Goal: Task Accomplishment & Management: Manage account settings

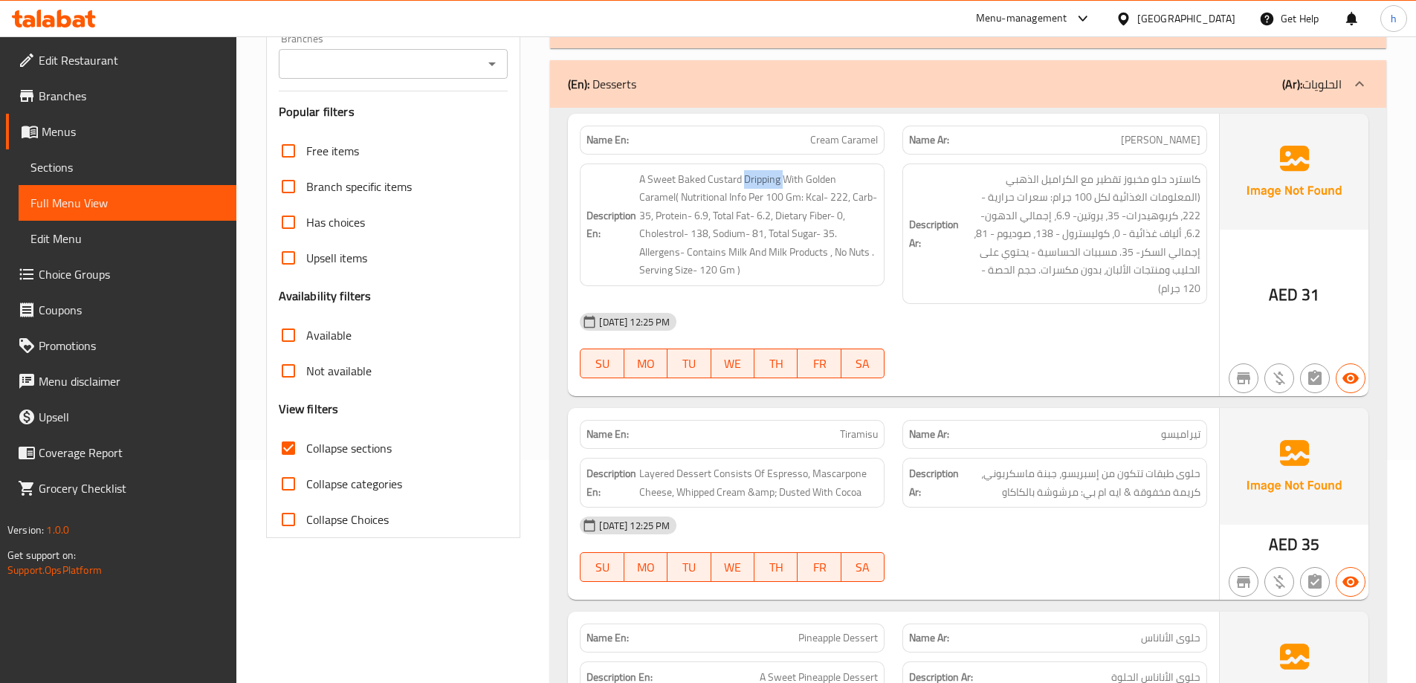
scroll to position [223, 0]
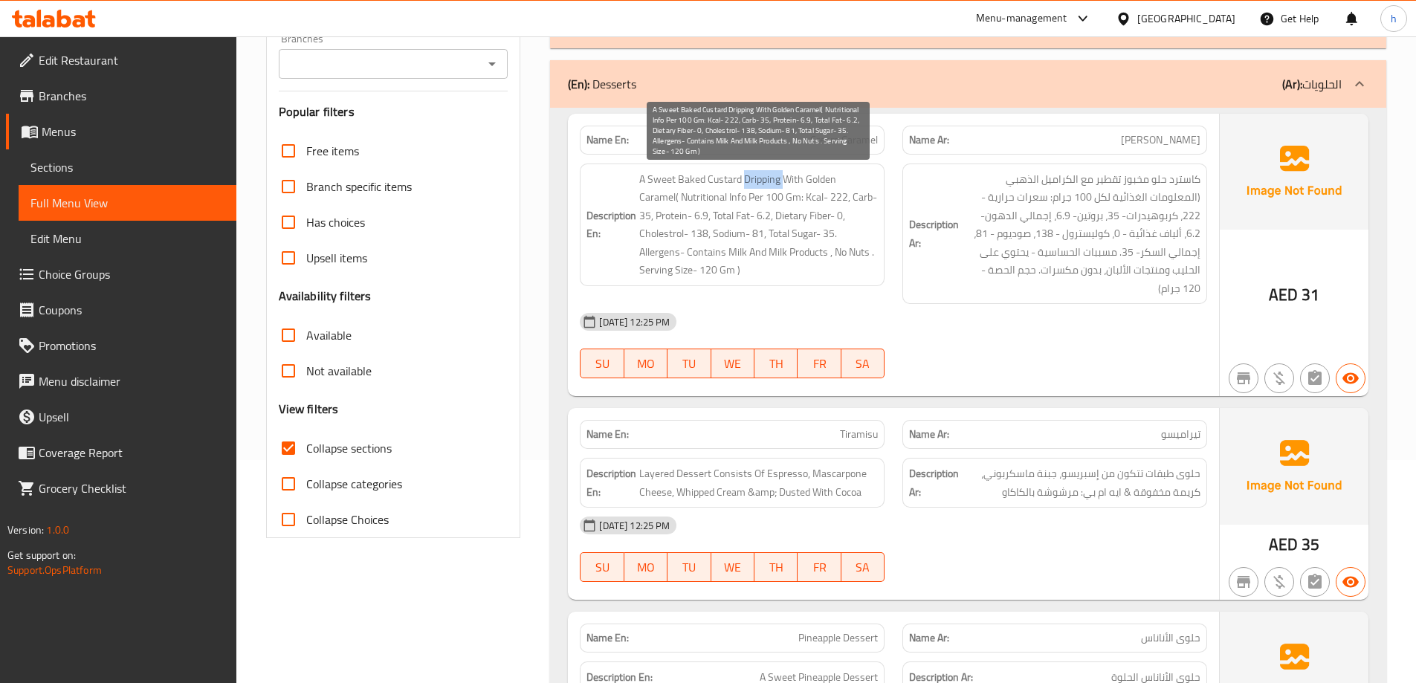
click at [767, 180] on span "A Sweet Baked Custard Dripping With Golden Caramel( Nutritional Info Per 100 Gm…" at bounding box center [758, 224] width 239 height 109
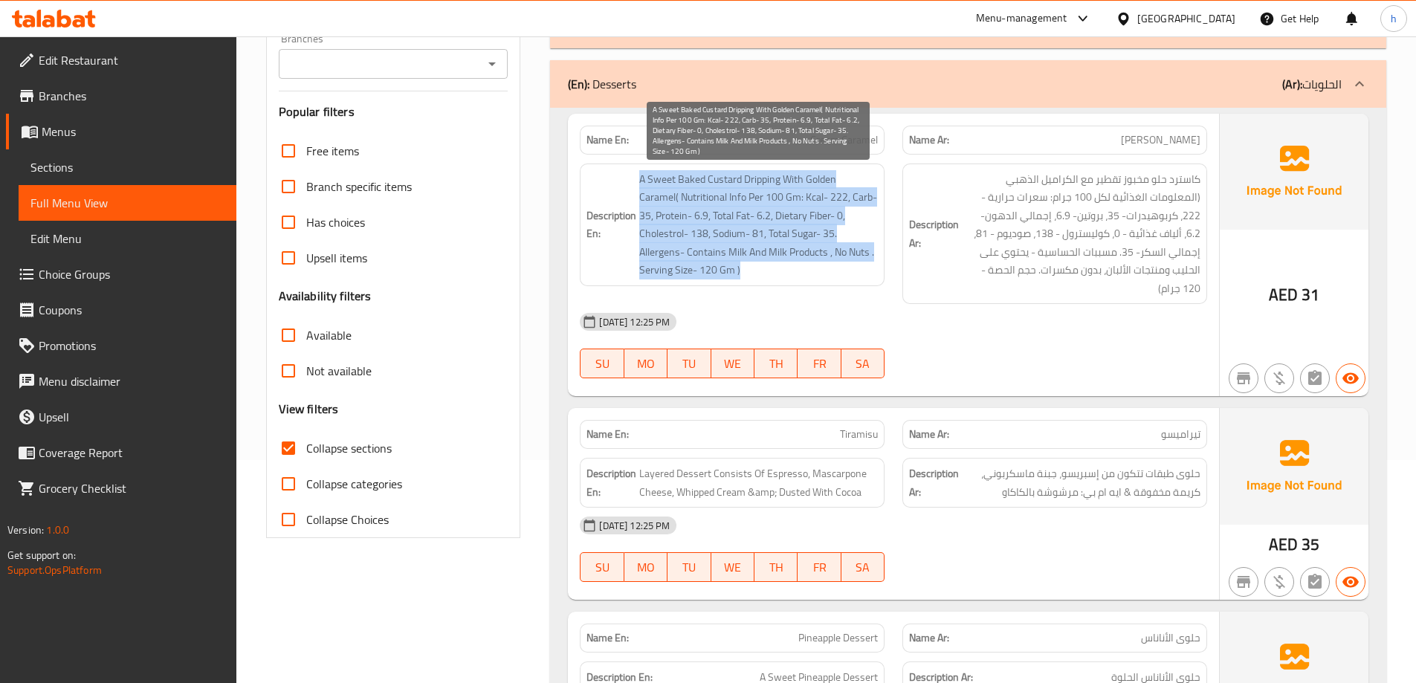
click at [767, 180] on span "A Sweet Baked Custard Dripping With Golden Caramel( Nutritional Info Per 100 Gm…" at bounding box center [758, 224] width 239 height 109
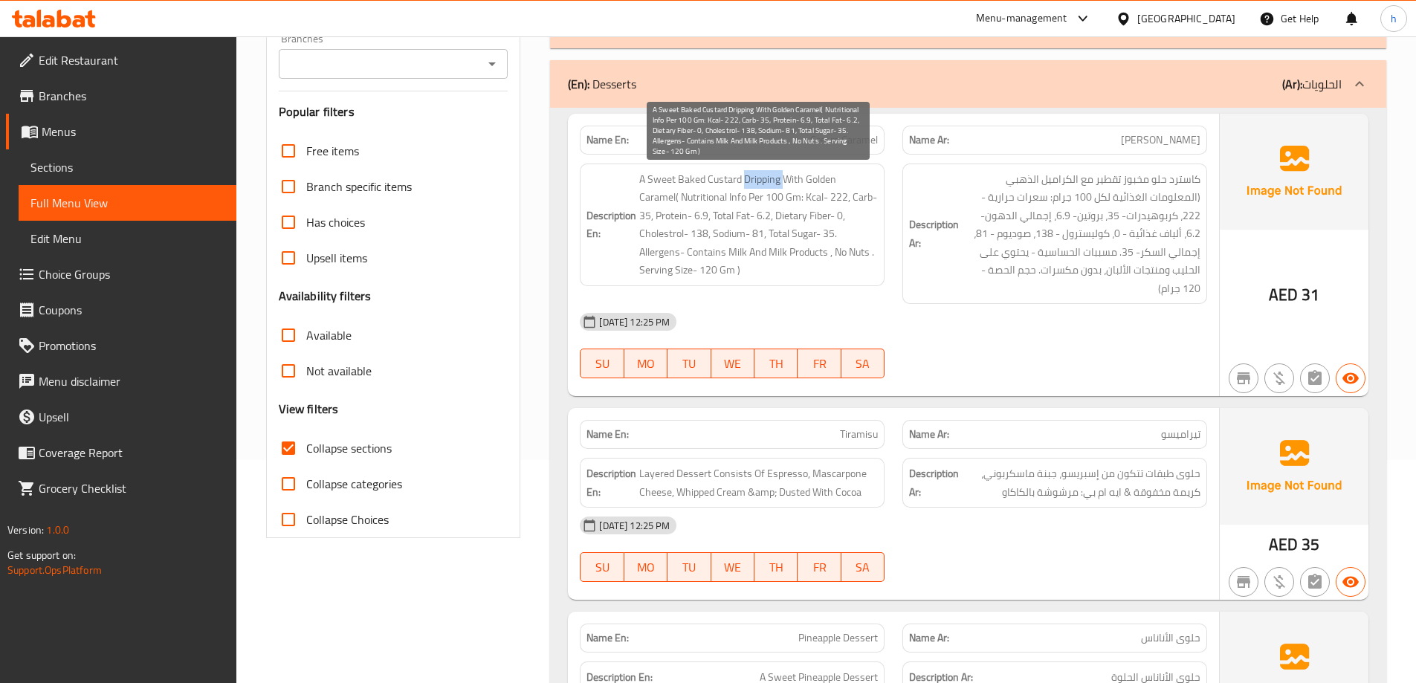
click at [767, 180] on span "A Sweet Baked Custard Dripping With Golden Caramel( Nutritional Info Per 100 Gm…" at bounding box center [758, 224] width 239 height 109
click at [793, 177] on span "A Sweet Baked Custard Dripping With Golden Caramel( Nutritional Info Per 100 Gm…" at bounding box center [758, 224] width 239 height 109
click at [759, 186] on span "A Sweet Baked Custard Dripping With Golden Caramel( Nutritional Info Per 100 Gm…" at bounding box center [758, 224] width 239 height 109
click at [791, 181] on span "A Sweet Baked Custard Dripping With Golden Caramel( Nutritional Info Per 100 Gm…" at bounding box center [758, 224] width 239 height 109
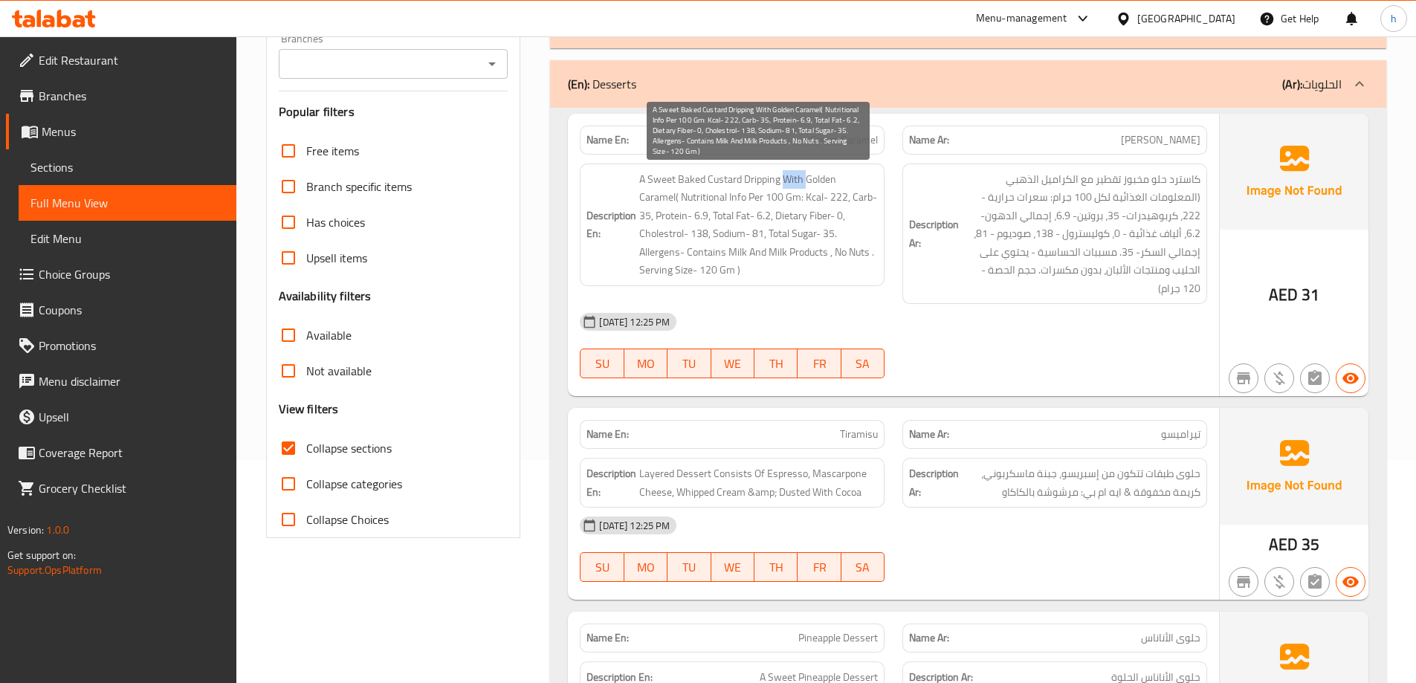
click at [791, 181] on span "A Sweet Baked Custard Dripping With Golden Caramel( Nutritional Info Per 100 Gm…" at bounding box center [758, 224] width 239 height 109
click at [859, 184] on span "A Sweet Baked Custard Dripping With Golden Caramel( Nutritional Info Per 100 Gm…" at bounding box center [758, 224] width 239 height 109
click at [693, 194] on span "A Sweet Baked Custard Dripping With Golden Caramel( Nutritional Info Per 100 Gm…" at bounding box center [758, 224] width 239 height 109
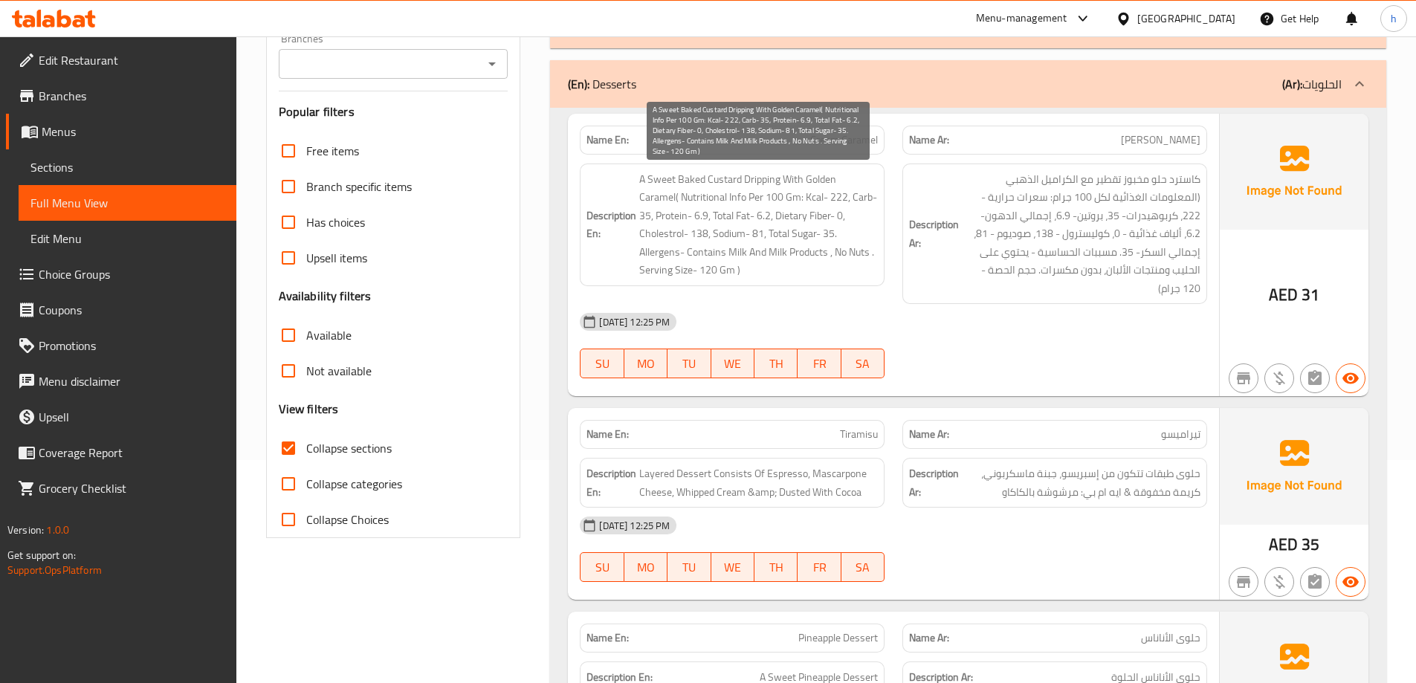
click at [699, 253] on span "A Sweet Baked Custard Dripping With Golden Caramel( Nutritional Info Per 100 Gm…" at bounding box center [758, 224] width 239 height 109
click at [841, 246] on span "A Sweet Baked Custard Dripping With Golden Caramel( Nutritional Info Per 100 Gm…" at bounding box center [758, 224] width 239 height 109
click at [684, 271] on span "A Sweet Baked Custard Dripping With Golden Caramel( Nutritional Info Per 100 Gm…" at bounding box center [758, 224] width 239 height 109
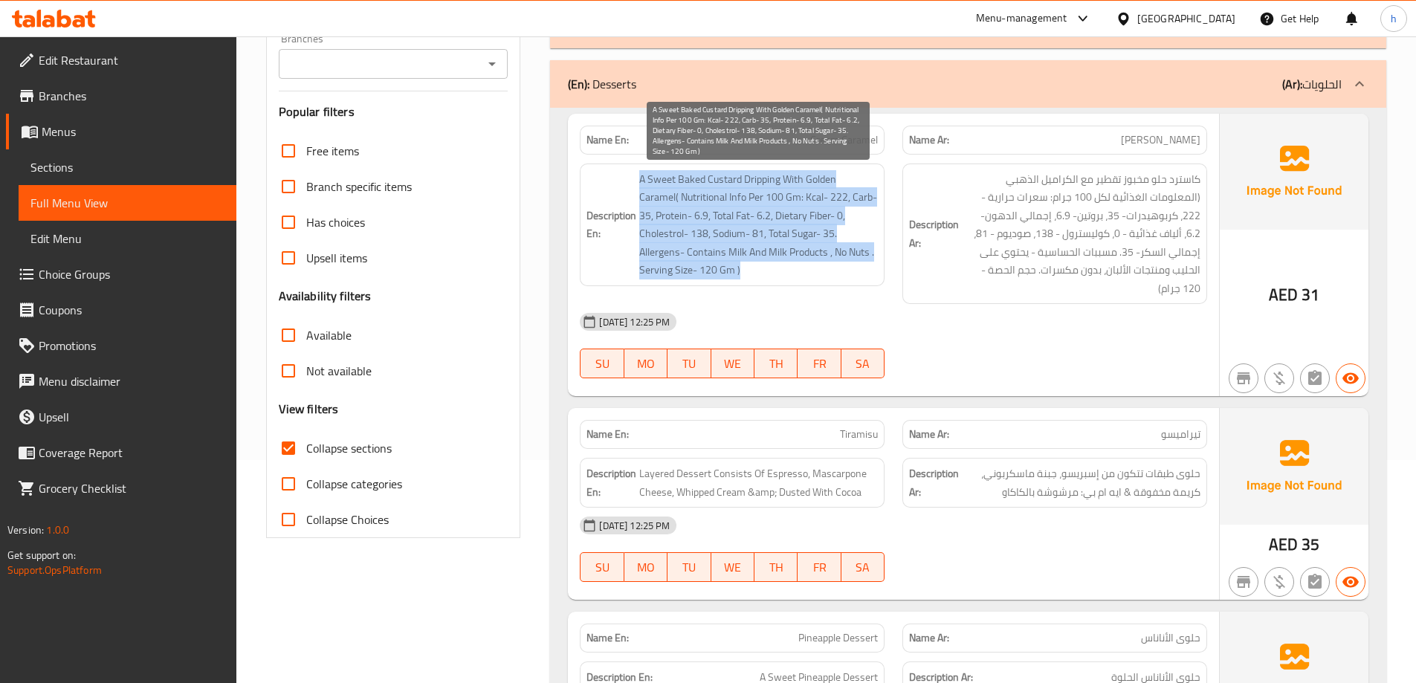
click at [684, 271] on span "A Sweet Baked Custard Dripping With Golden Caramel( Nutritional Info Per 100 Gm…" at bounding box center [758, 224] width 239 height 109
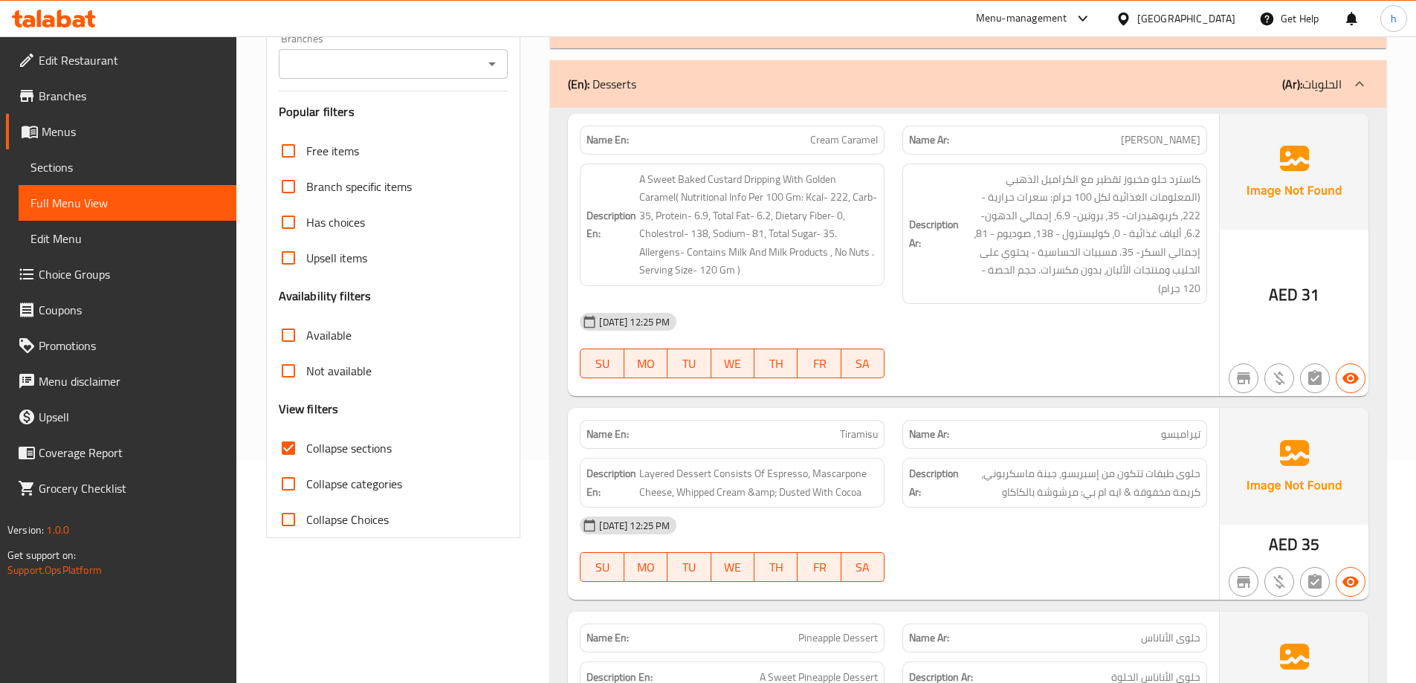
click at [1152, 420] on div "Name Ar: [PERSON_NAME]" at bounding box center [1054, 434] width 305 height 29
click at [1179, 464] on span "حلوى طبقات تتكون من إسبريسو، جبنة ماسكربوني‎، كريمة مخفوقة & ايه ام بي: مرشوشة …" at bounding box center [1081, 482] width 239 height 36
click at [699, 464] on span "Layered Dessert Consists Of Espresso, Mascarpone Cheese, Whipped Cream &amp; Du…" at bounding box center [758, 482] width 239 height 36
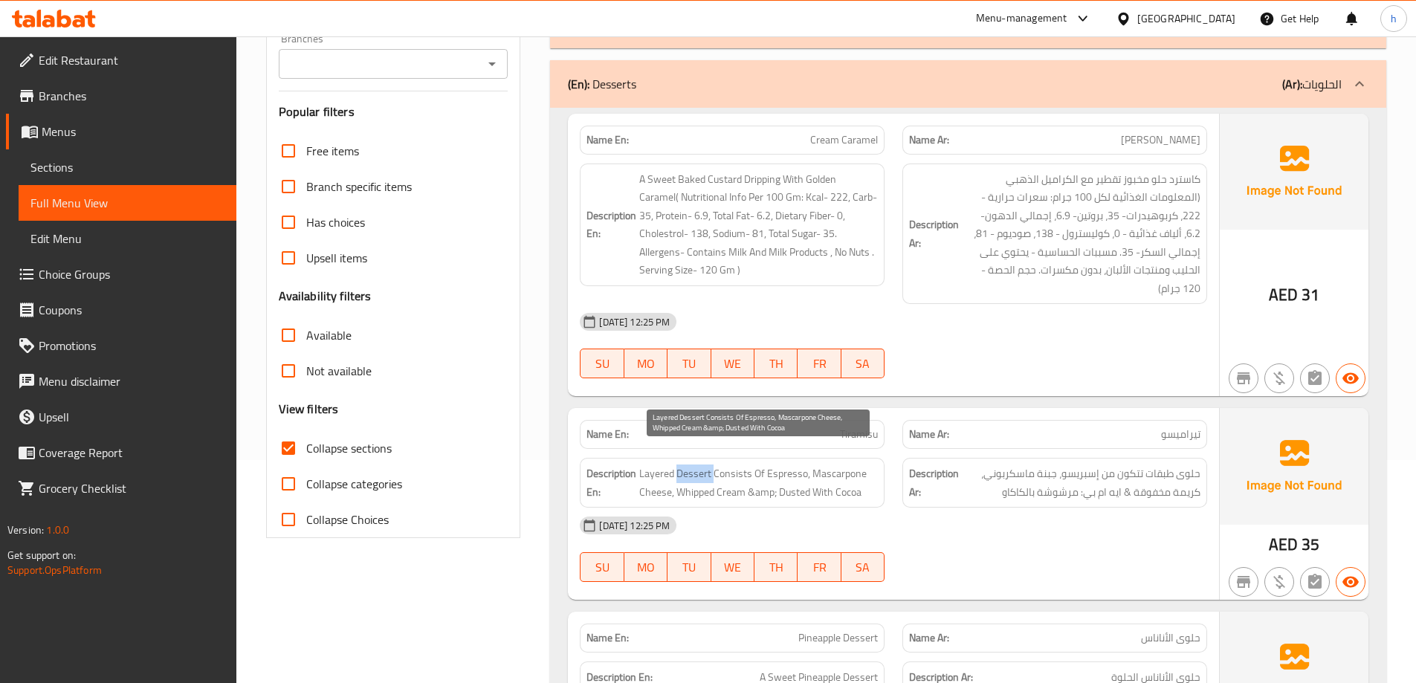
click at [699, 464] on span "Layered Dessert Consists Of Espresso, Mascarpone Cheese, Whipped Cream &amp; Du…" at bounding box center [758, 482] width 239 height 36
click at [674, 464] on span "Layered Dessert Consists Of Espresso, Mascarpone Cheese, Whipped Cream &amp; Du…" at bounding box center [758, 482] width 239 height 36
click at [742, 464] on span "Layered Dessert Consists Of Espresso, Mascarpone Cheese, Whipped Cream &amp; Du…" at bounding box center [758, 482] width 239 height 36
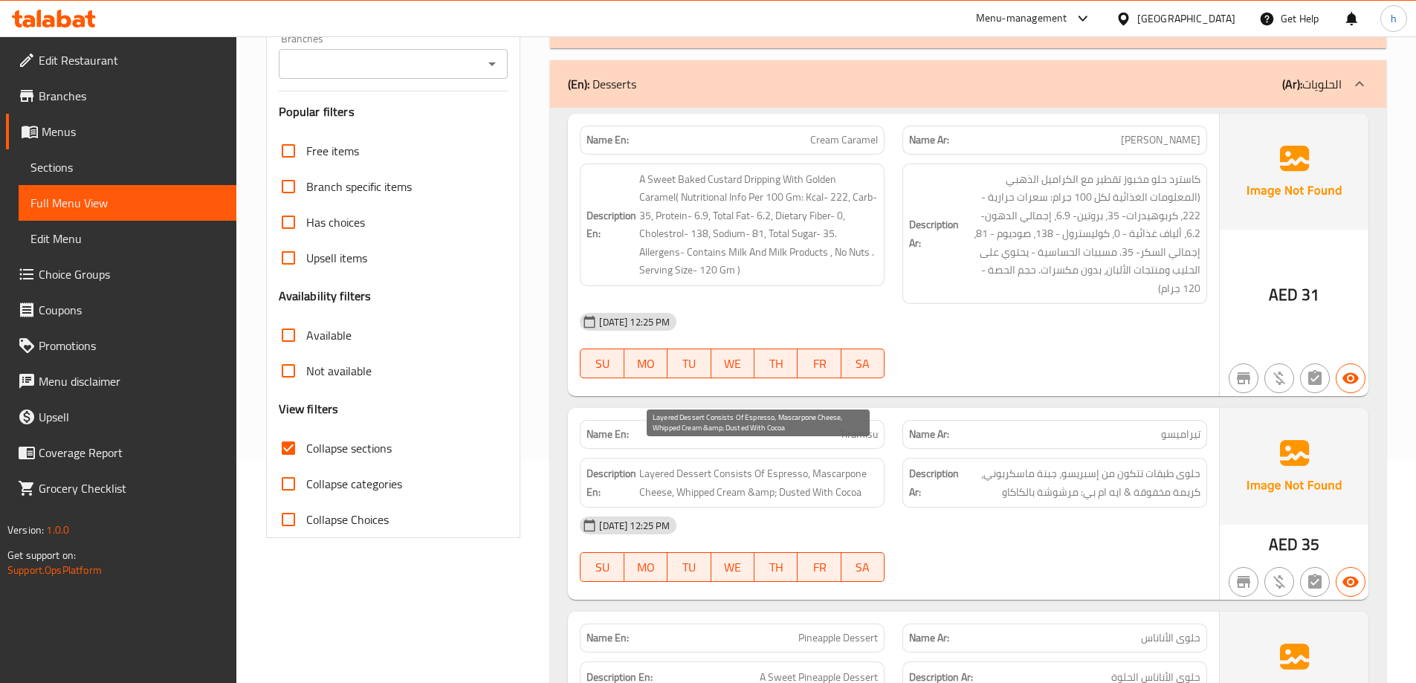
click at [783, 464] on span "Layered Dessert Consists Of Espresso, Mascarpone Cheese, Whipped Cream &amp; Du…" at bounding box center [758, 482] width 239 height 36
click at [852, 464] on span "Layered Dessert Consists Of Espresso, Mascarpone Cheese, Whipped Cream &amp; Du…" at bounding box center [758, 482] width 239 height 36
click at [712, 472] on span "Layered Dessert Consists Of Espresso, Mascarpone Cheese, Whipped Cream &amp; Du…" at bounding box center [758, 482] width 239 height 36
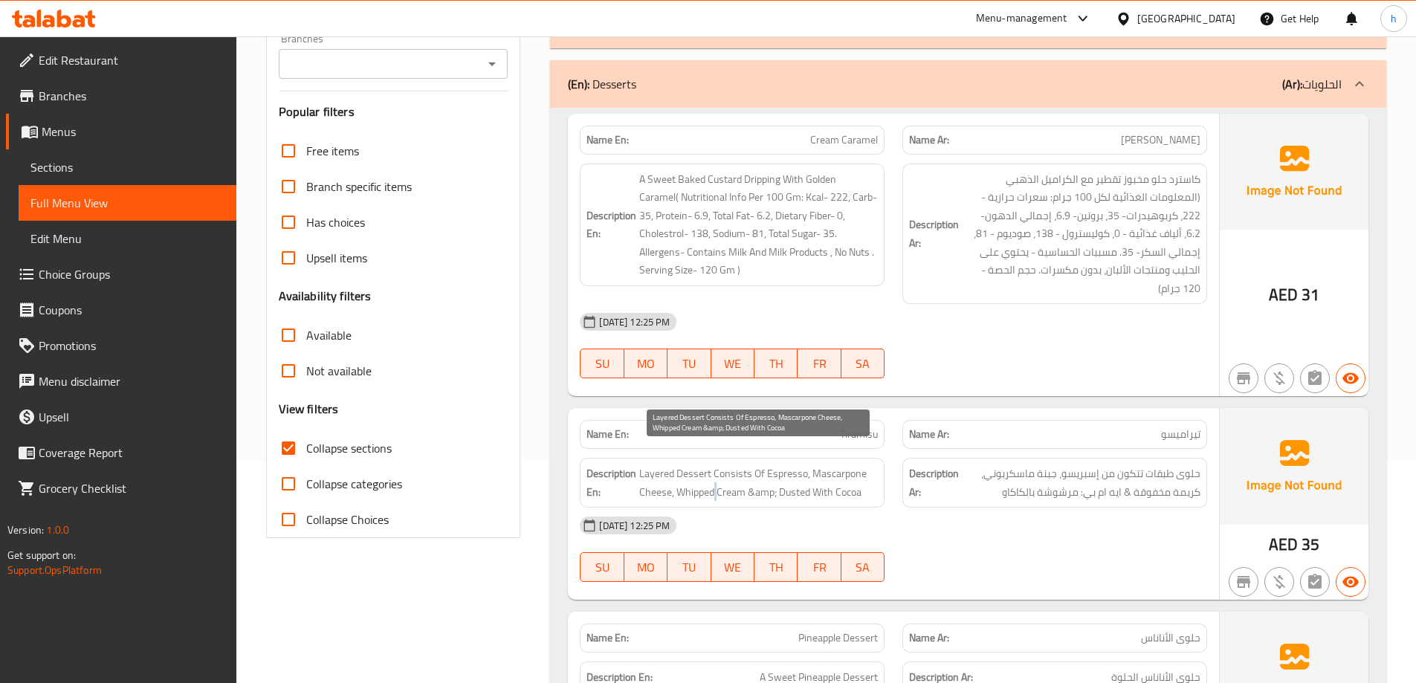
click at [712, 472] on span "Layered Dessert Consists Of Espresso, Mascarpone Cheese, Whipped Cream &amp; Du…" at bounding box center [758, 482] width 239 height 36
click at [720, 476] on span "Layered Dessert Consists Of Espresso, Mascarpone Cheese, Whipped Cream &amp; Du…" at bounding box center [758, 482] width 239 height 36
drag, startPoint x: 670, startPoint y: 469, endPoint x: 774, endPoint y: 479, distance: 103.7
click at [774, 479] on span "Layered Dessert Consists Of Espresso, Mascarpone Cheese, Whipped Cream &amp; Du…" at bounding box center [758, 482] width 239 height 36
copy span ", Whipped Cream &amp"
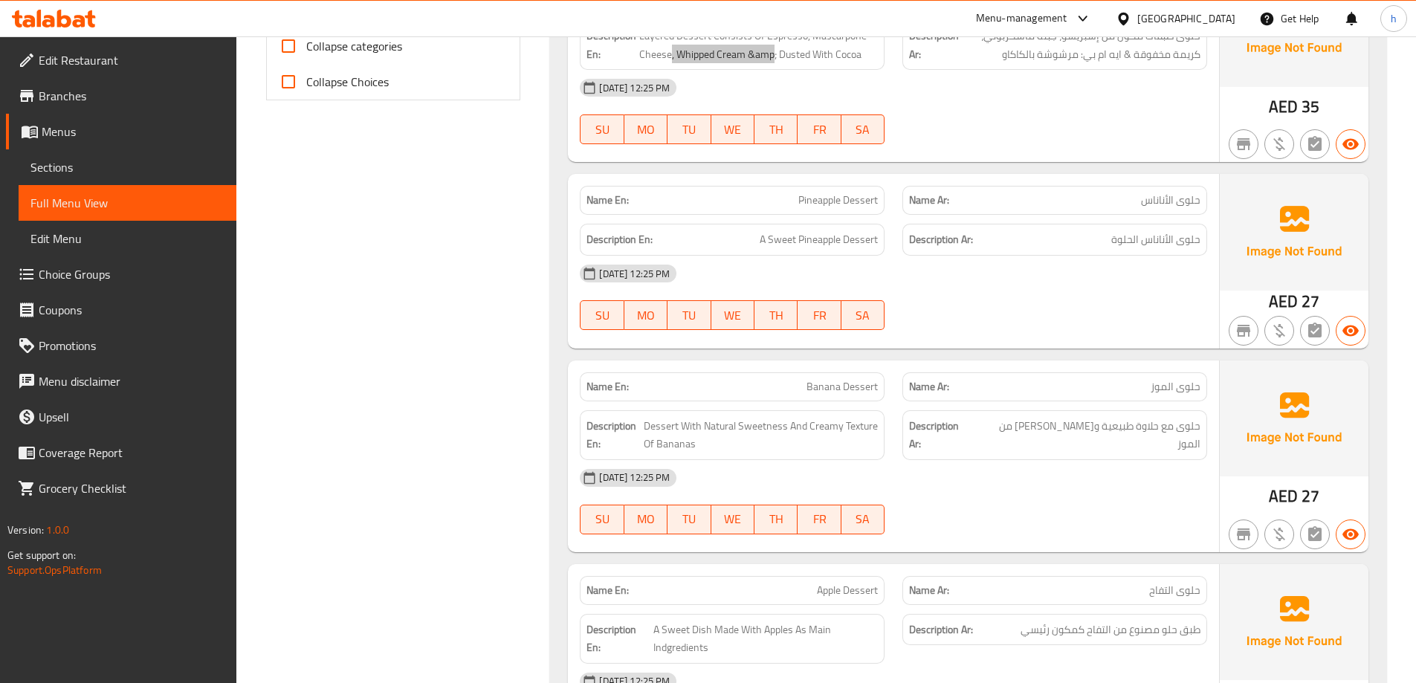
scroll to position [669, 0]
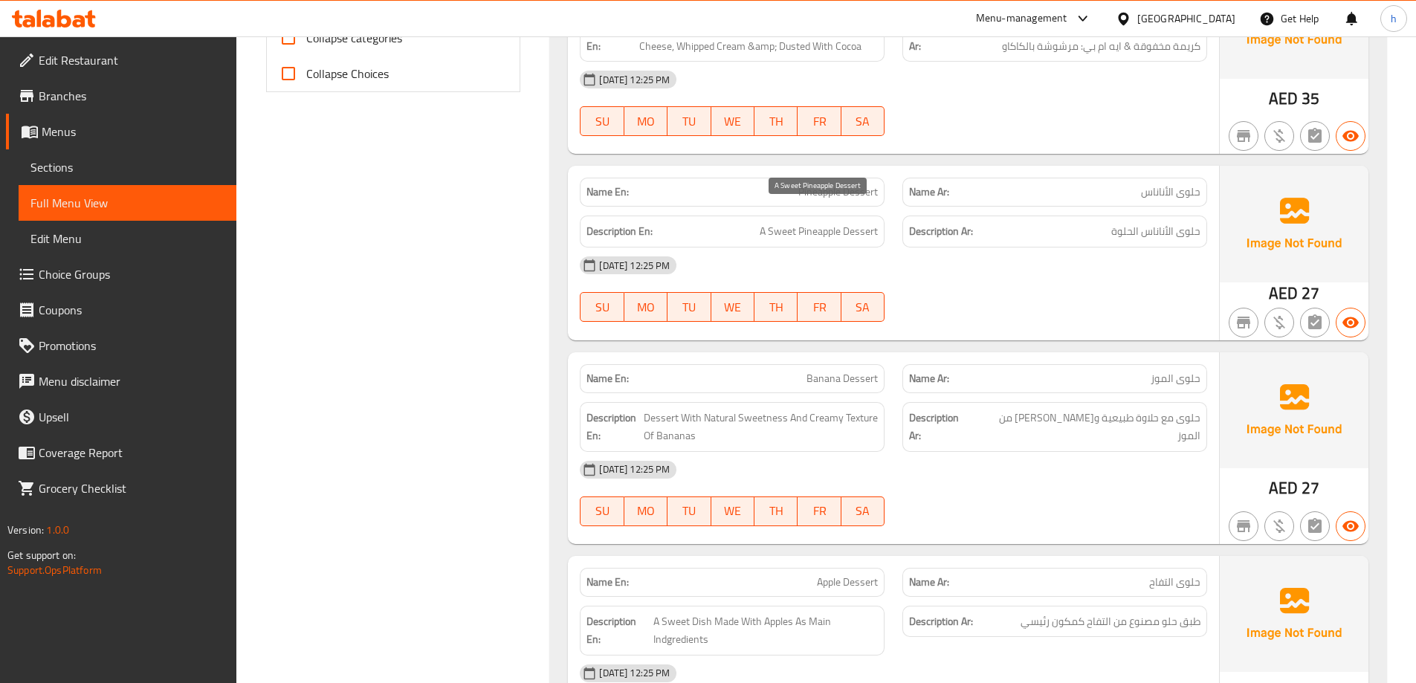
click at [781, 222] on span "A Sweet Pineapple Dessert" at bounding box center [818, 231] width 118 height 19
click at [1156, 371] on span "حلوى الموز" at bounding box center [1175, 379] width 50 height 16
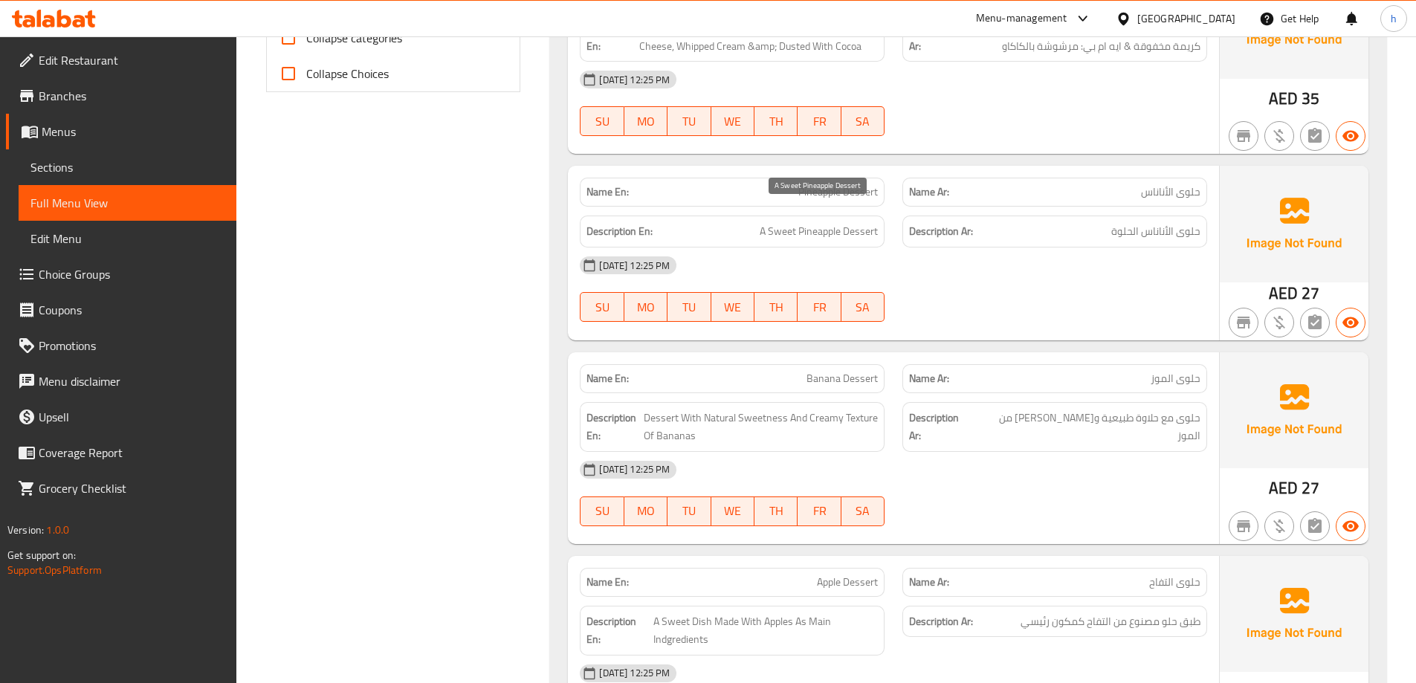
click at [771, 222] on span "A Sweet Pineapple Dessert" at bounding box center [818, 231] width 118 height 19
drag, startPoint x: 771, startPoint y: 221, endPoint x: 772, endPoint y: 235, distance: 13.4
click at [772, 234] on div "Name En: Pineapple Dessert Name Ar: حلوى الأناناس Description En: A Sweet Pinea…" at bounding box center [893, 253] width 651 height 174
click at [775, 222] on span "A Sweet Pineapple Dessert" at bounding box center [818, 231] width 118 height 19
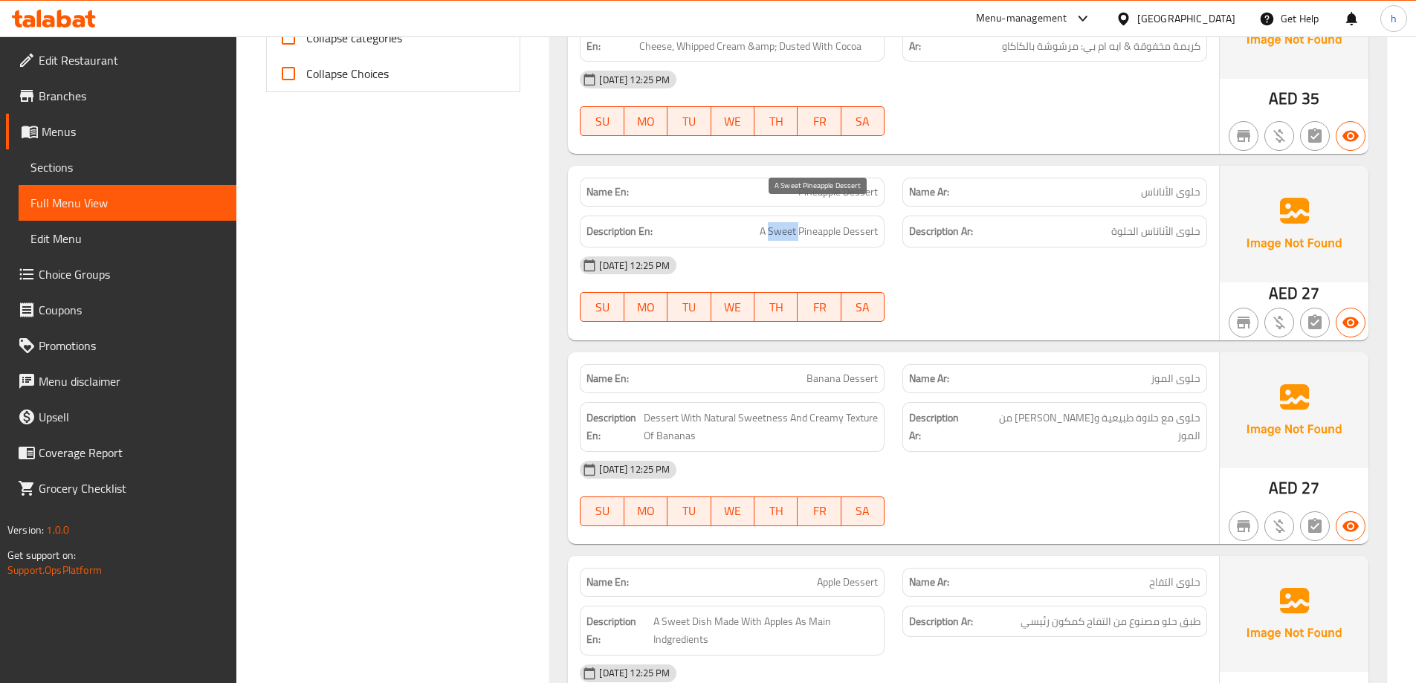
click at [775, 222] on span "A Sweet Pineapple Dessert" at bounding box center [818, 231] width 118 height 19
click at [1118, 222] on span "حلوى الأناناس الحلوة" at bounding box center [1155, 231] width 89 height 19
click at [1143, 222] on span "حلوى الأناناس الحلوة" at bounding box center [1155, 231] width 89 height 19
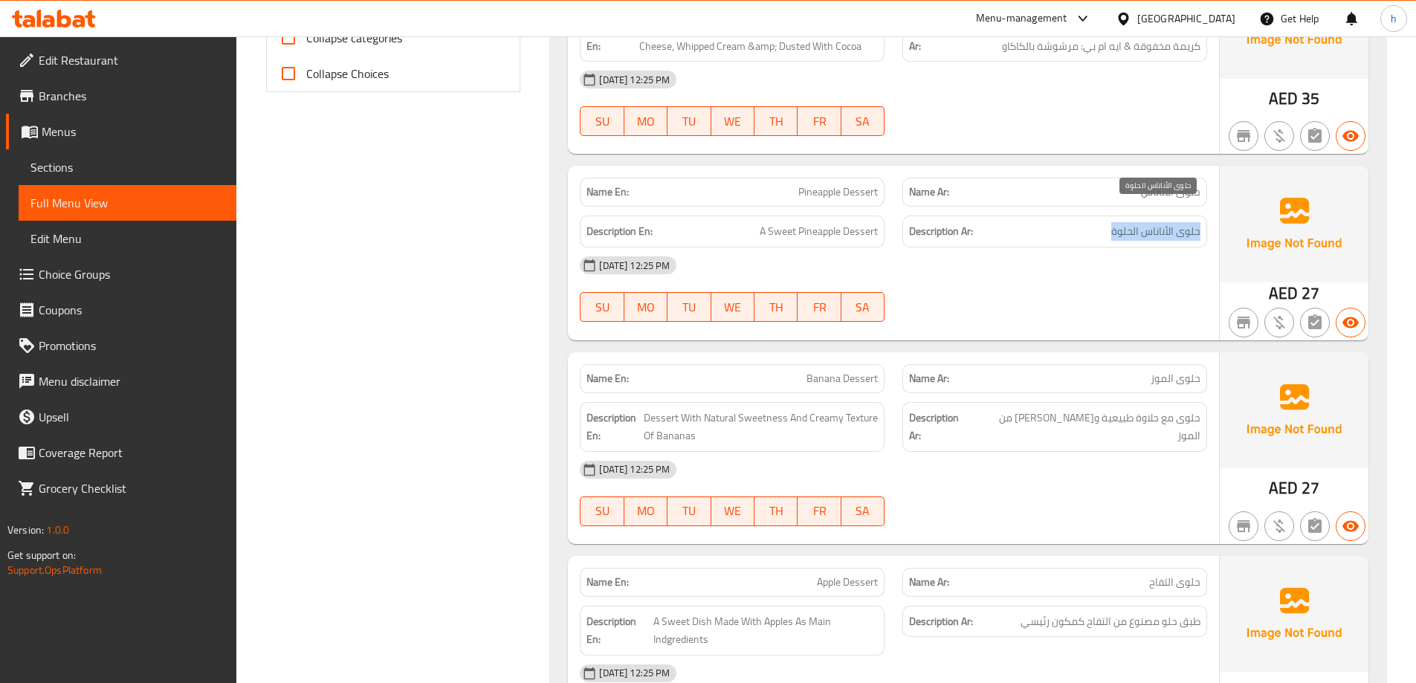
click at [1143, 222] on span "حلوى الأناناس الحلوة" at bounding box center [1155, 231] width 89 height 19
drag, startPoint x: 748, startPoint y: 215, endPoint x: 1050, endPoint y: 201, distance: 302.8
click at [953, 215] on div "Description En: A Sweet Pineapple Dessert Description Ar: حلوى الأناناس الحلوة" at bounding box center [893, 232] width 645 height 50
click at [1063, 222] on h6 "Description Ar: حلوى الأناناس الحلوة" at bounding box center [1054, 231] width 291 height 19
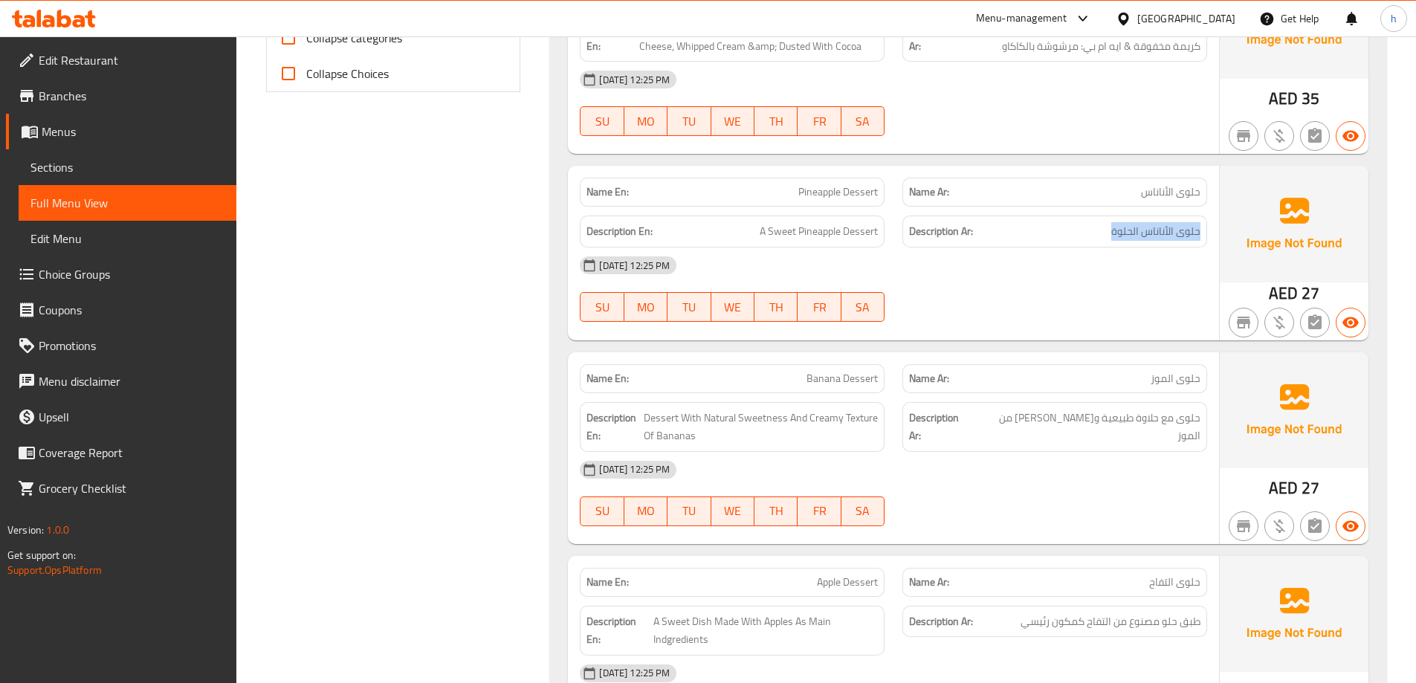
click at [1063, 222] on h6 "Description Ar: حلوى الأناناس الحلوة" at bounding box center [1054, 231] width 291 height 19
click at [1193, 222] on span "حلوى الأناناس الحلوة" at bounding box center [1155, 231] width 89 height 19
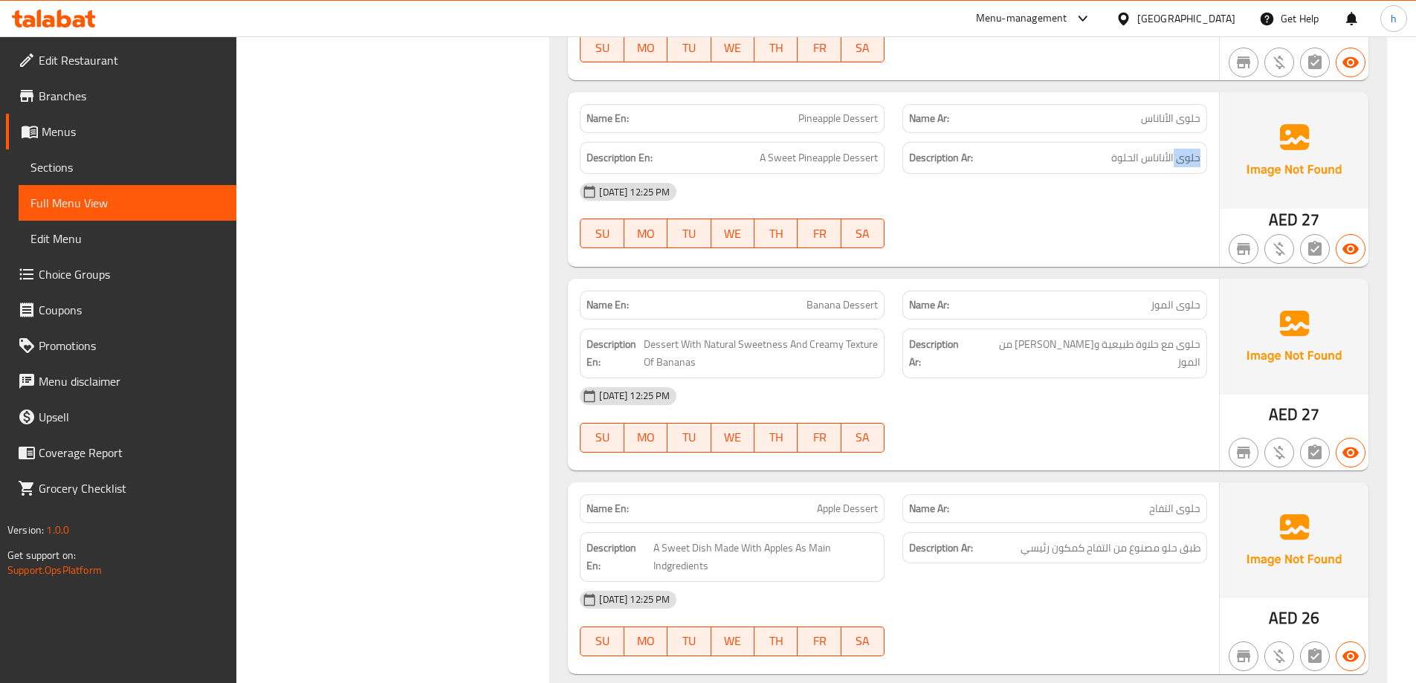
scroll to position [743, 0]
click at [1178, 290] on div "Name Ar: حلوى الموز" at bounding box center [1054, 304] width 305 height 29
click at [707, 339] on span "Dessert With Natural Sweetness And Creamy Texture Of Bananas" at bounding box center [760, 352] width 234 height 36
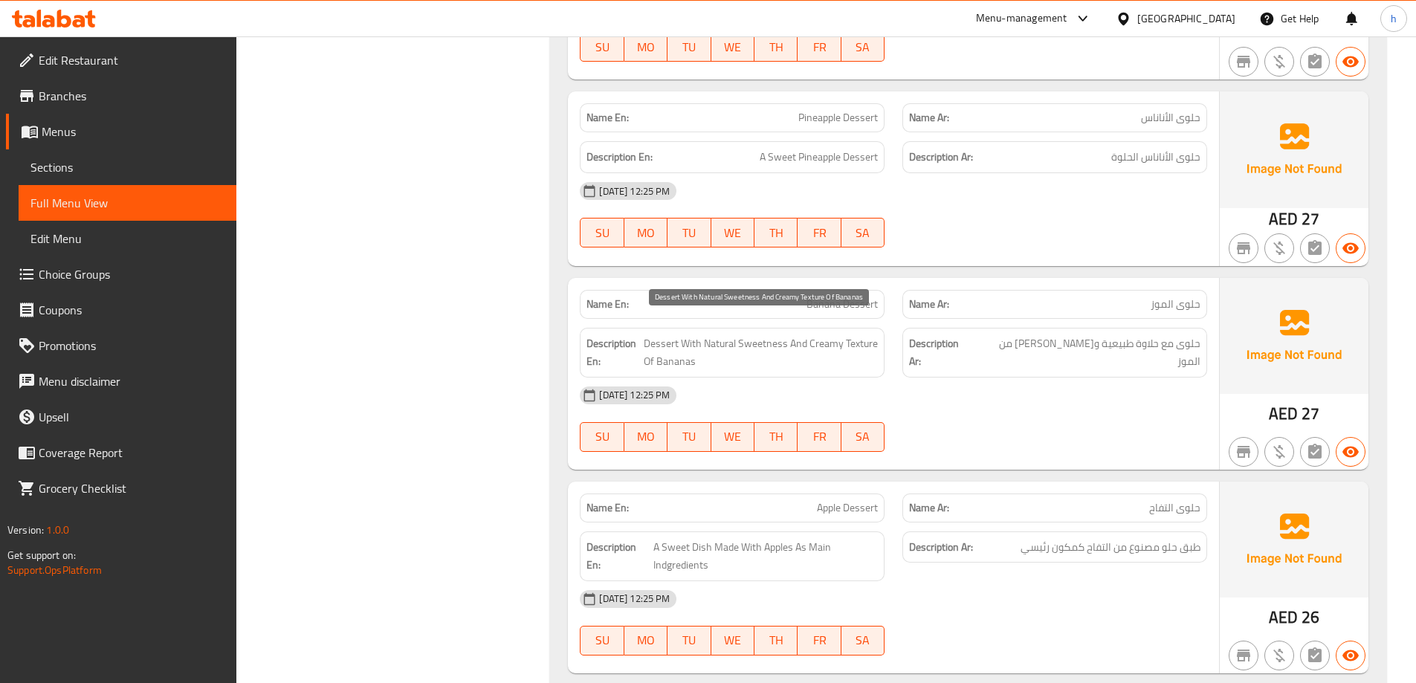
click at [715, 334] on span "Dessert With Natural Sweetness And Creamy Texture Of Bananas" at bounding box center [760, 352] width 234 height 36
click at [1167, 328] on div "Description Ar: حلوى مع حلاوة طبيعية و[PERSON_NAME] من الموز" at bounding box center [1054, 353] width 305 height 50
click at [1173, 334] on span "حلوى مع حلاوة طبيعية و[PERSON_NAME] من الموز" at bounding box center [1087, 352] width 225 height 36
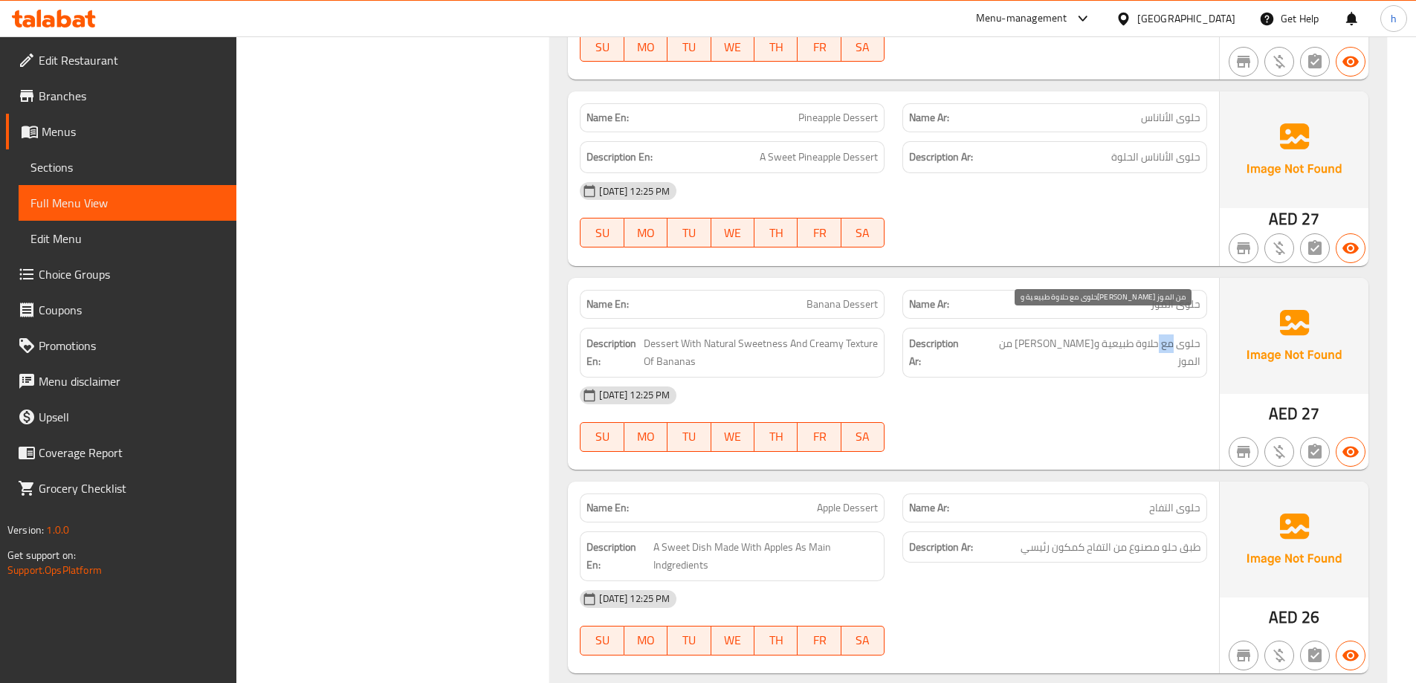
click at [1173, 334] on span "حلوى مع حلاوة طبيعية و[PERSON_NAME] من الموز" at bounding box center [1087, 352] width 225 height 36
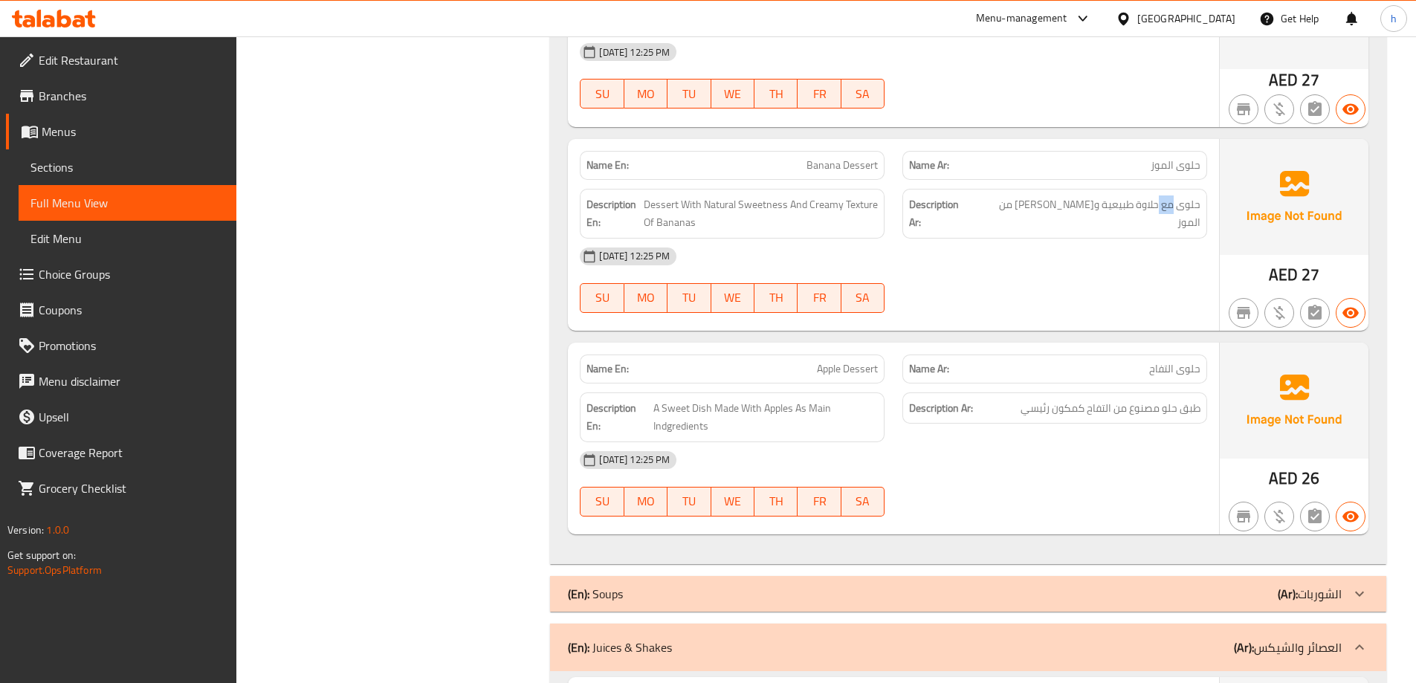
scroll to position [1040, 0]
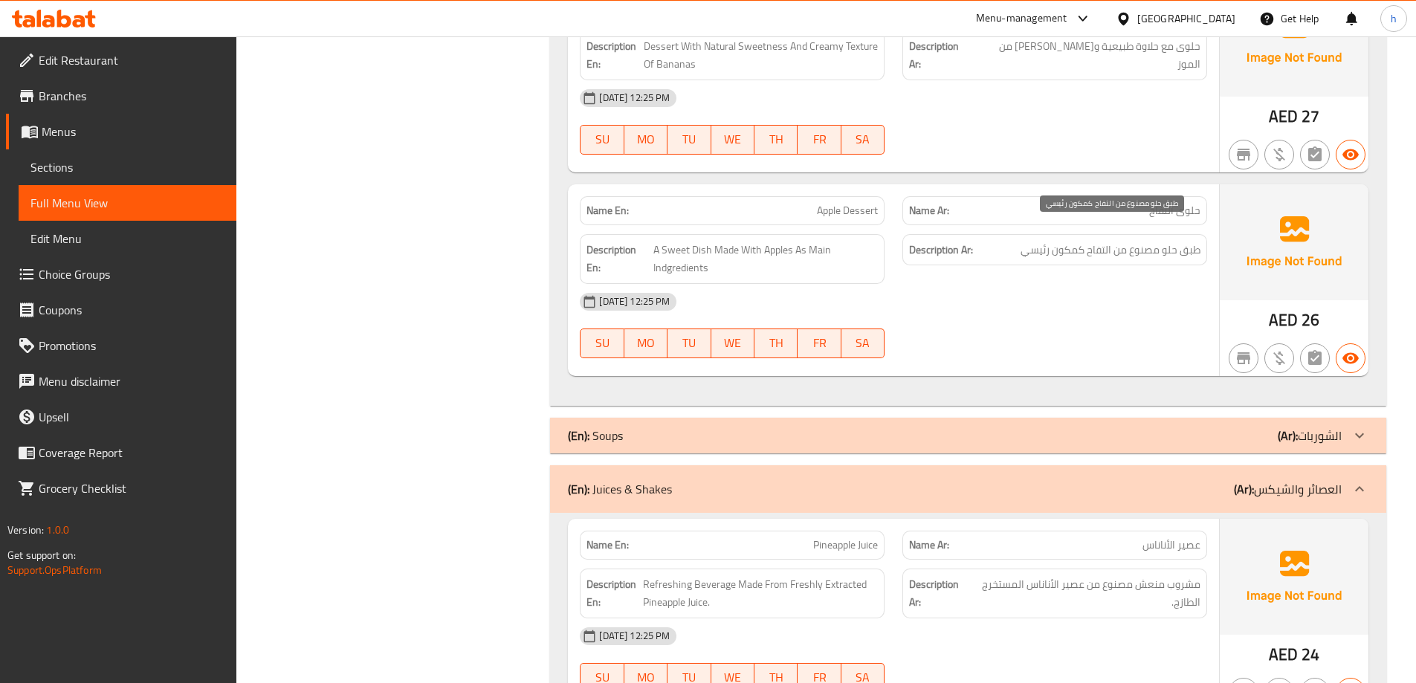
click at [1184, 234] on div "Description Ar: طبق حلو مصنوع من التفاح كمكون رئيسي" at bounding box center [1054, 250] width 305 height 32
click at [1195, 241] on span "طبق حلو مصنوع من التفاح كمكون رئيسي" at bounding box center [1110, 250] width 180 height 19
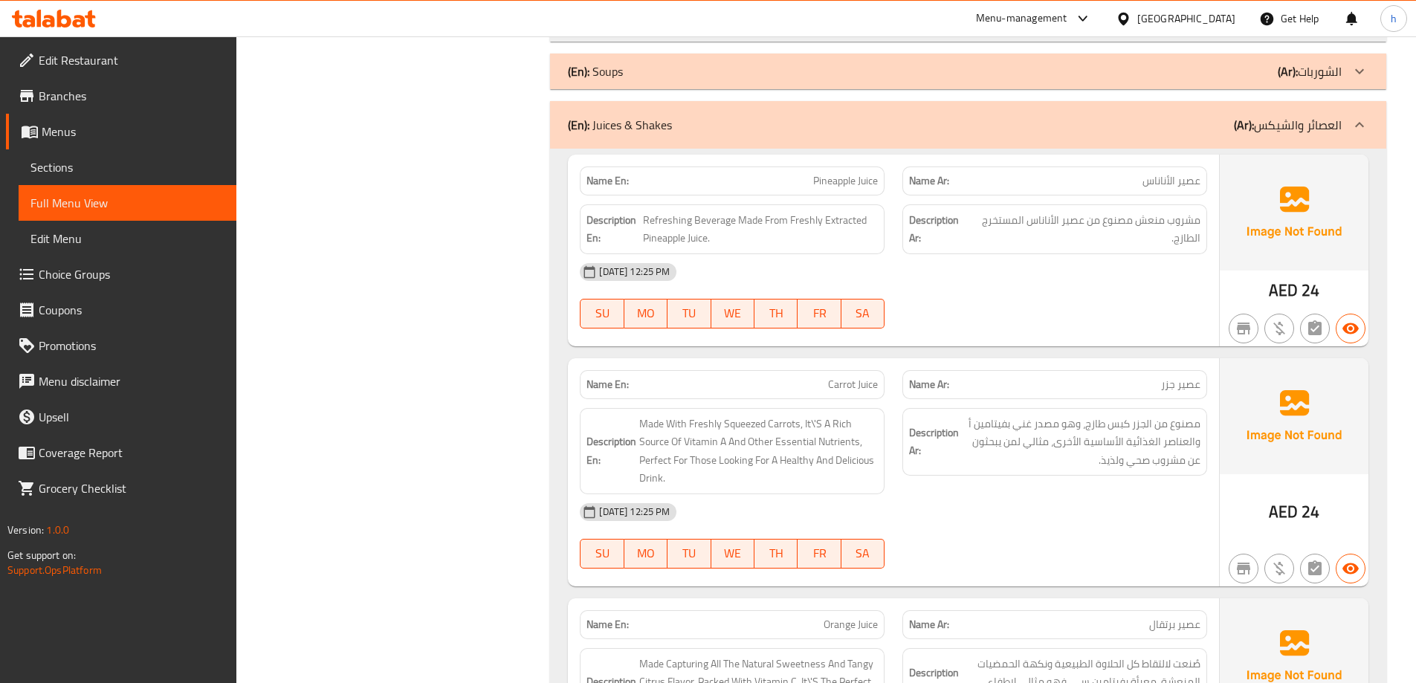
scroll to position [1412, 0]
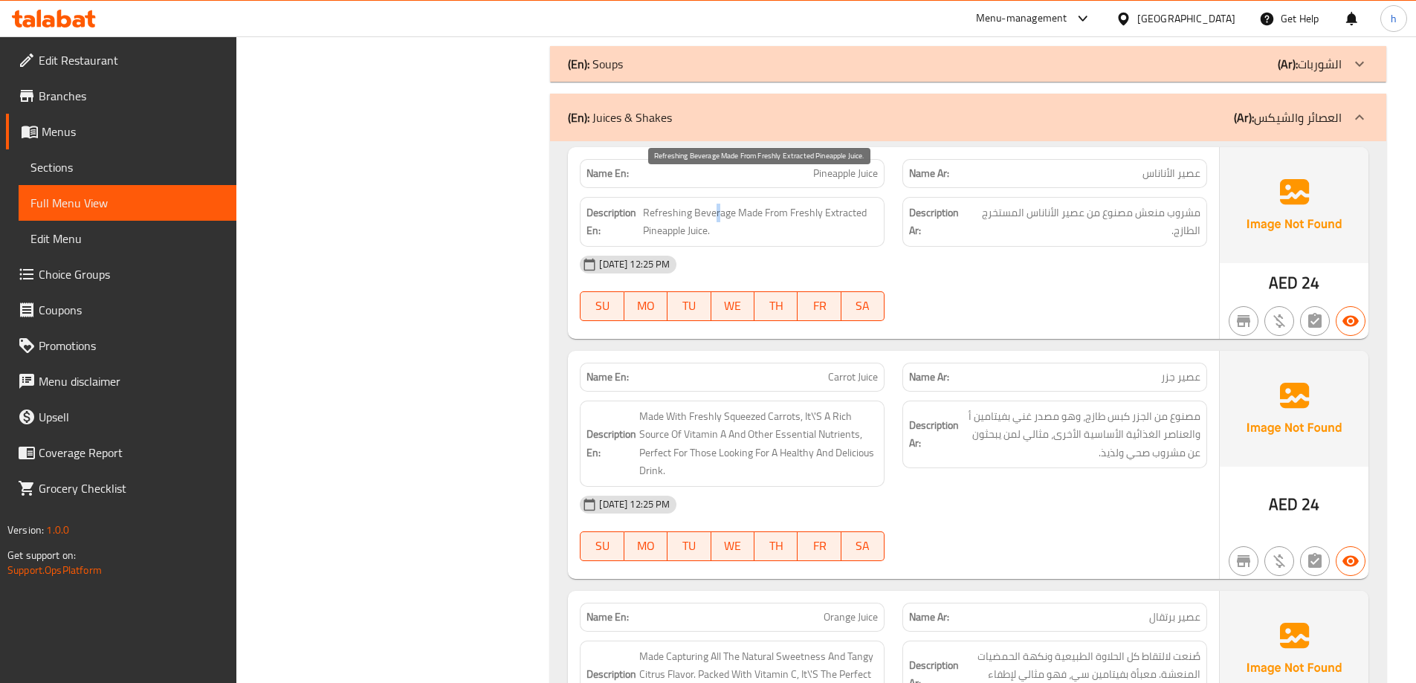
click at [716, 204] on span "Refreshing Beverage Made From Freshly Extracted Pineapple Juice." at bounding box center [760, 222] width 235 height 36
click at [668, 204] on span "Refreshing Beverage Made From Freshly Extracted Pineapple Juice." at bounding box center [760, 222] width 235 height 36
click at [759, 204] on span "Refreshing Beverage Made From Freshly Extracted Pineapple Juice." at bounding box center [760, 222] width 235 height 36
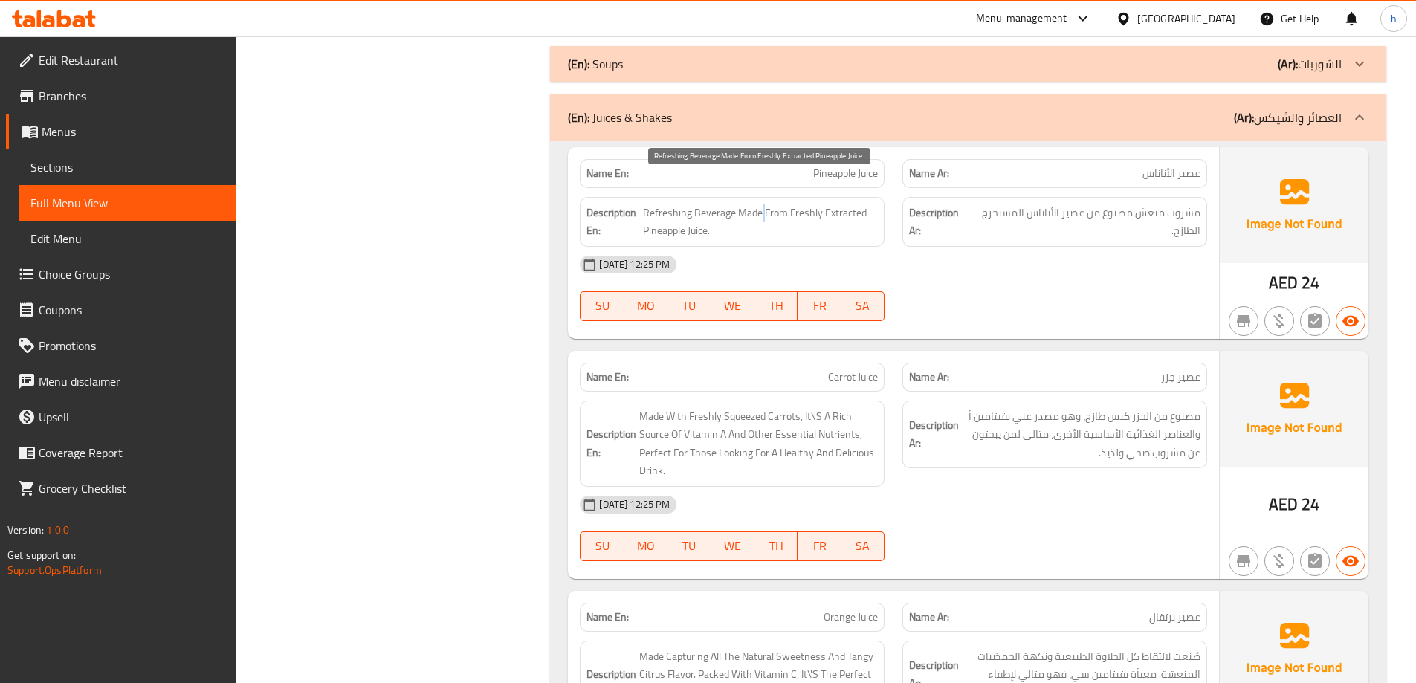
click at [759, 204] on span "Refreshing Beverage Made From Freshly Extracted Pineapple Juice." at bounding box center [760, 222] width 235 height 36
click at [785, 204] on span "Refreshing Beverage Made From Freshly Extracted Pineapple Juice." at bounding box center [760, 222] width 235 height 36
click at [829, 204] on span "Refreshing Beverage Made From Freshly Extracted Pineapple Juice." at bounding box center [760, 222] width 235 height 36
click at [829, 205] on span "Refreshing Beverage Made From Freshly Extracted Pineapple Juice." at bounding box center [760, 222] width 235 height 36
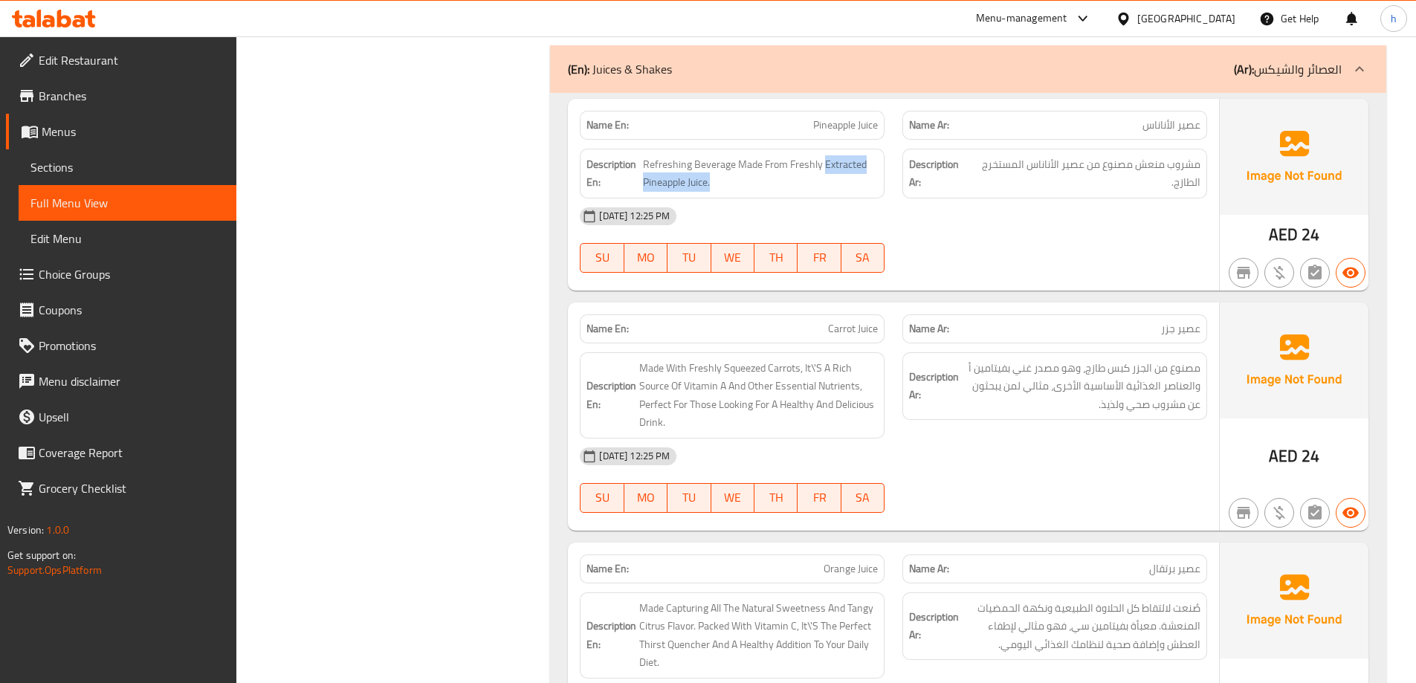
scroll to position [1486, 0]
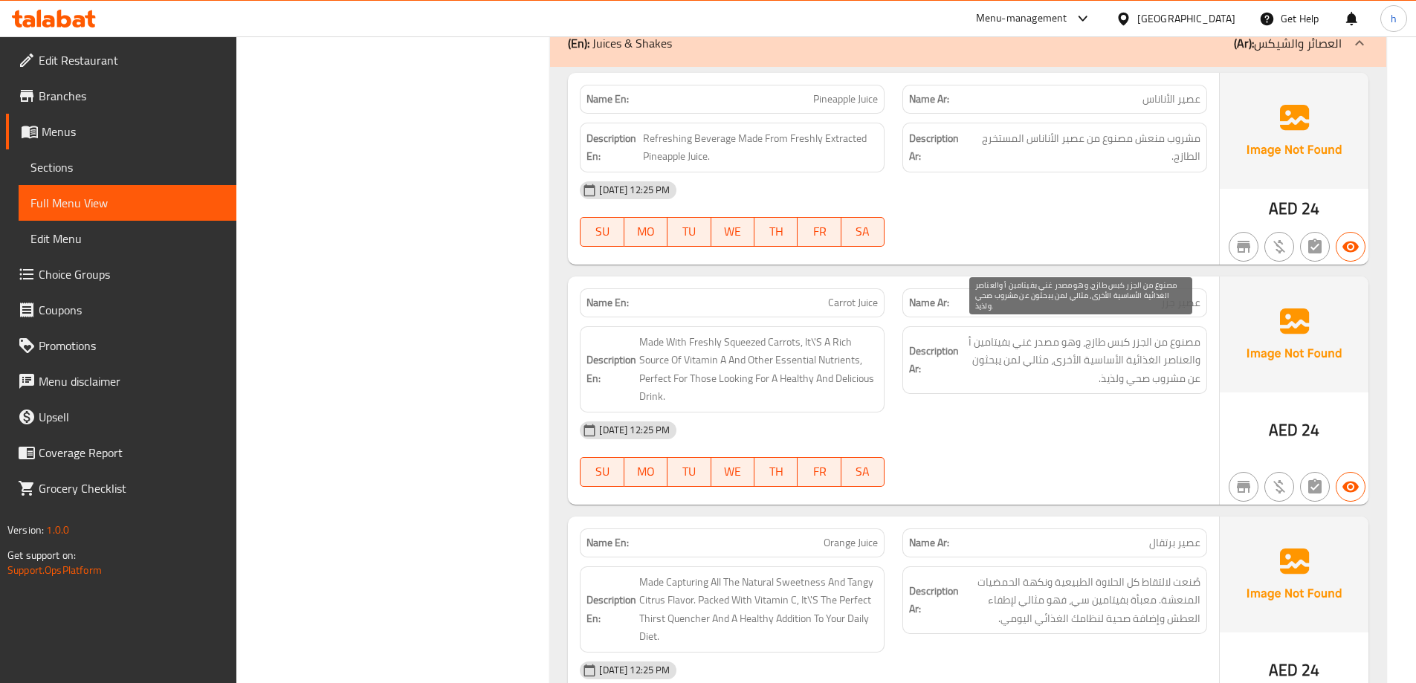
click at [1089, 342] on span "مصنوع من الجزر كبس طازج، وهو مصدر غني بفيتامين أ والعناصر الغذائية الأساسية الأ…" at bounding box center [1081, 360] width 239 height 55
click at [1078, 333] on span "مصنوع من الجزر كبس طازج، وهو مصدر غني بفيتامين أ والعناصر الغذائية الأساسية الأ…" at bounding box center [1081, 360] width 239 height 55
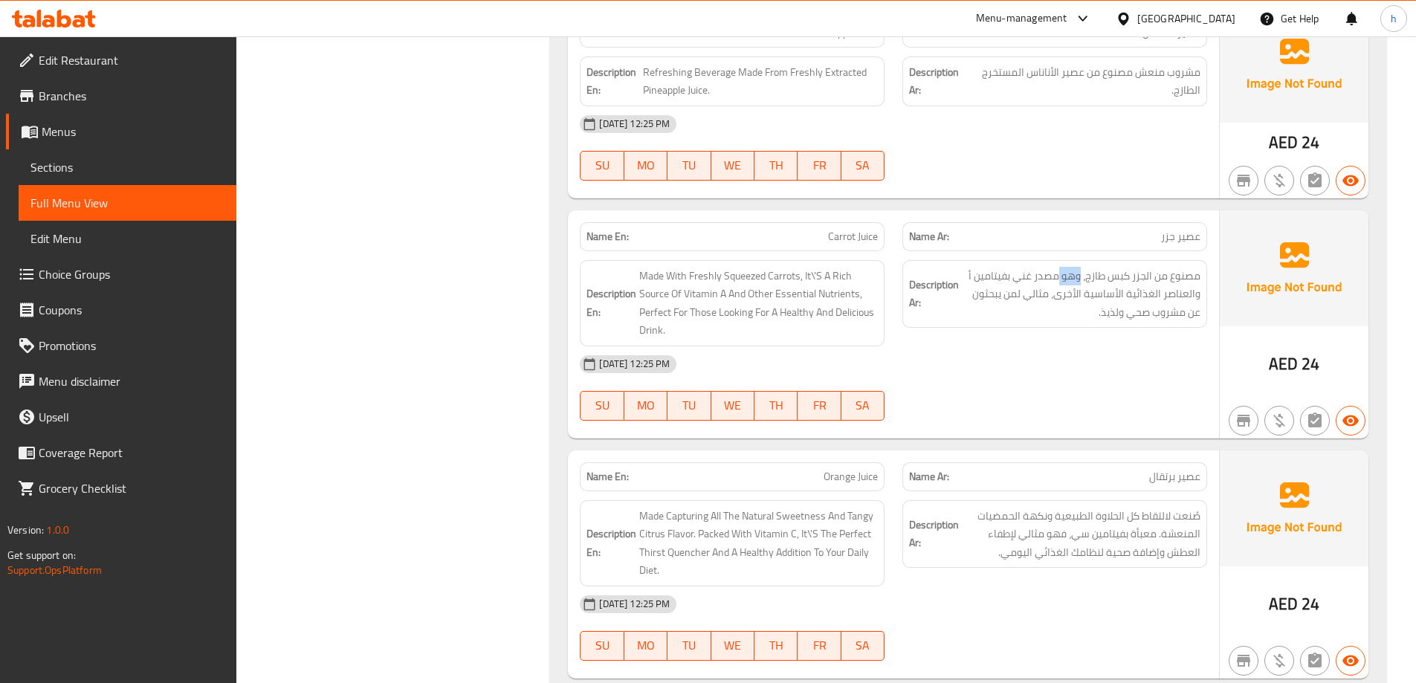
scroll to position [1709, 0]
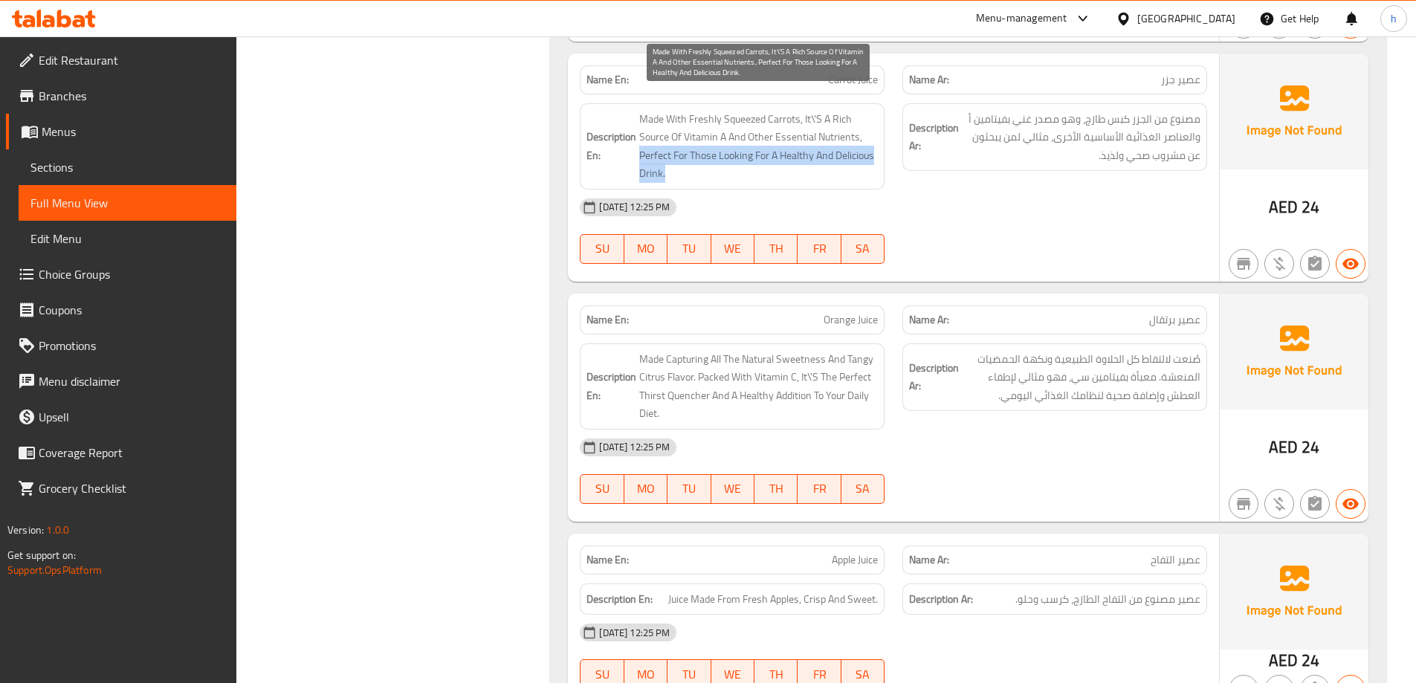
drag, startPoint x: 640, startPoint y: 136, endPoint x: 779, endPoint y: 163, distance: 142.2
click at [779, 163] on span "Made With Freshly Squeezed Carrots, It\'S A Rich Source Of Vitamin A And Other …" at bounding box center [758, 146] width 239 height 73
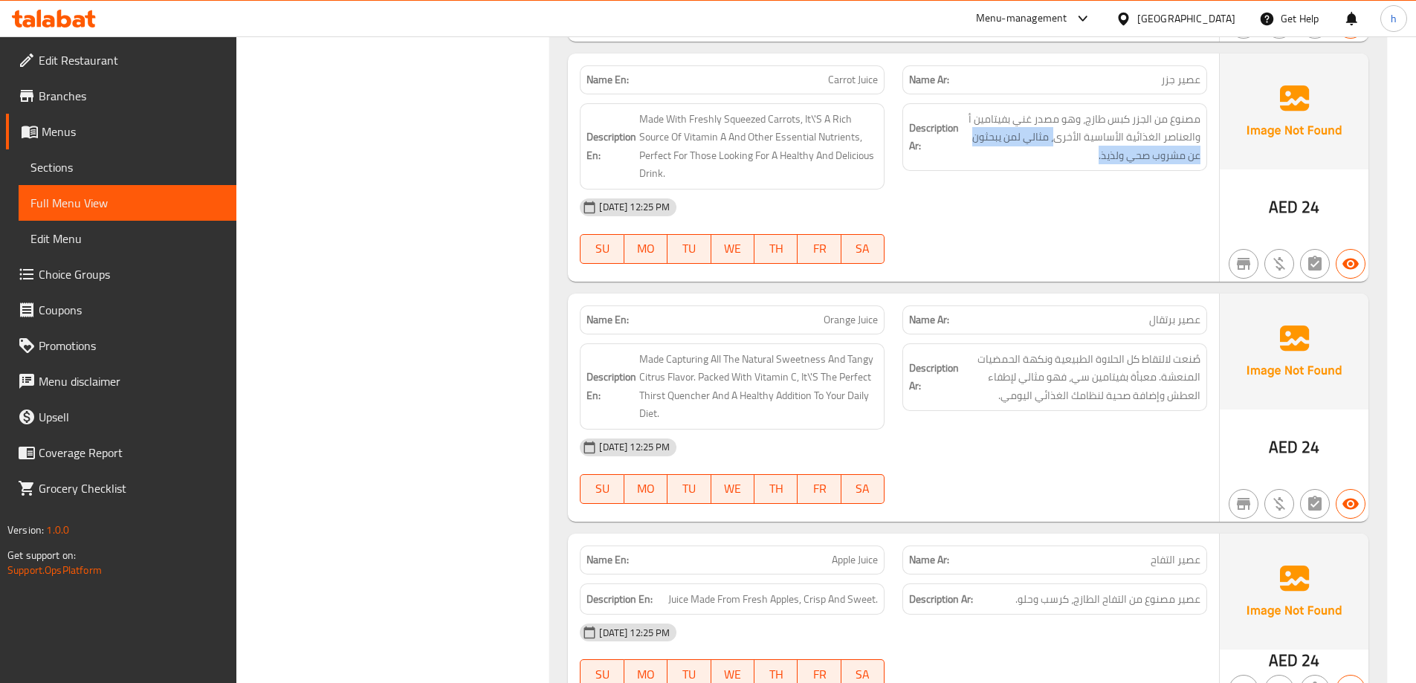
drag, startPoint x: 1057, startPoint y: 123, endPoint x: 968, endPoint y: 163, distance: 97.8
click at [968, 163] on div "Description Ar: مصنوع من الجزر كبس طازج، وهو مصدر غني بفيتامين أ والعناصر الغذا…" at bounding box center [1054, 146] width 322 height 104
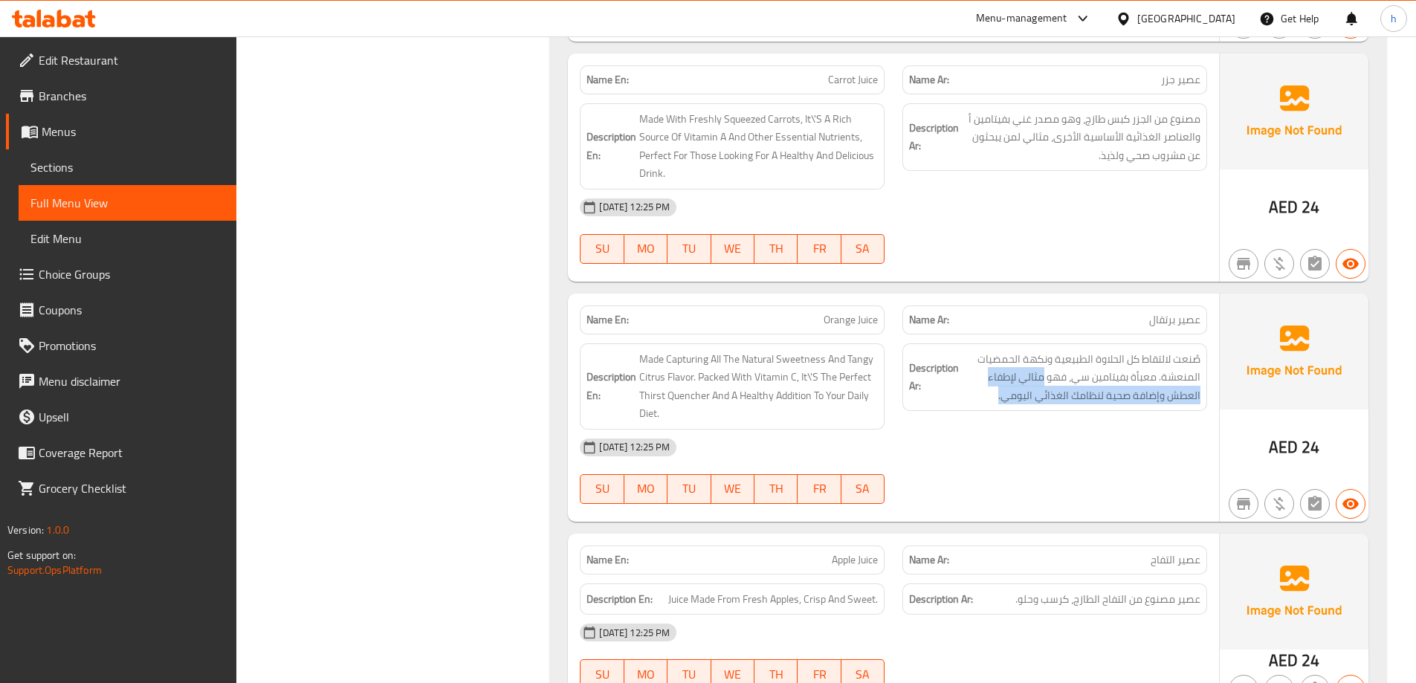
drag, startPoint x: 1043, startPoint y: 363, endPoint x: 955, endPoint y: 403, distance: 96.4
click at [955, 403] on div "Description Ar: صُنعت لالتقاط كل الحلاوة الطبيعية ونكهة الحمضيات المنعشة. معبأة…" at bounding box center [1054, 386] width 322 height 104
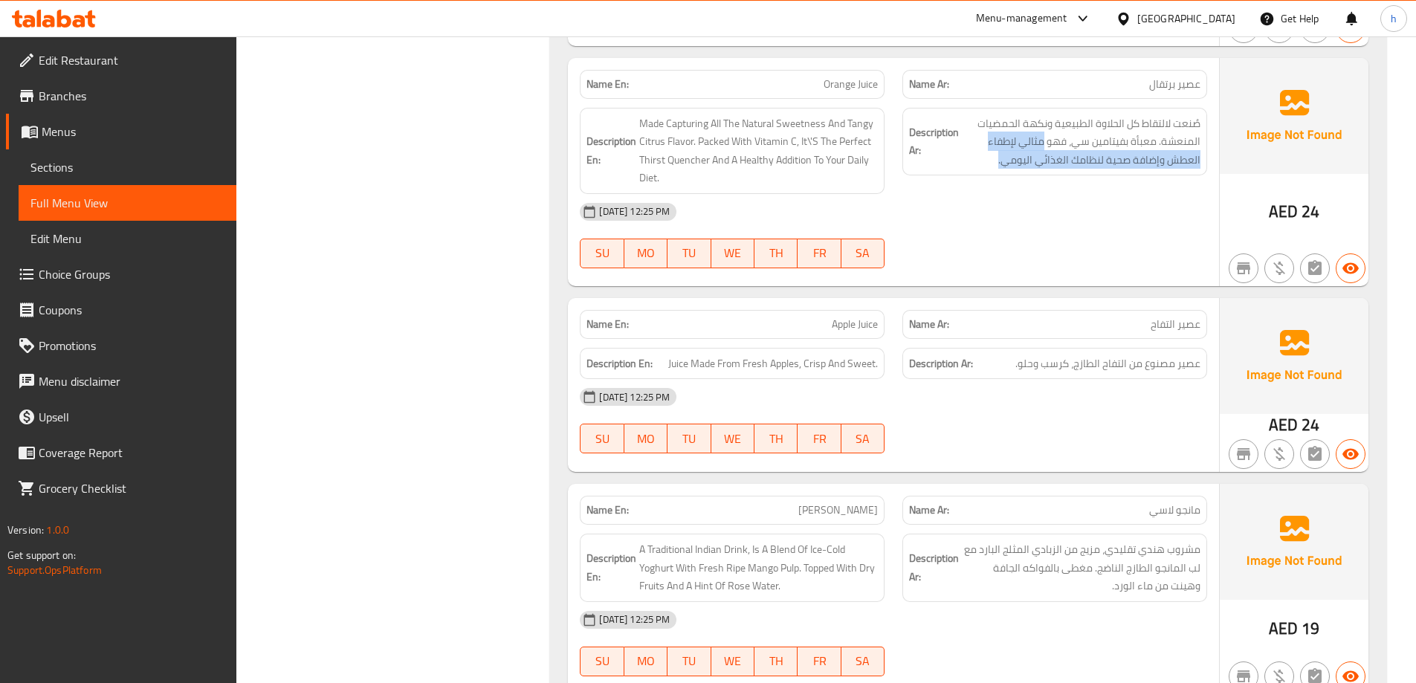
scroll to position [2081, 0]
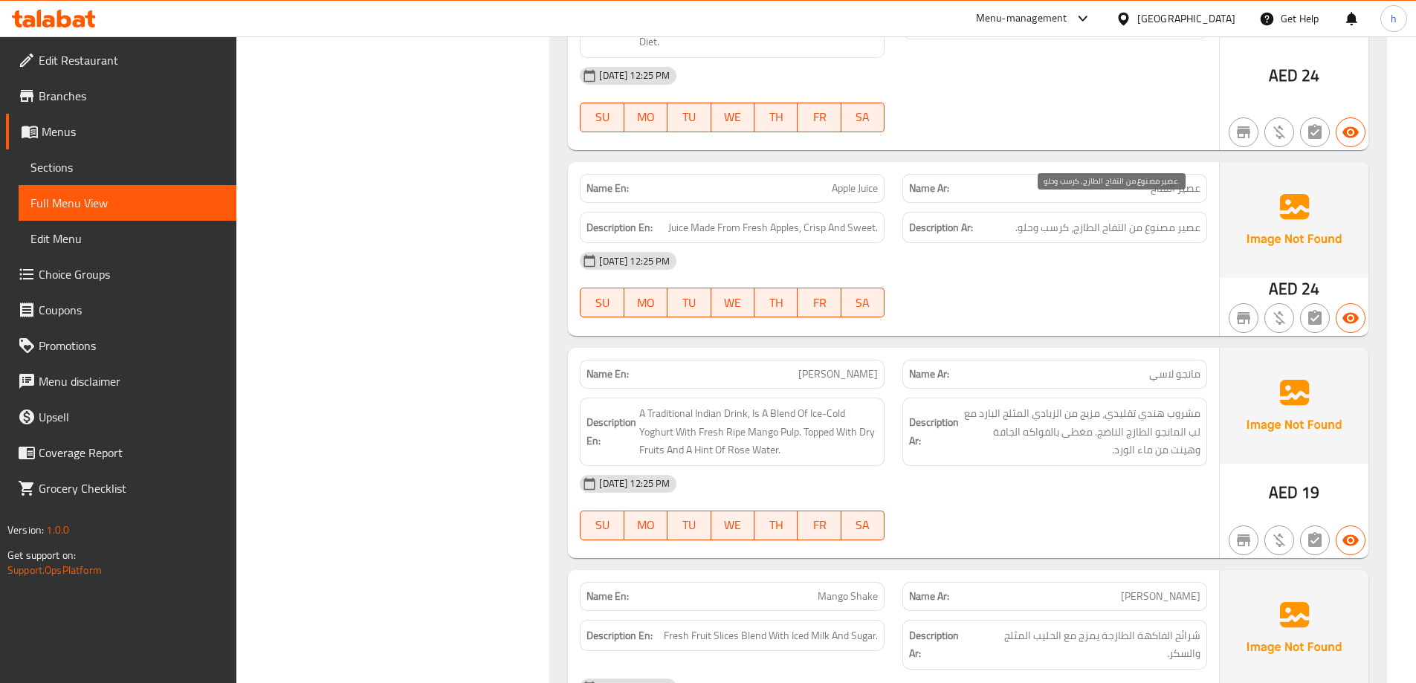
click at [1075, 218] on span "عصير مصنوع من التفاح الطازج، كرسب وحلو." at bounding box center [1107, 227] width 185 height 19
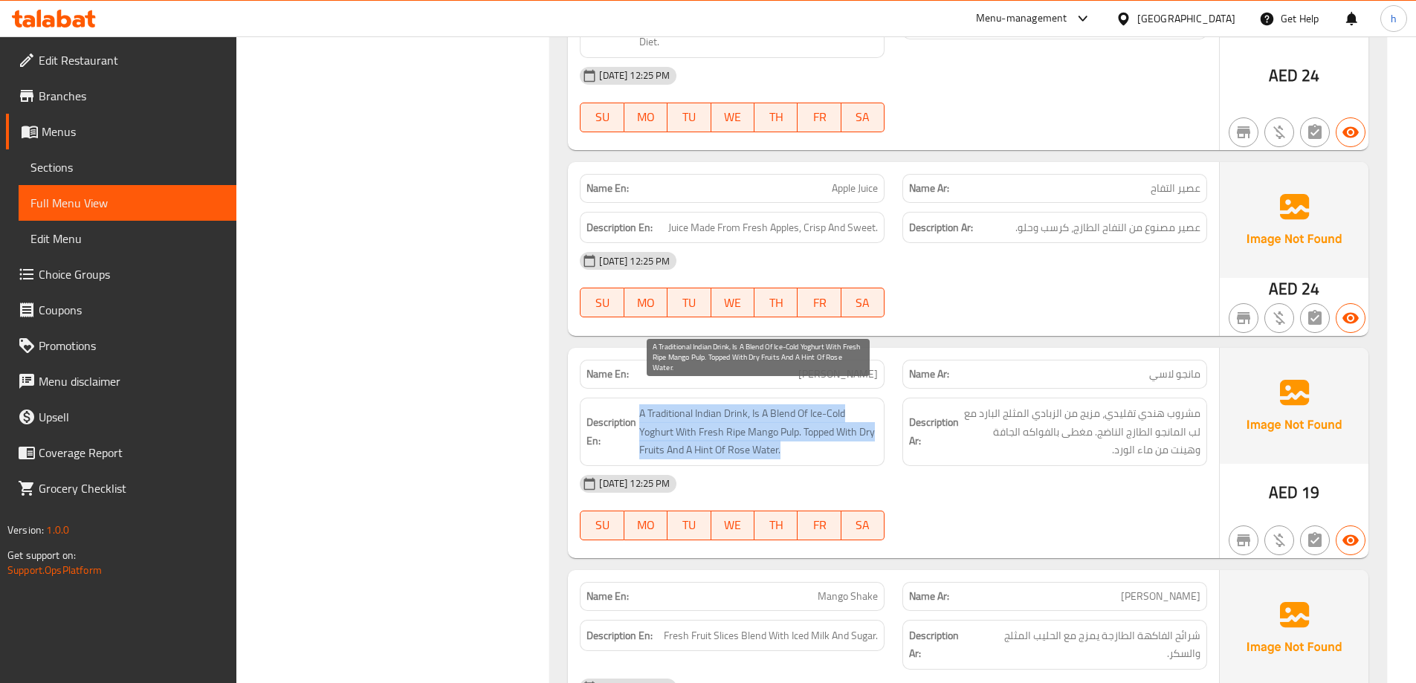
drag, startPoint x: 638, startPoint y: 402, endPoint x: 858, endPoint y: 437, distance: 223.4
click at [858, 437] on h6 "Description En: A Traditional Indian Drink, Is A Blend Of Ice-Cold Yoghurt With…" at bounding box center [731, 431] width 291 height 55
click at [709, 437] on span "A Traditional Indian Drink, Is A Blend Of Ice-Cold Yoghurt With Fresh Ripe Mang…" at bounding box center [758, 431] width 239 height 55
click at [742, 427] on span "A Traditional Indian Drink, Is A Blend Of Ice-Cold Yoghurt With Fresh Ripe Mang…" at bounding box center [758, 431] width 239 height 55
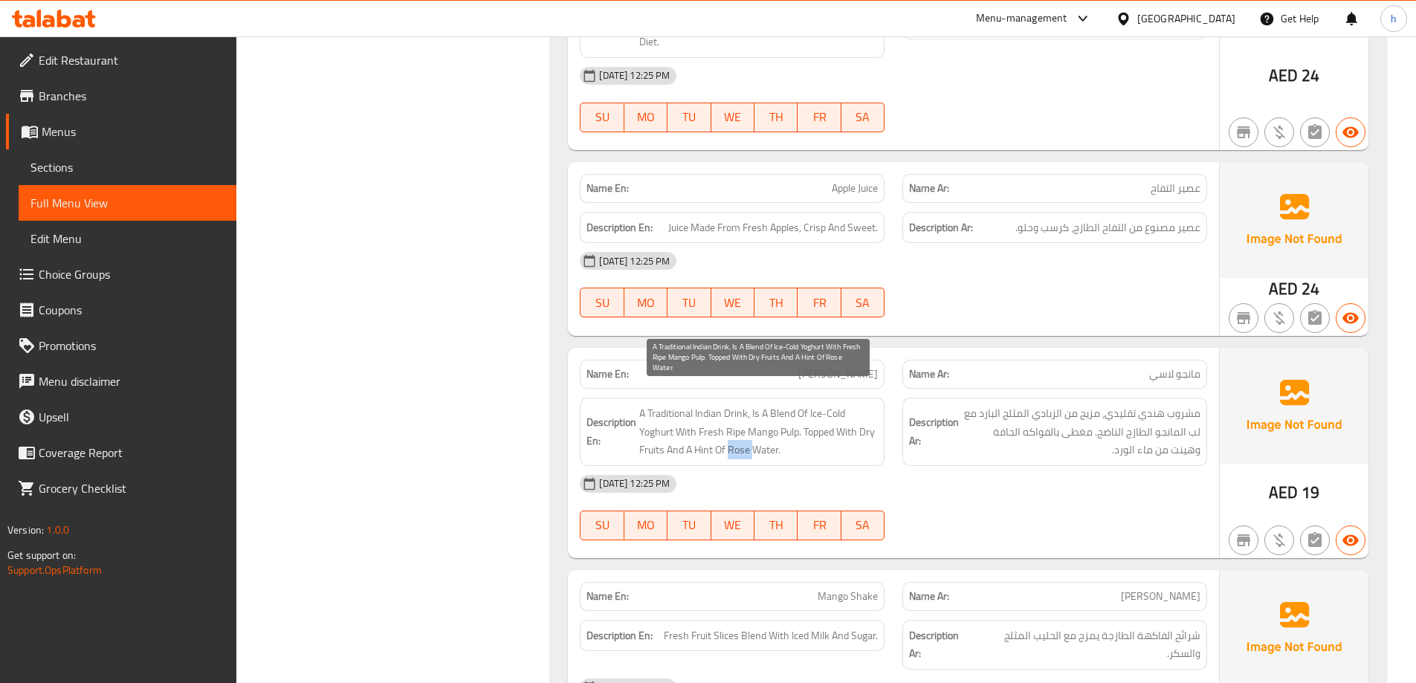
click at [742, 427] on span "A Traditional Indian Drink, Is A Blend Of Ice-Cold Yoghurt With Fresh Ripe Mang…" at bounding box center [758, 431] width 239 height 55
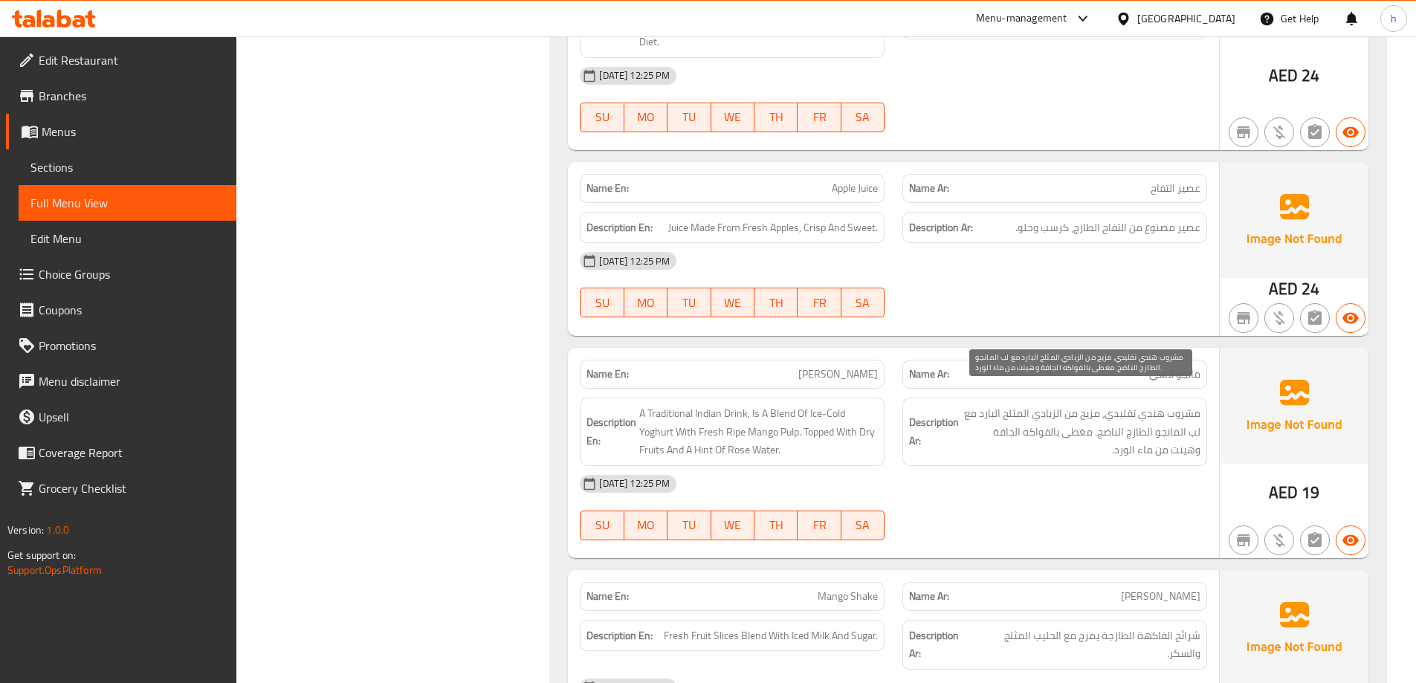
click at [981, 406] on span "مشروب هندي تقليدي، مزيج من الزبادي المثلج البارد مع لب المانجو الطازج الناضج. م…" at bounding box center [1081, 431] width 239 height 55
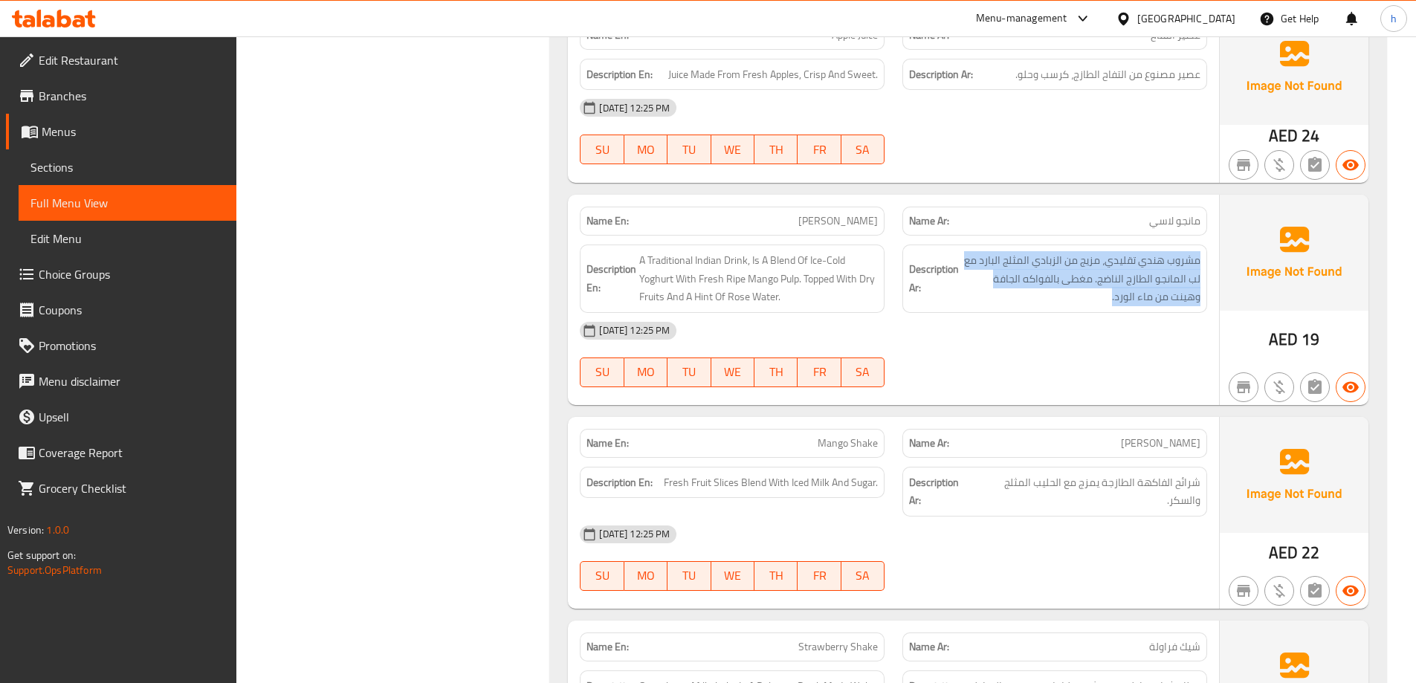
scroll to position [2304, 0]
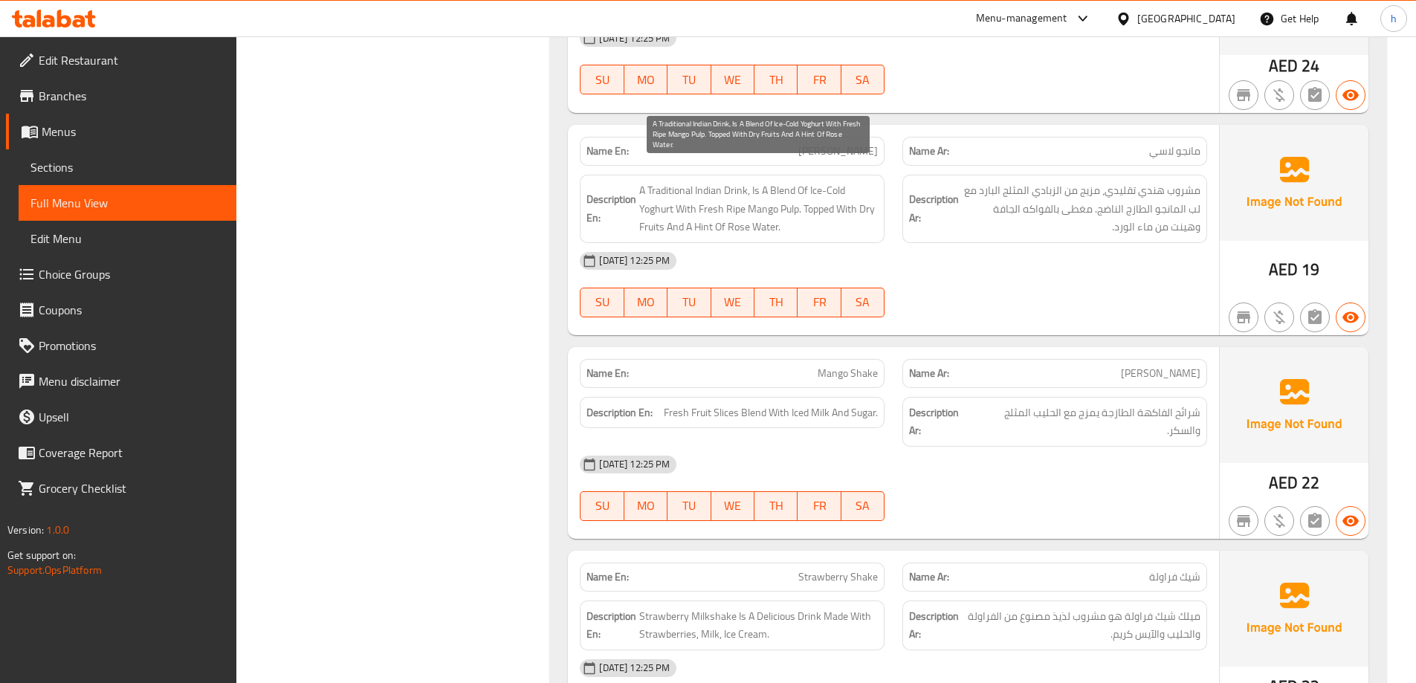
click at [705, 204] on span "A Traditional Indian Drink, Is A Blend Of Ice-Cold Yoghurt With Fresh Ripe Mang…" at bounding box center [758, 208] width 239 height 55
drag, startPoint x: 721, startPoint y: 211, endPoint x: 699, endPoint y: 215, distance: 22.0
click at [719, 211] on span "A Traditional Indian Drink, Is A Blend Of Ice-Cold Yoghurt With Fresh Ripe Mang…" at bounding box center [758, 208] width 239 height 55
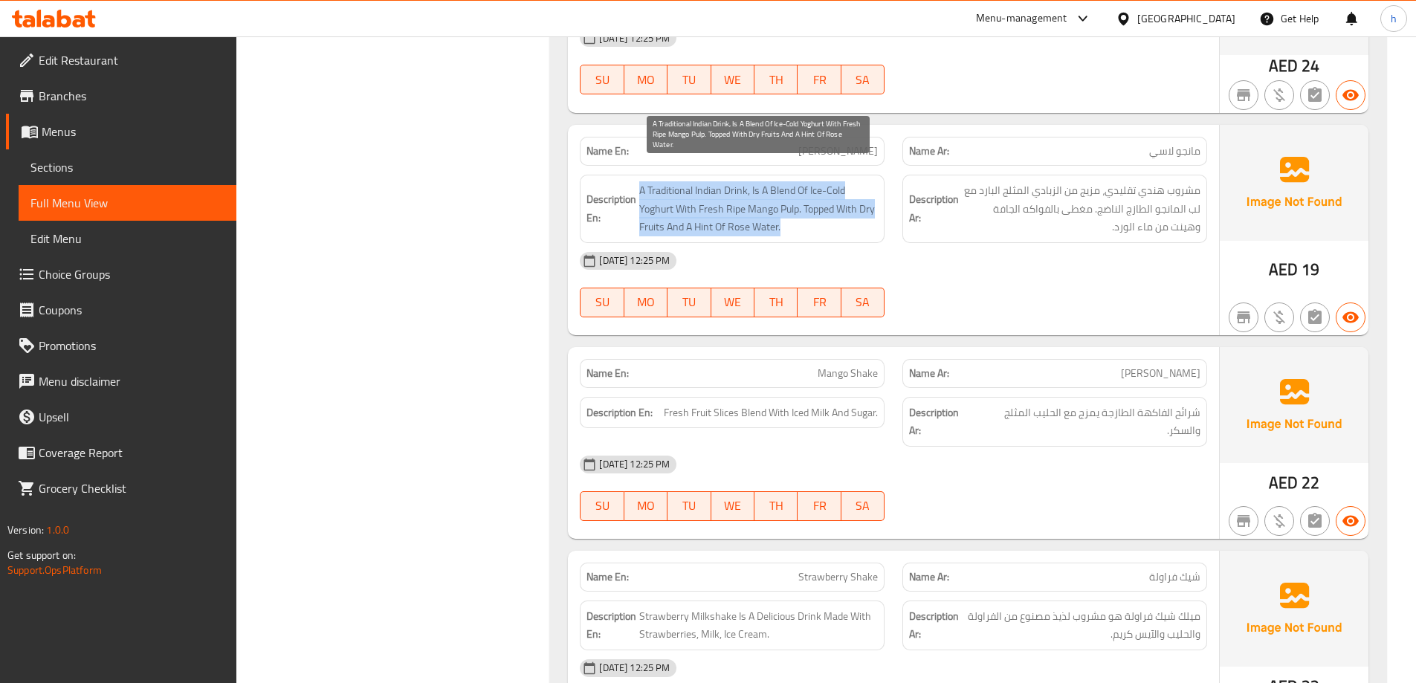
click at [688, 207] on span "A Traditional Indian Drink, Is A Blend Of Ice-Cold Yoghurt With Fresh Ripe Mang…" at bounding box center [758, 208] width 239 height 55
click at [686, 208] on span "A Traditional Indian Drink, Is A Blend Of Ice-Cold Yoghurt With Fresh Ripe Mang…" at bounding box center [758, 208] width 239 height 55
click at [687, 207] on span "A Traditional Indian Drink, Is A Blend Of Ice-Cold Yoghurt With Fresh Ripe Mang…" at bounding box center [758, 208] width 239 height 55
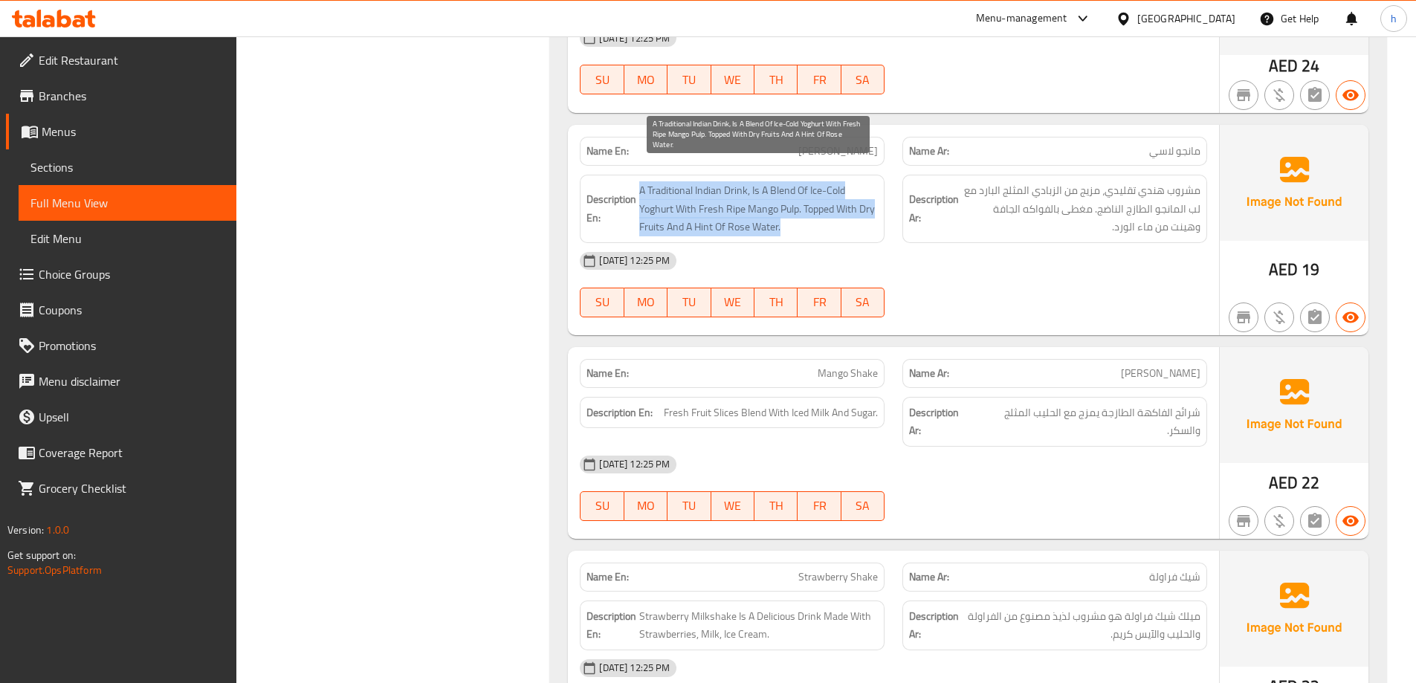
click at [681, 208] on span "A Traditional Indian Drink, Is A Blend Of Ice-Cold Yoghurt With Fresh Ripe Mang…" at bounding box center [758, 208] width 239 height 55
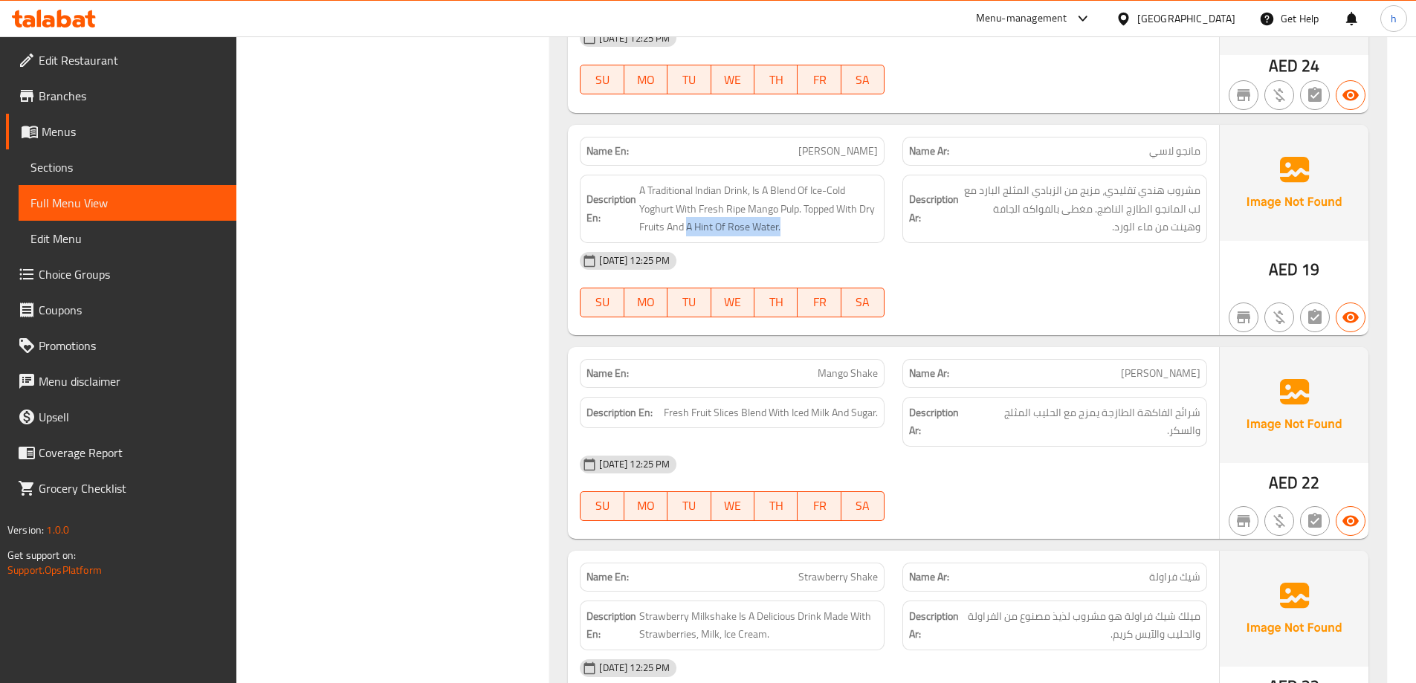
drag, startPoint x: 687, startPoint y: 210, endPoint x: 782, endPoint y: 221, distance: 96.4
click at [782, 221] on div "Description En: A Traditional Indian Drink, Is A Blend Of Ice-Cold Yoghurt With…" at bounding box center [732, 209] width 305 height 68
copy span "A Hint Of Rose Water."
click at [967, 195] on span "مشروب هندي تقليدي، مزيج من الزبادي المثلج البارد مع لب المانجو الطازج الناضج. م…" at bounding box center [1081, 208] width 239 height 55
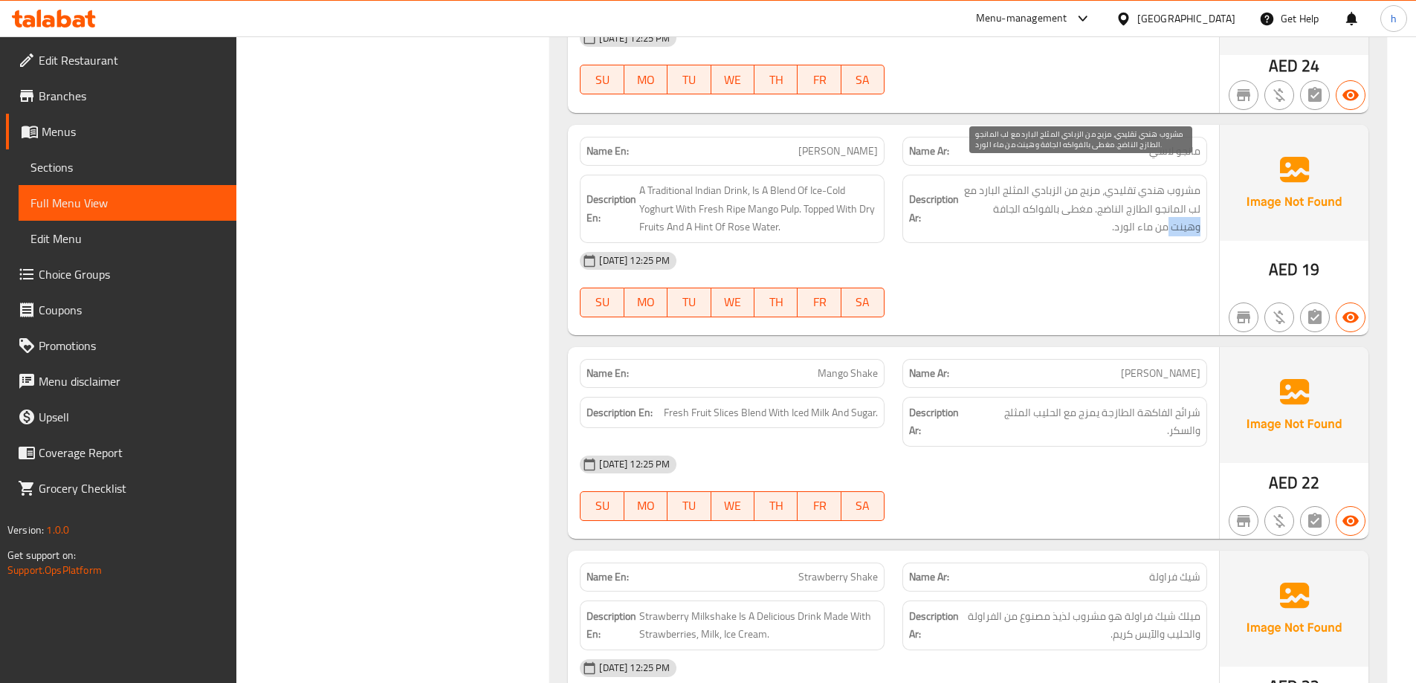
click at [967, 195] on span "مشروب هندي تقليدي، مزيج من الزبادي المثلج البارد مع لب المانجو الطازج الناضج. م…" at bounding box center [1081, 208] width 239 height 55
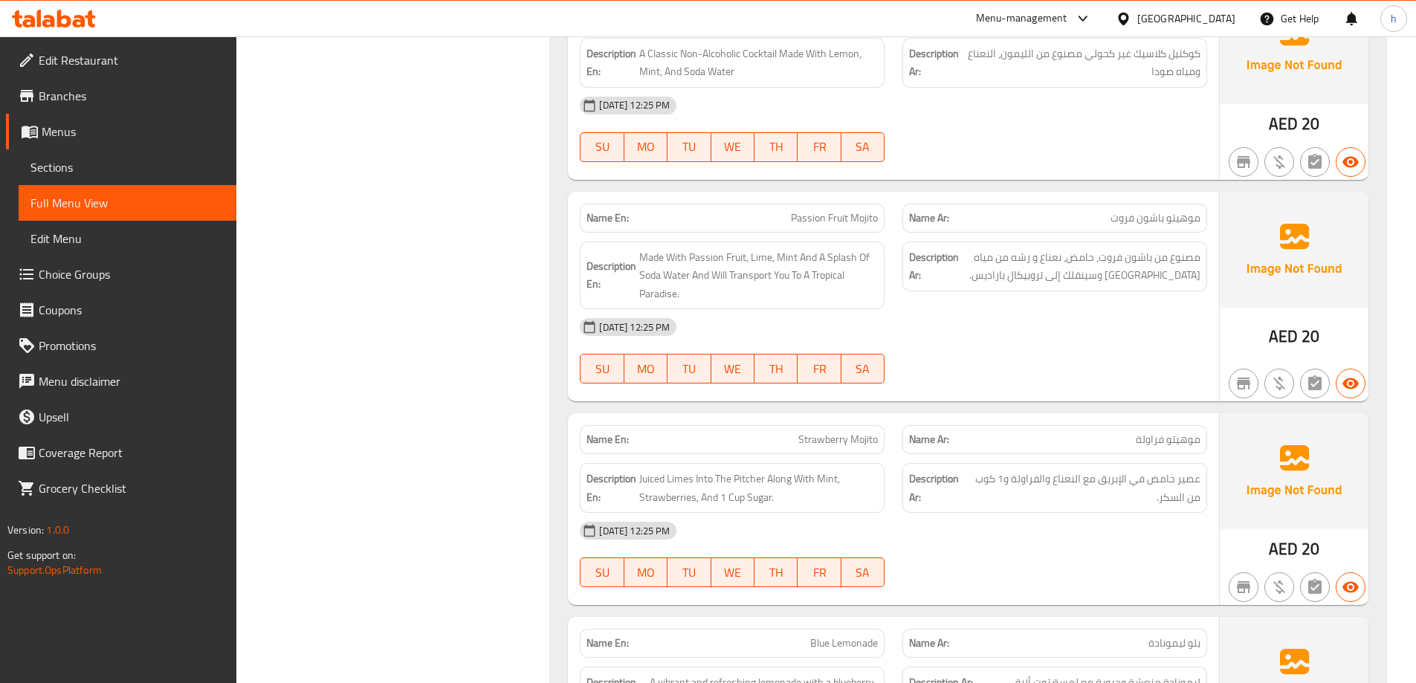
scroll to position [3269, 0]
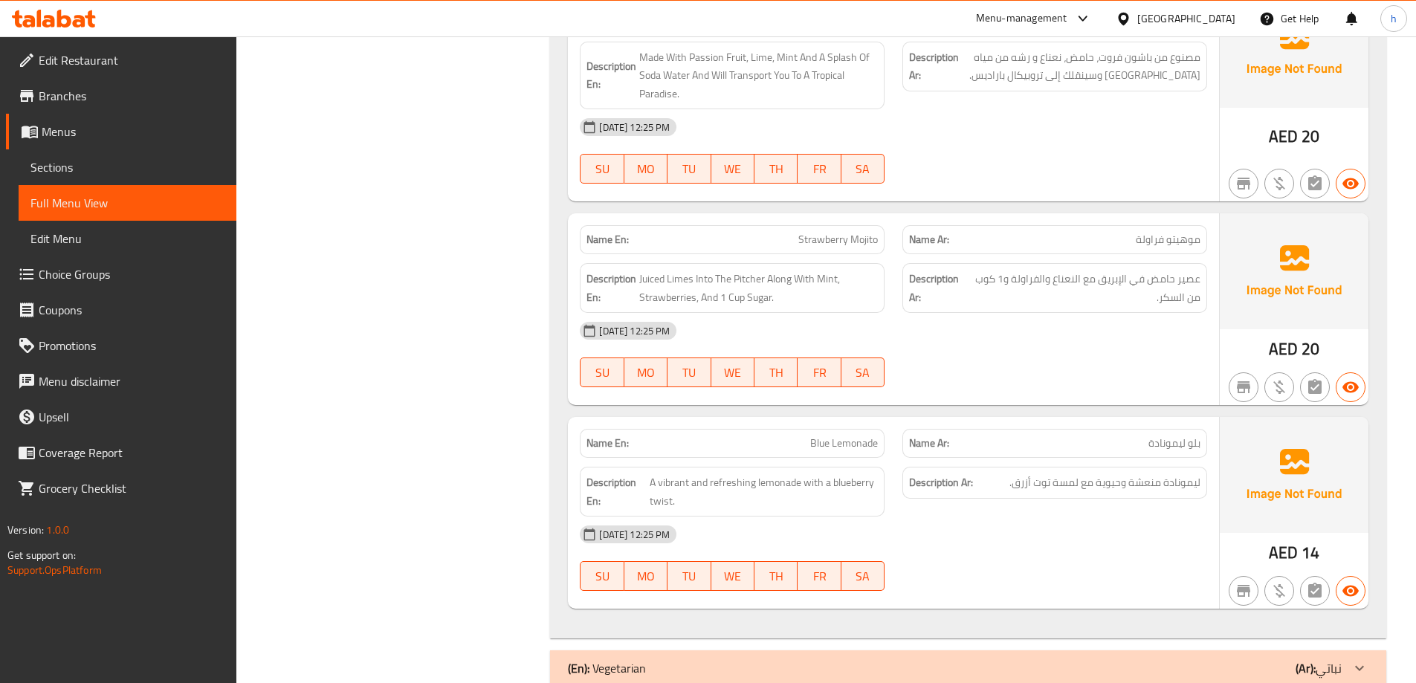
click at [1192, 435] on span "بلو ليمونادة" at bounding box center [1174, 443] width 52 height 16
click at [664, 484] on span "A vibrant and refreshing lemonade with a blueberry twist." at bounding box center [763, 491] width 228 height 36
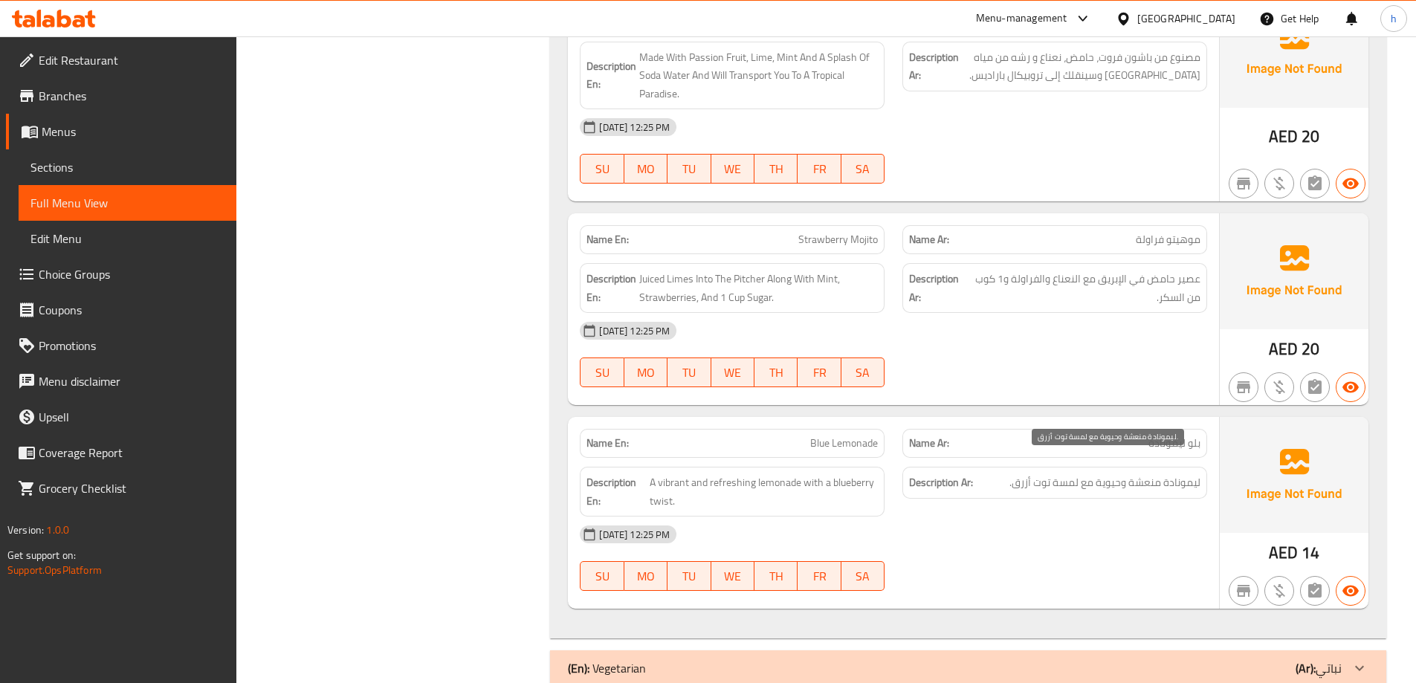
click at [1076, 473] on span "ليمونادة منعشة وحيوية مع لمسة توت أزرق." at bounding box center [1104, 482] width 191 height 19
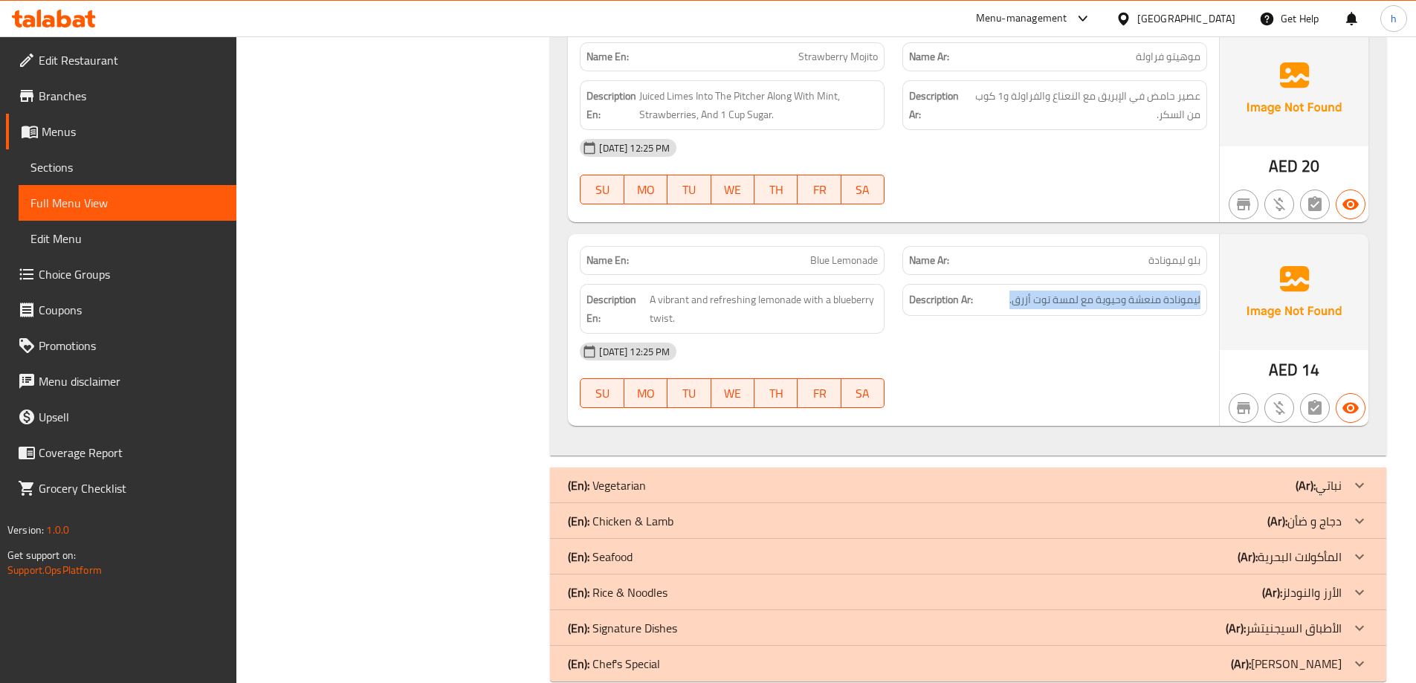
scroll to position [3463, 0]
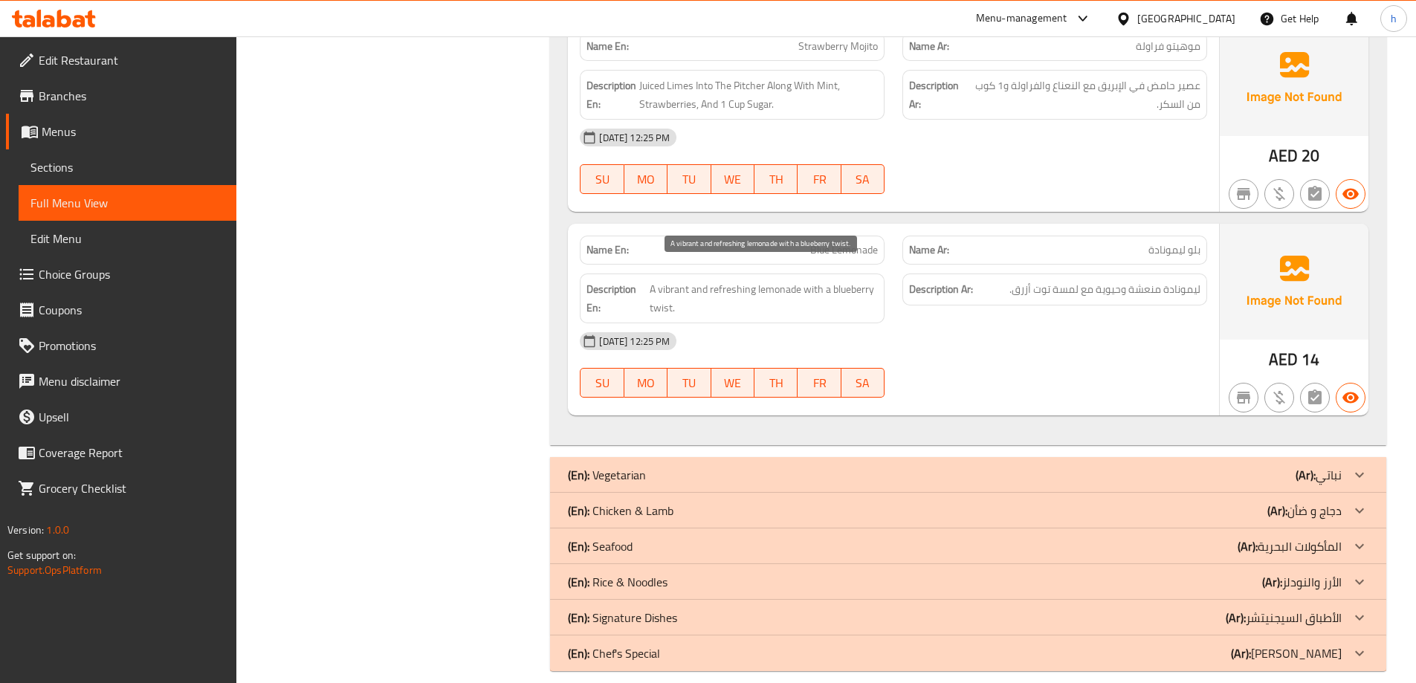
click at [659, 293] on span "A vibrant and refreshing lemonade with a blueberry twist." at bounding box center [763, 298] width 228 height 36
click at [665, 286] on span "A vibrant and refreshing lemonade with a blueberry twist." at bounding box center [763, 298] width 228 height 36
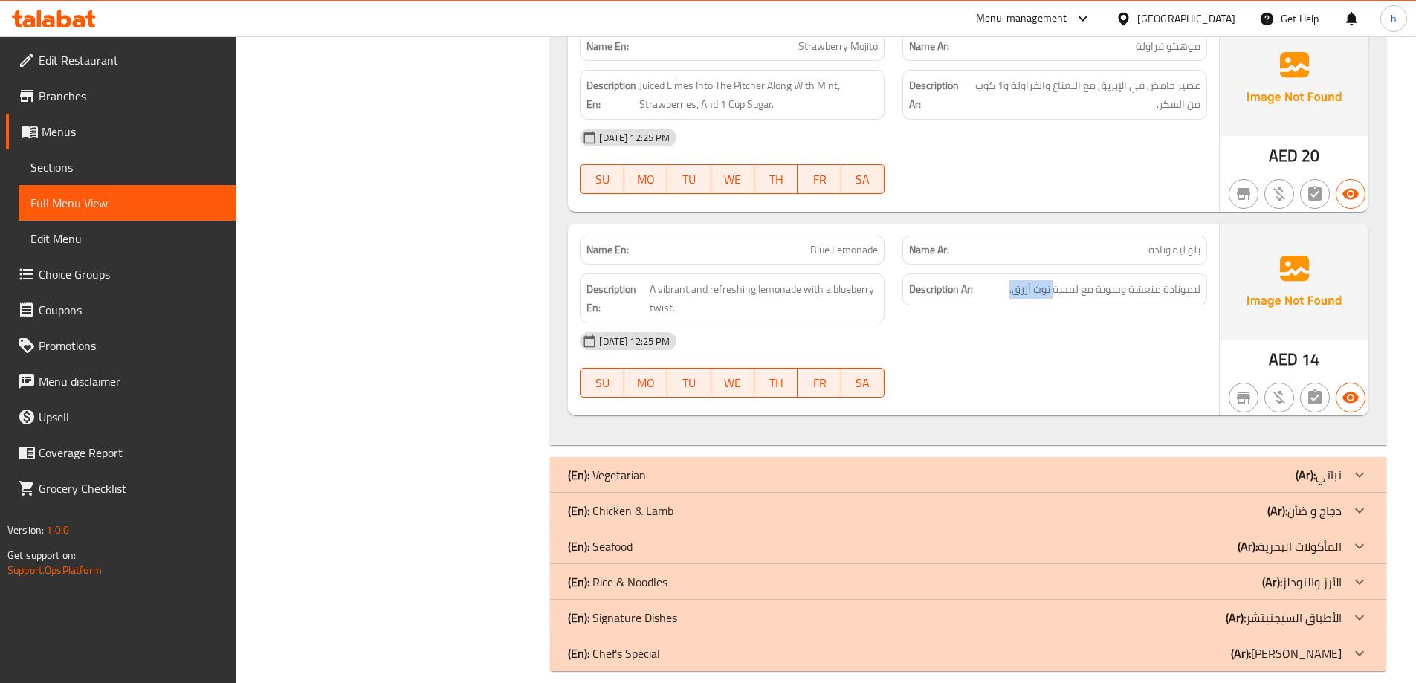
drag, startPoint x: 1002, startPoint y: 269, endPoint x: 1056, endPoint y: 285, distance: 56.7
click at [1056, 285] on div "Description Ar: ليمونادة منعشة وحيوية مع لمسة توت أزرق." at bounding box center [1054, 289] width 305 height 32
click at [1067, 280] on span "ليمونادة منعشة وحيوية مع لمسة توت أزرق." at bounding box center [1104, 289] width 191 height 19
click at [684, 280] on span "A vibrant and refreshing lemonade with a blueberry twist." at bounding box center [763, 298] width 228 height 36
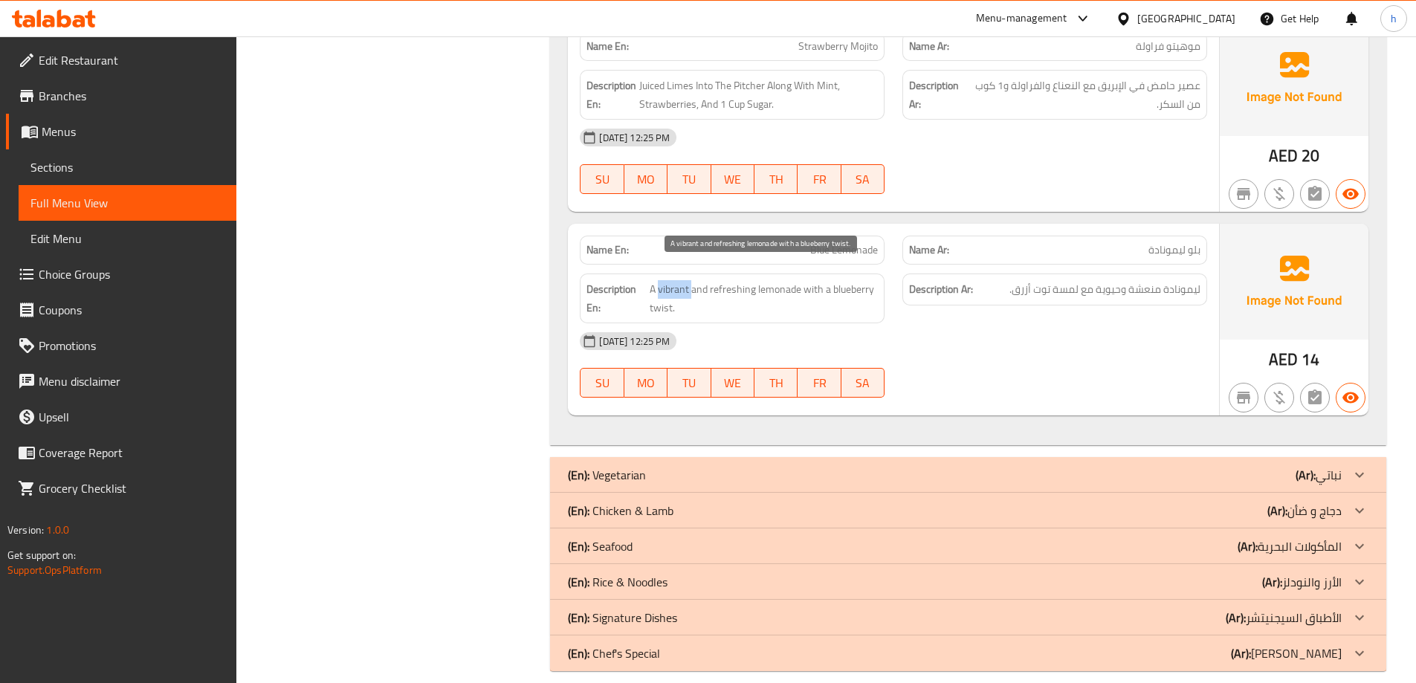
click at [684, 280] on span "A vibrant and refreshing lemonade with a blueberry twist." at bounding box center [763, 298] width 228 height 36
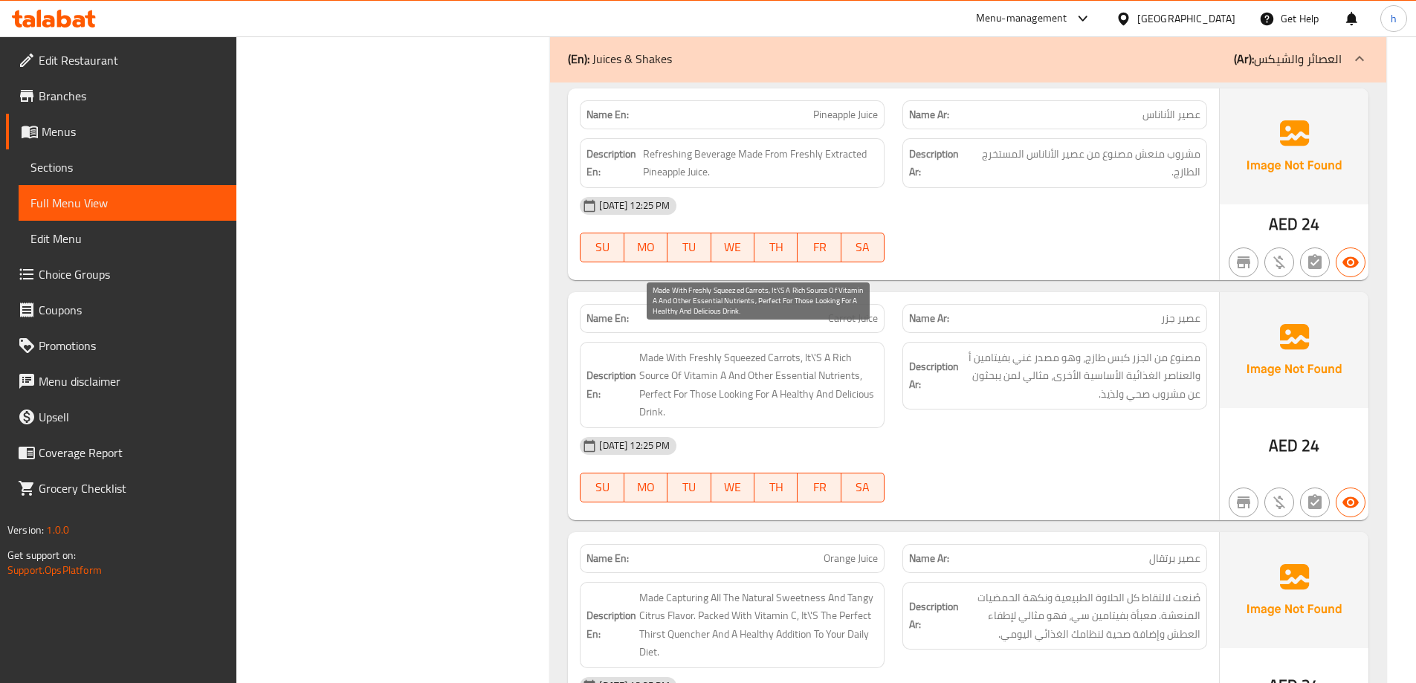
scroll to position [1456, 0]
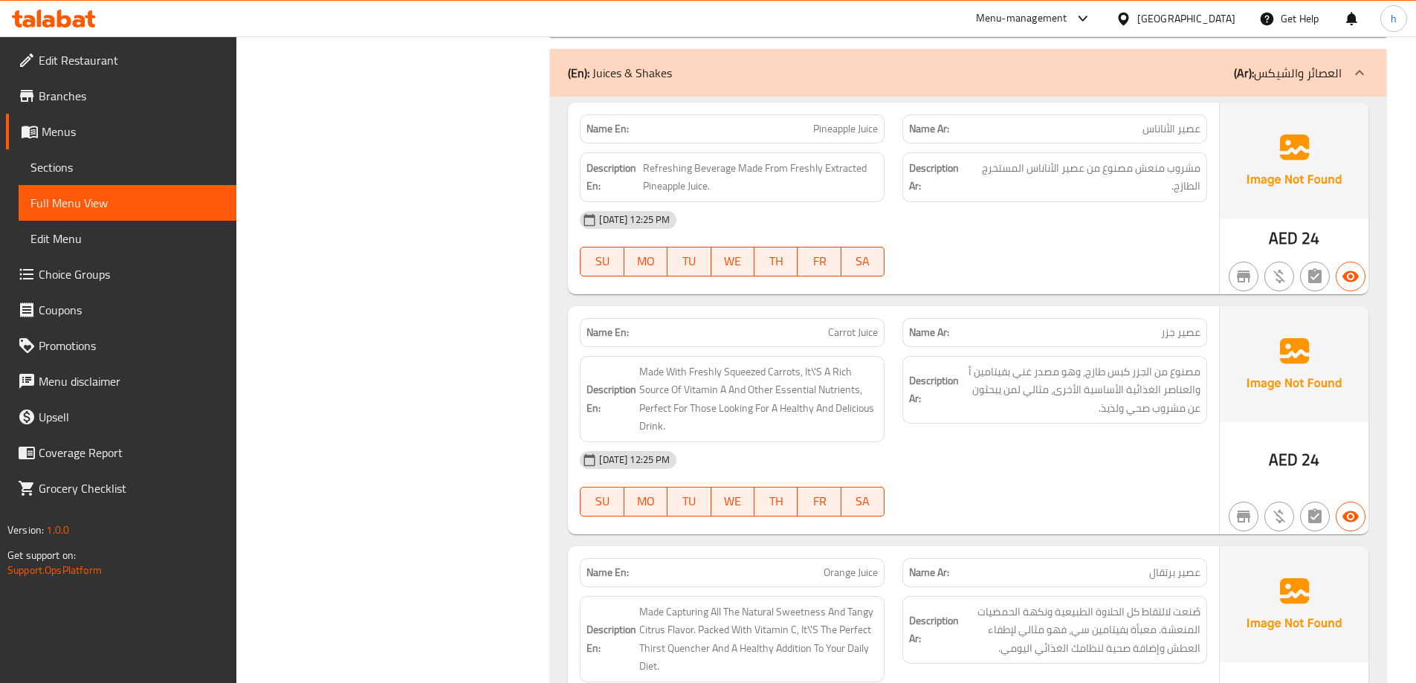
click at [843, 325] on span "Carrot Juice" at bounding box center [853, 333] width 50 height 16
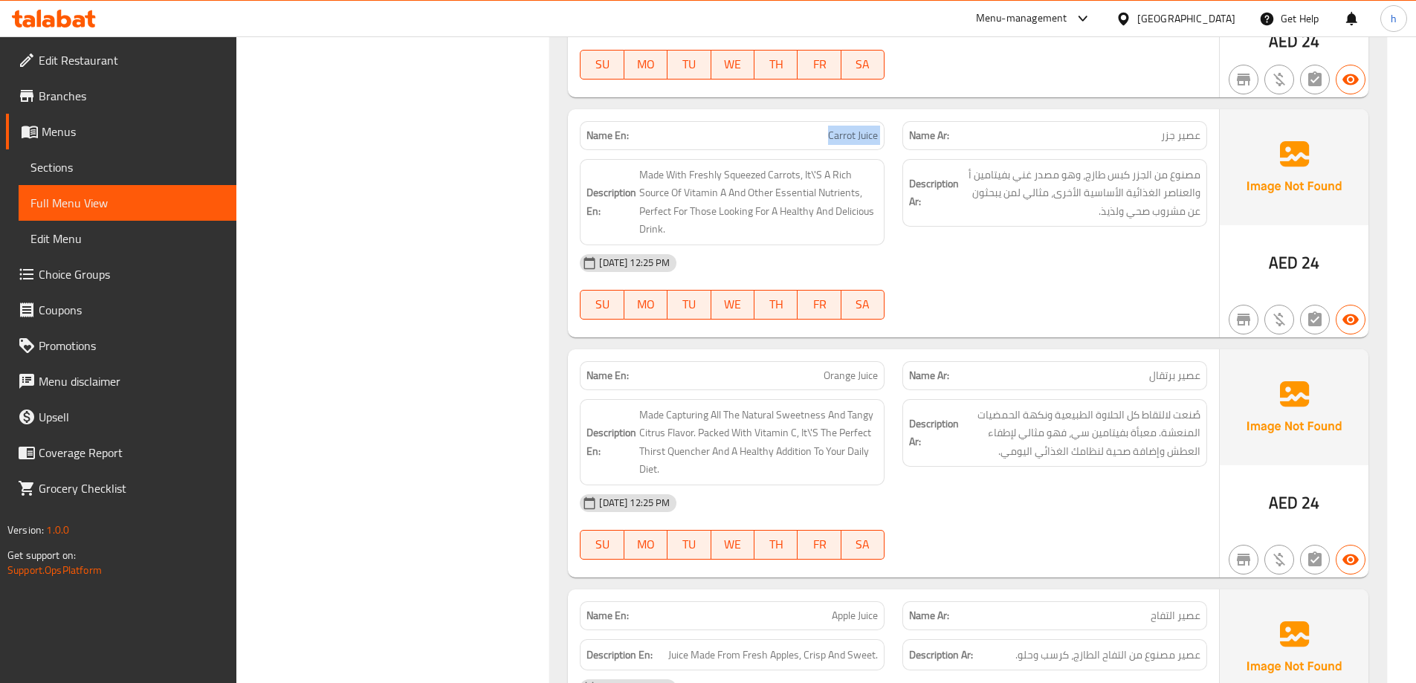
scroll to position [1679, 0]
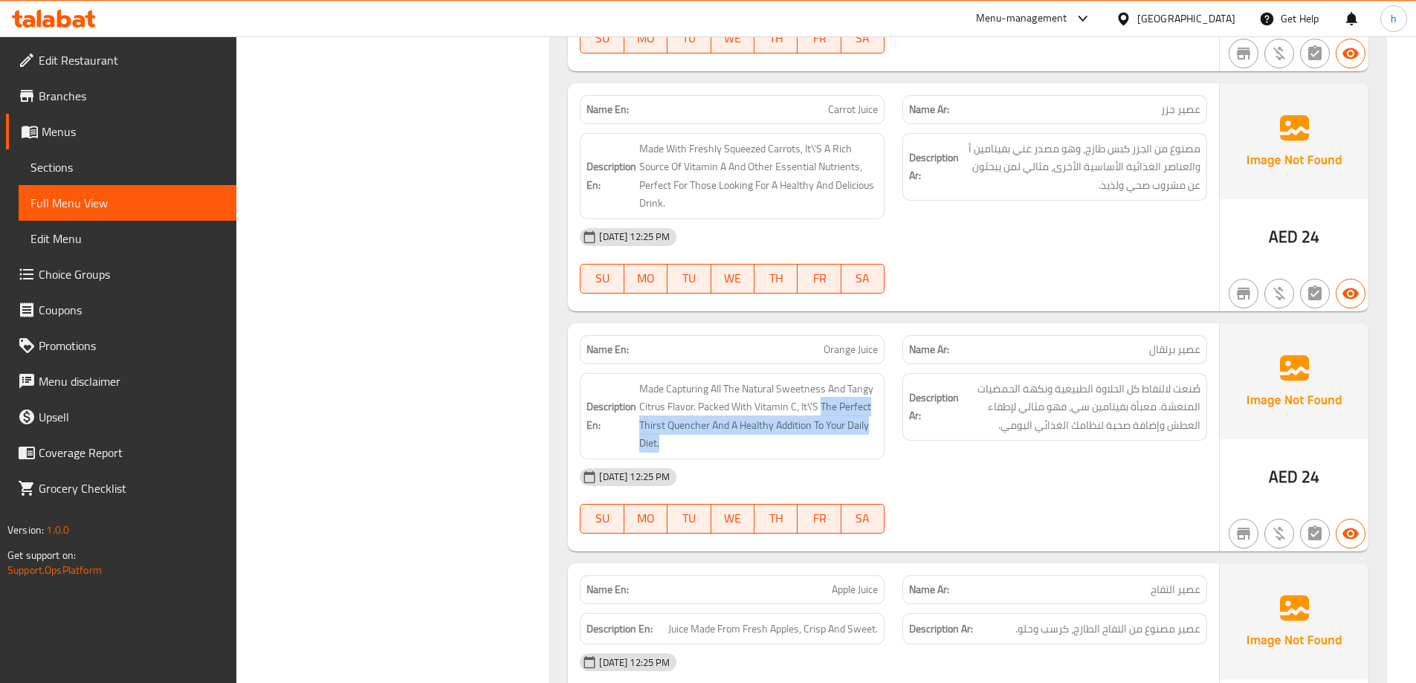
drag, startPoint x: 830, startPoint y: 393, endPoint x: 879, endPoint y: 430, distance: 61.5
click at [879, 430] on div "Description En: Made Capturing All The Natural Sweetness And Tangy Citrus Flavo…" at bounding box center [732, 416] width 305 height 86
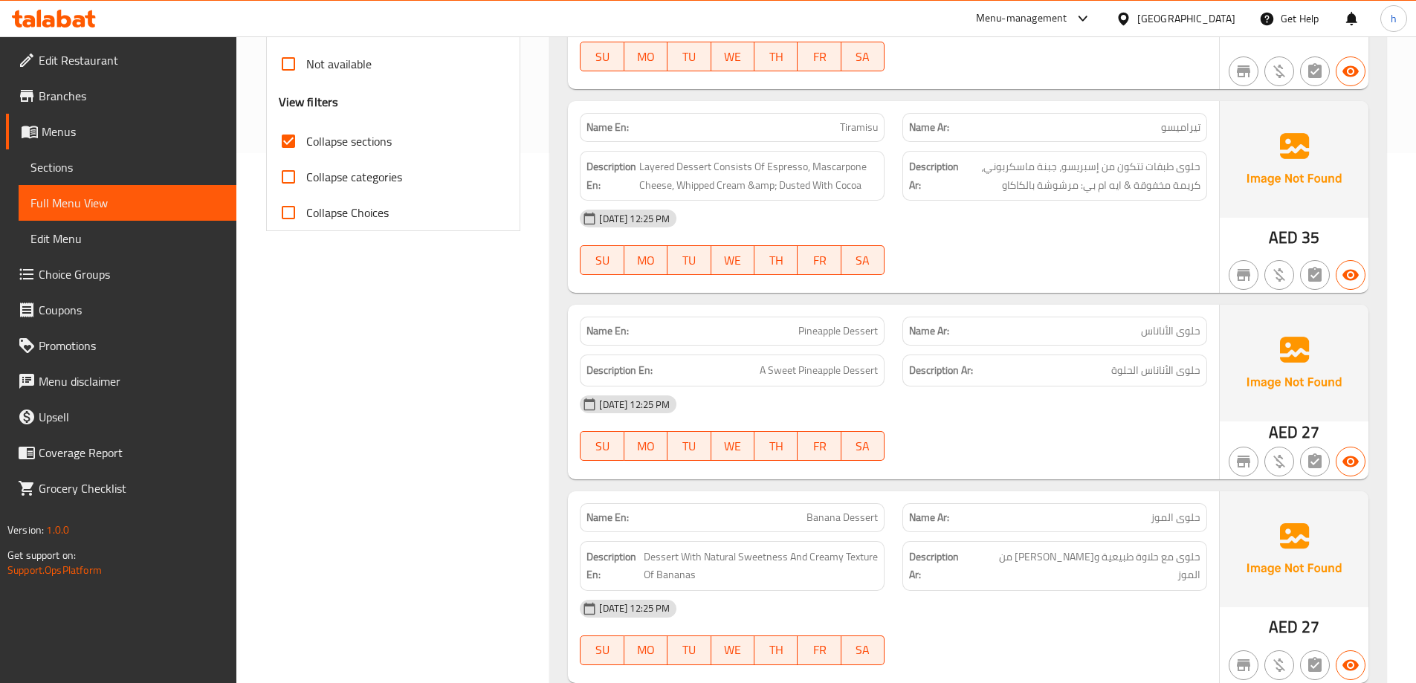
scroll to position [490, 0]
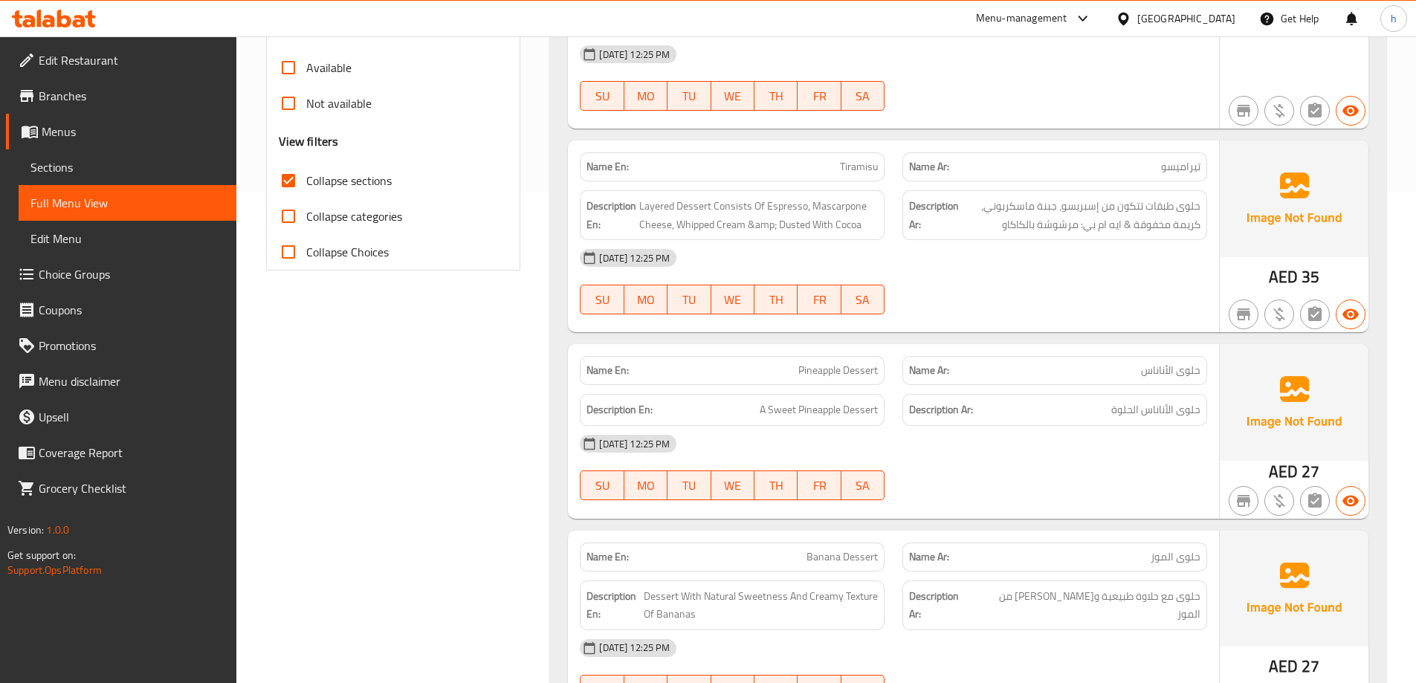
click at [797, 363] on p "Name En: Pineapple Dessert" at bounding box center [731, 371] width 291 height 16
copy span "Pineapple Dessert"
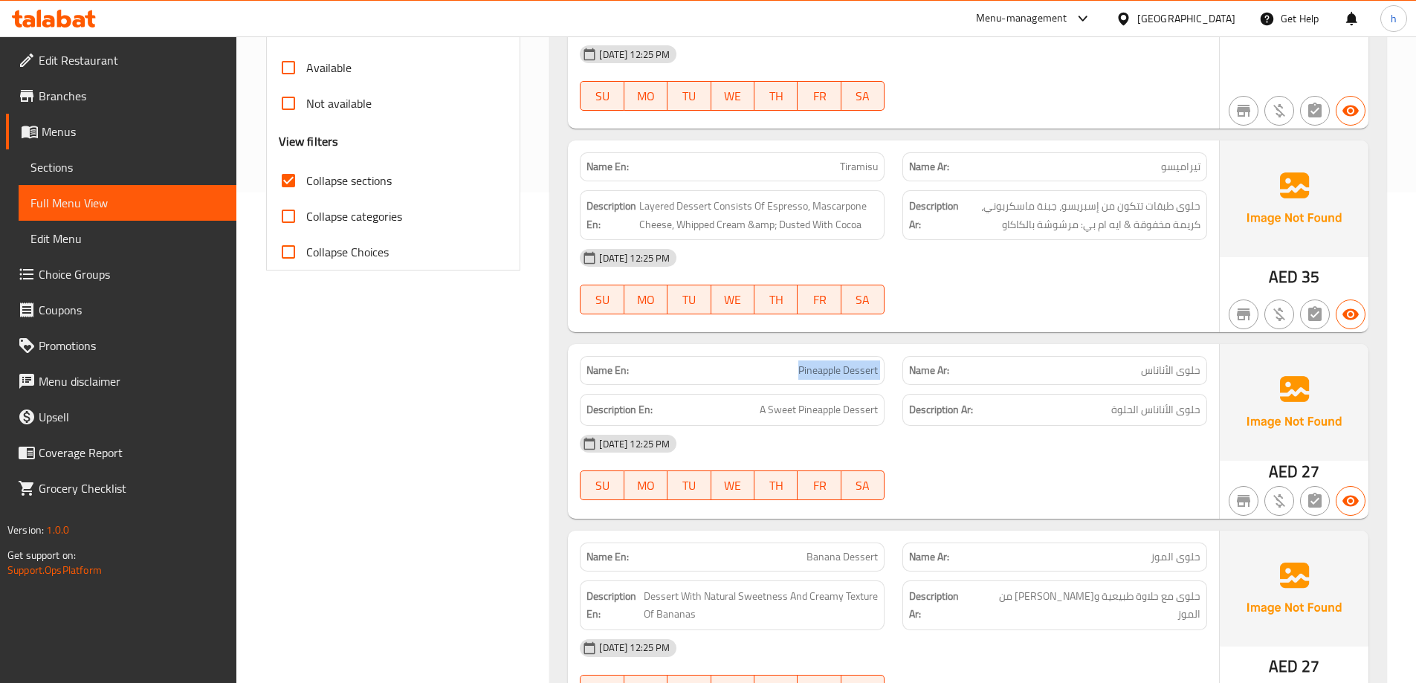
click at [805, 363] on span "Pineapple Dessert" at bounding box center [838, 371] width 80 height 16
click at [806, 363] on span "Pineapple Dessert" at bounding box center [838, 371] width 80 height 16
click at [785, 363] on p "Name En: Pineapple Dessert" at bounding box center [731, 371] width 291 height 16
click at [786, 363] on p "Name En: Pineapple Dessert" at bounding box center [731, 371] width 291 height 16
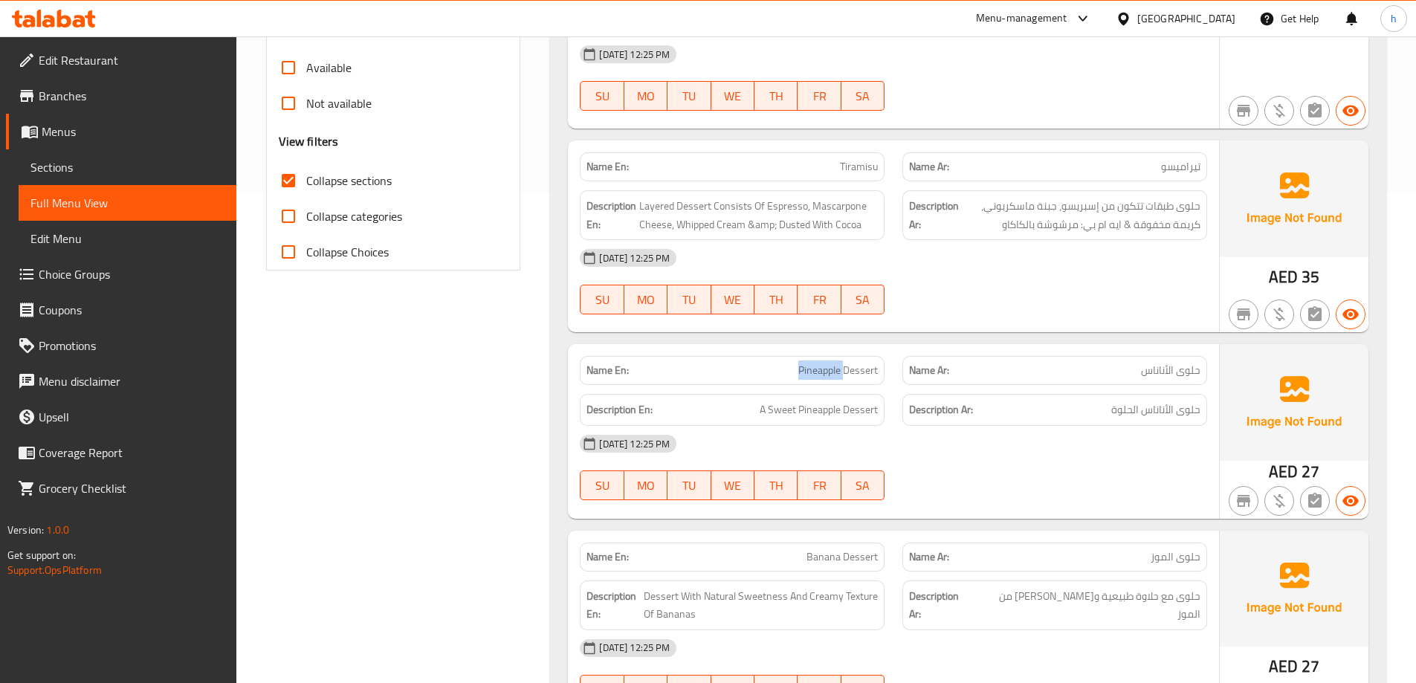
click at [786, 363] on p "Name En: Pineapple Dessert" at bounding box center [731, 371] width 291 height 16
copy span "Pineapple Dessert"
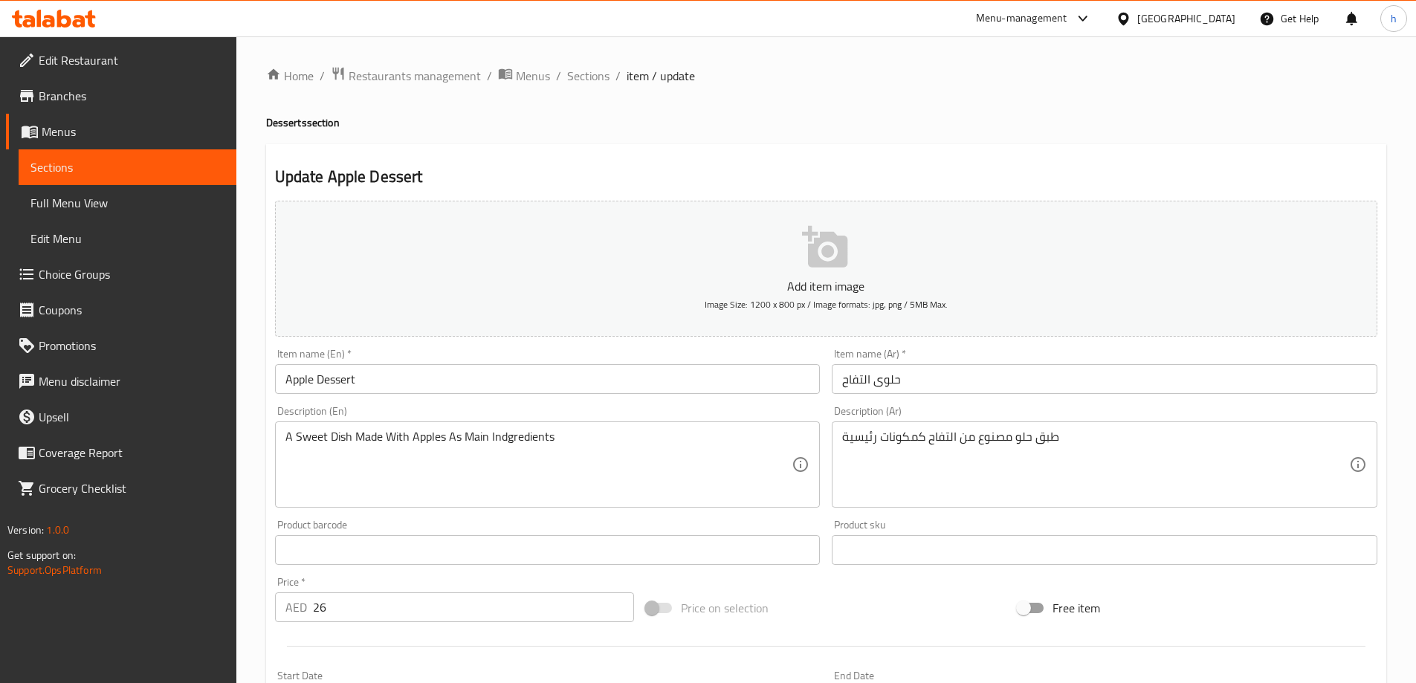
scroll to position [367, 0]
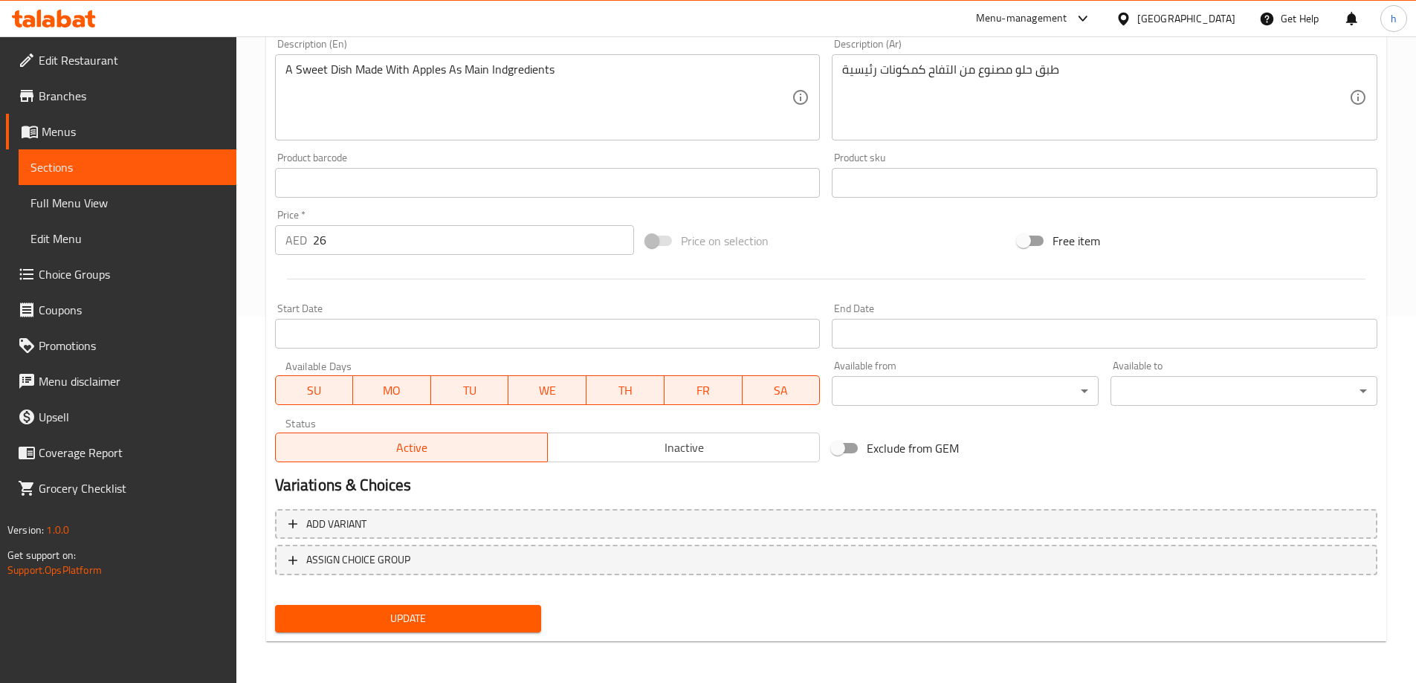
click at [175, 172] on span "Sections" at bounding box center [127, 167] width 194 height 18
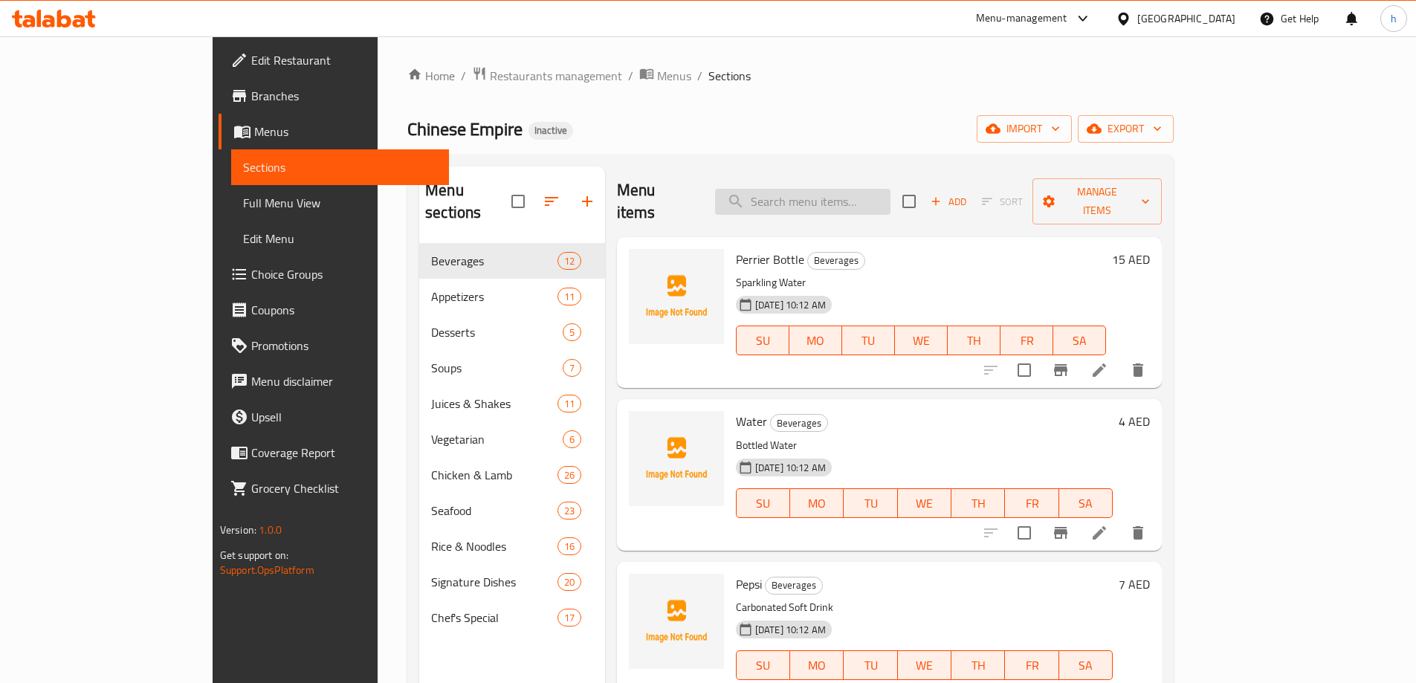
click at [858, 189] on input "search" at bounding box center [802, 202] width 175 height 26
paste input "Carrot Juice"
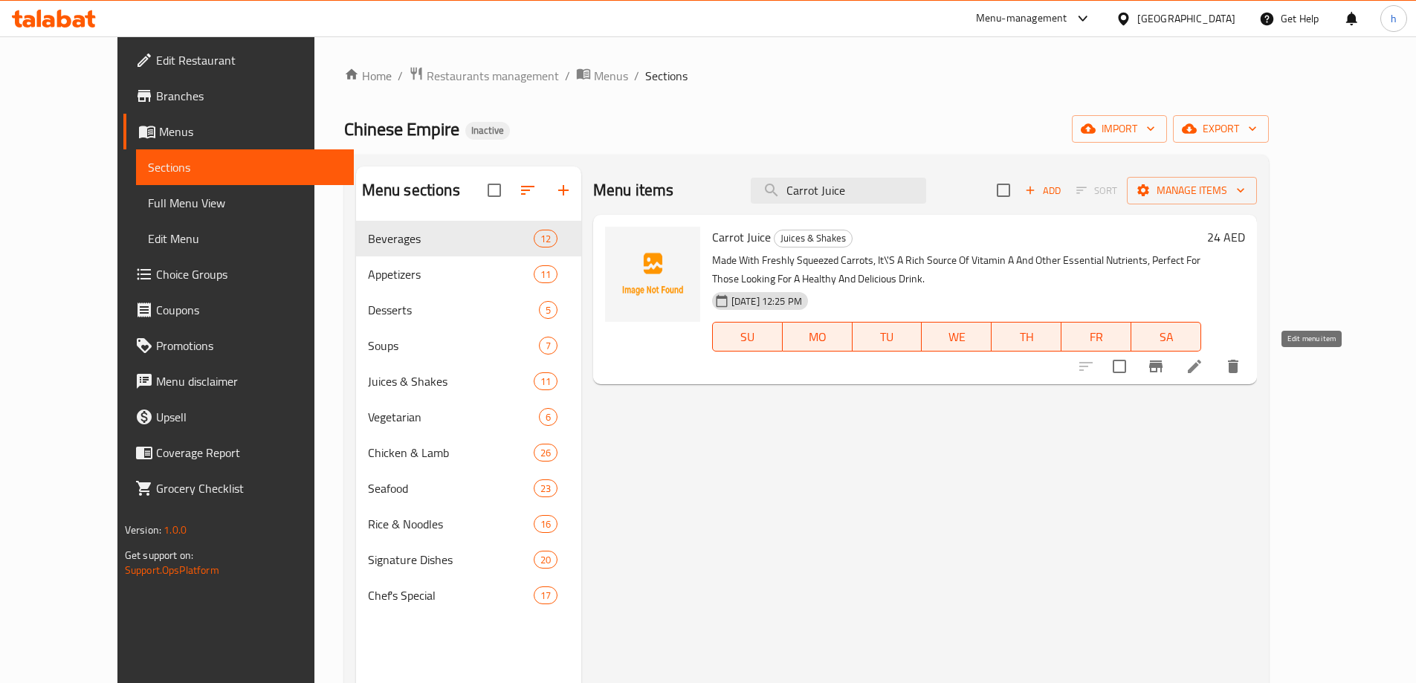
type input "Carrot Juice"
click at [1203, 367] on icon at bounding box center [1194, 366] width 18 height 18
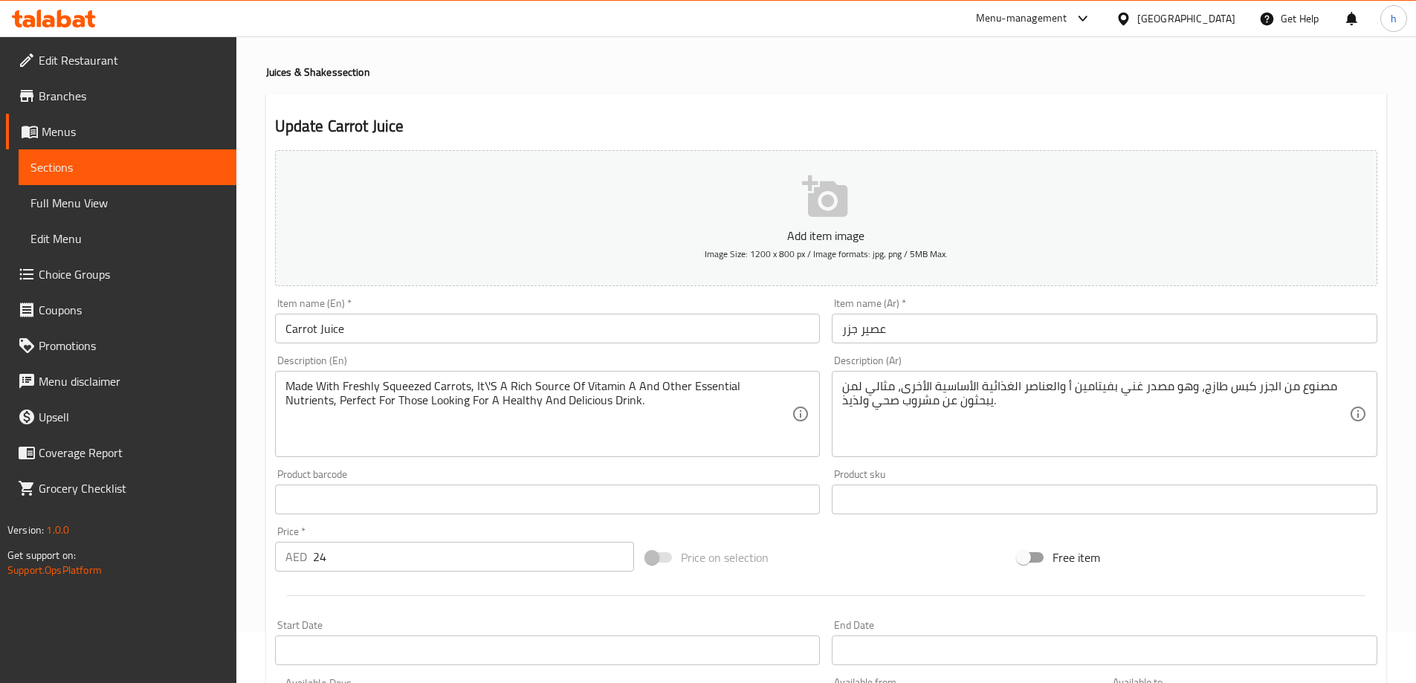
scroll to position [74, 0]
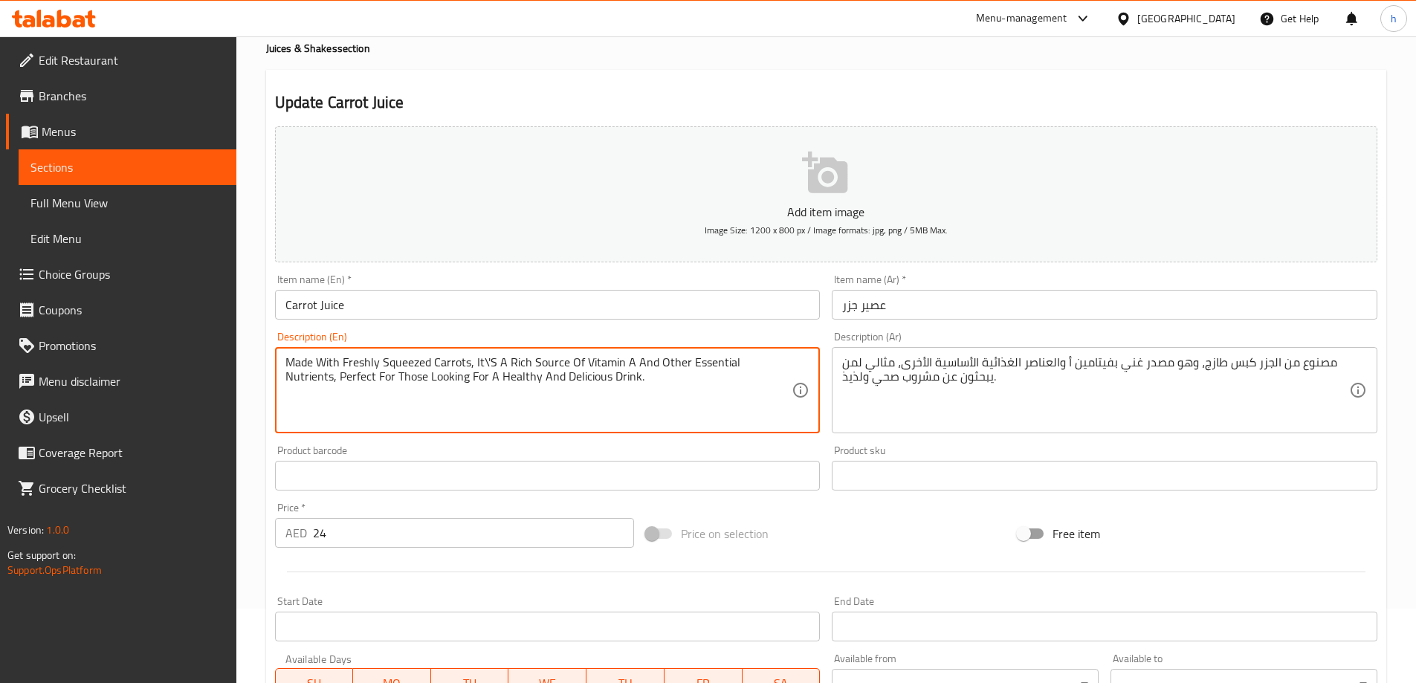
drag, startPoint x: 285, startPoint y: 374, endPoint x: 599, endPoint y: 420, distance: 316.9
click at [614, 391] on textarea "Made With Freshly Squeezed Carrots, It\'S A Rich Source Of Vitamin A And Other …" at bounding box center [538, 390] width 507 height 71
click at [182, 160] on span "Sections" at bounding box center [127, 167] width 194 height 18
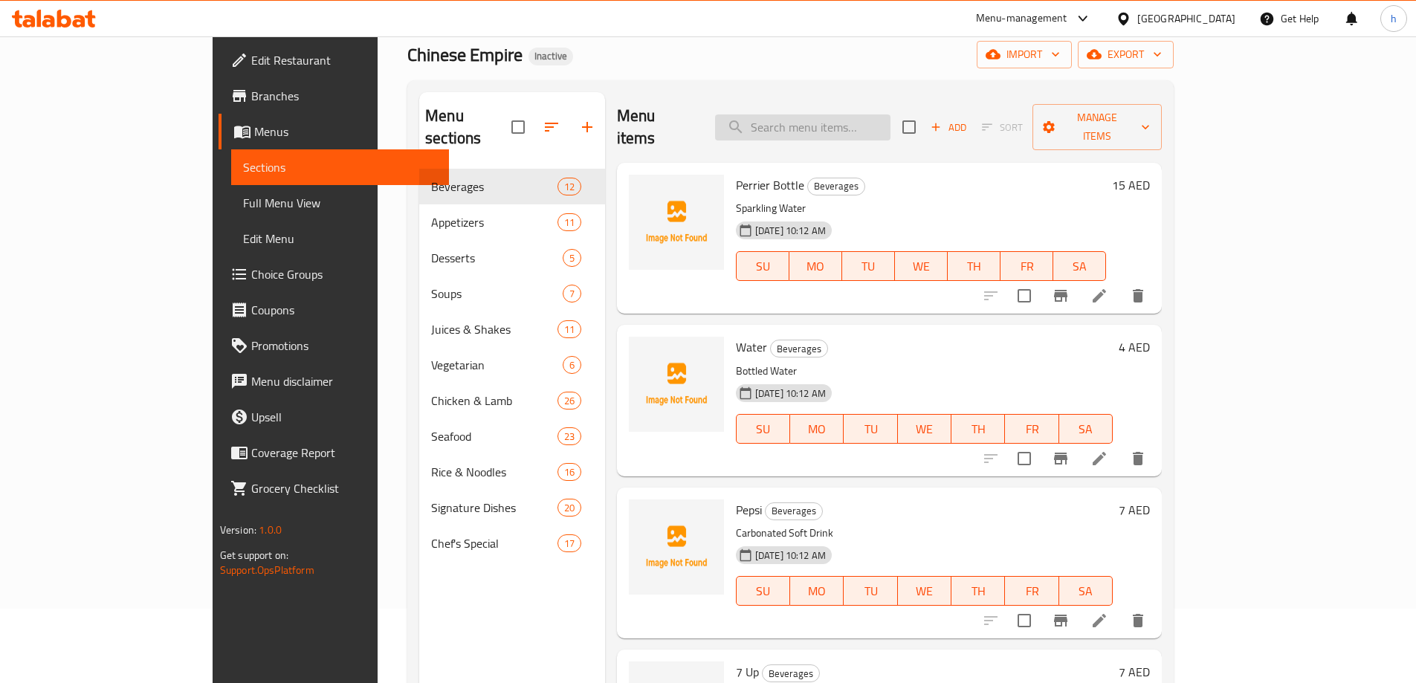
click at [837, 119] on input "search" at bounding box center [802, 127] width 175 height 26
paste input "didn't"
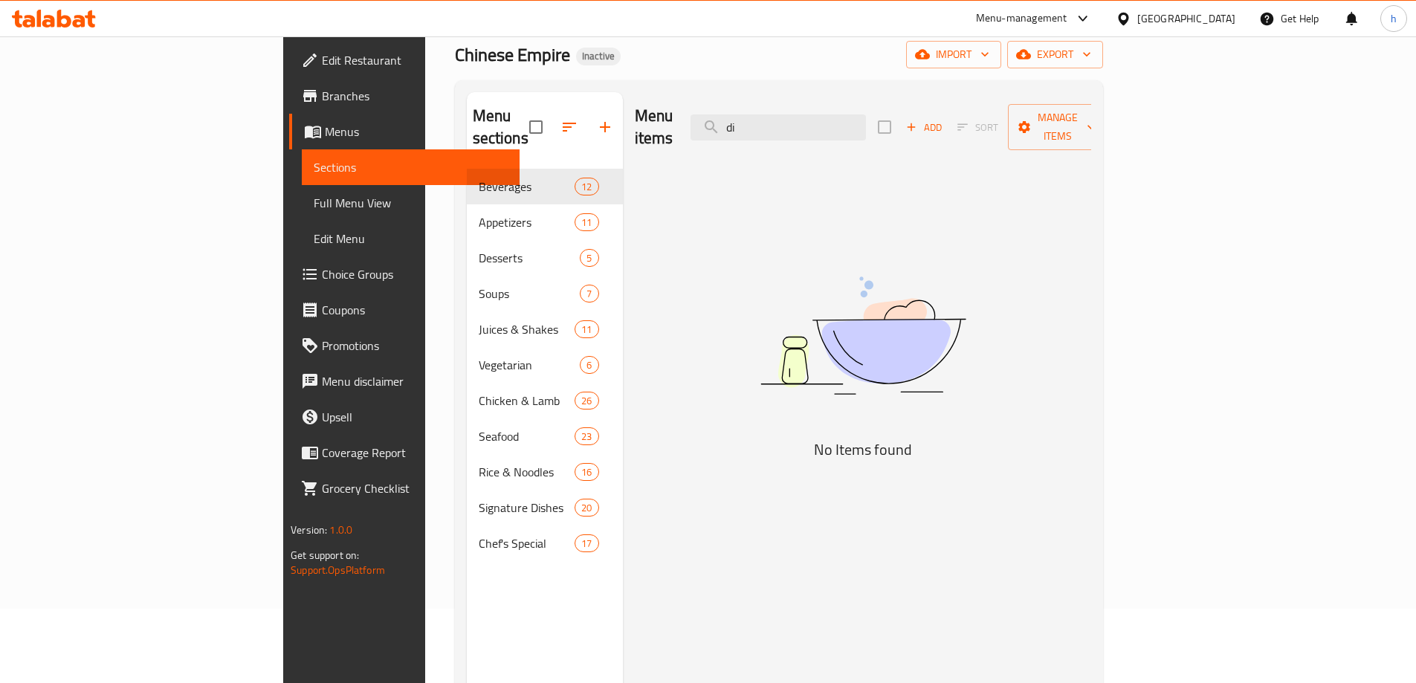
type input "d"
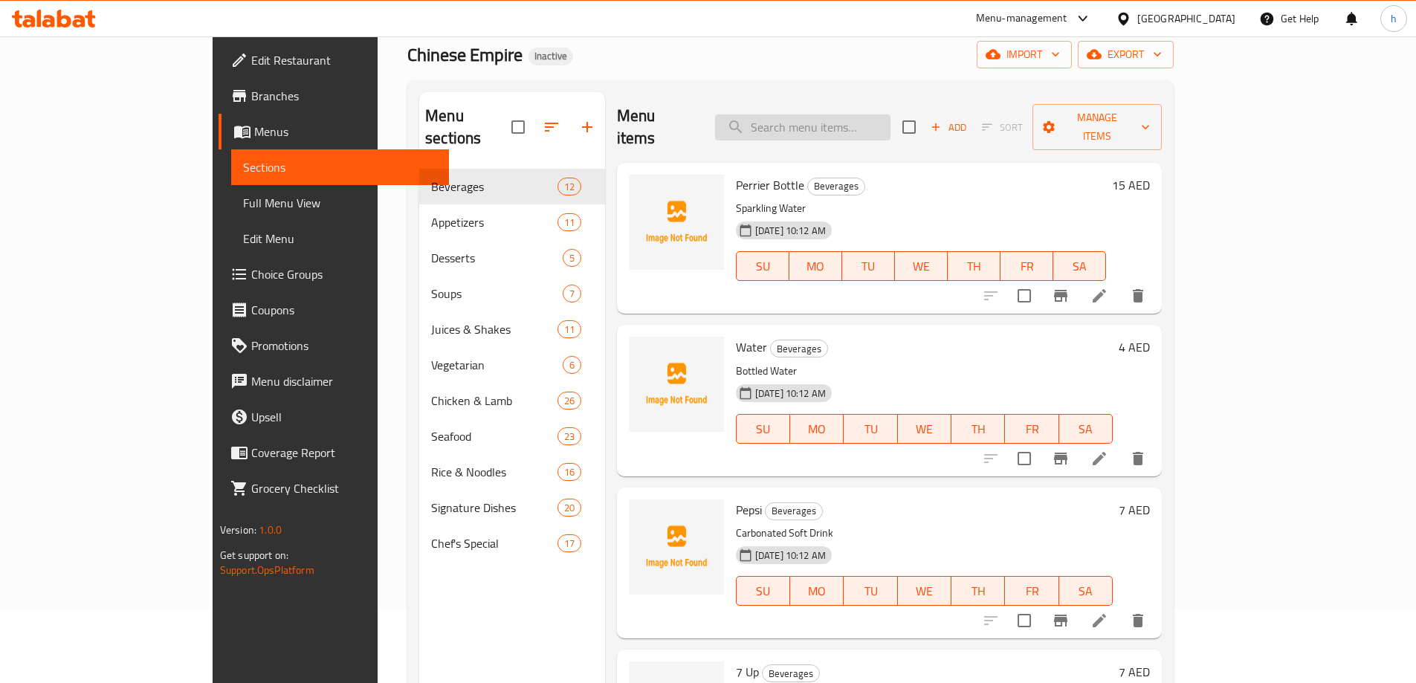
click at [812, 117] on input "search" at bounding box center [802, 127] width 175 height 26
paste input "Pineapple Dessert"
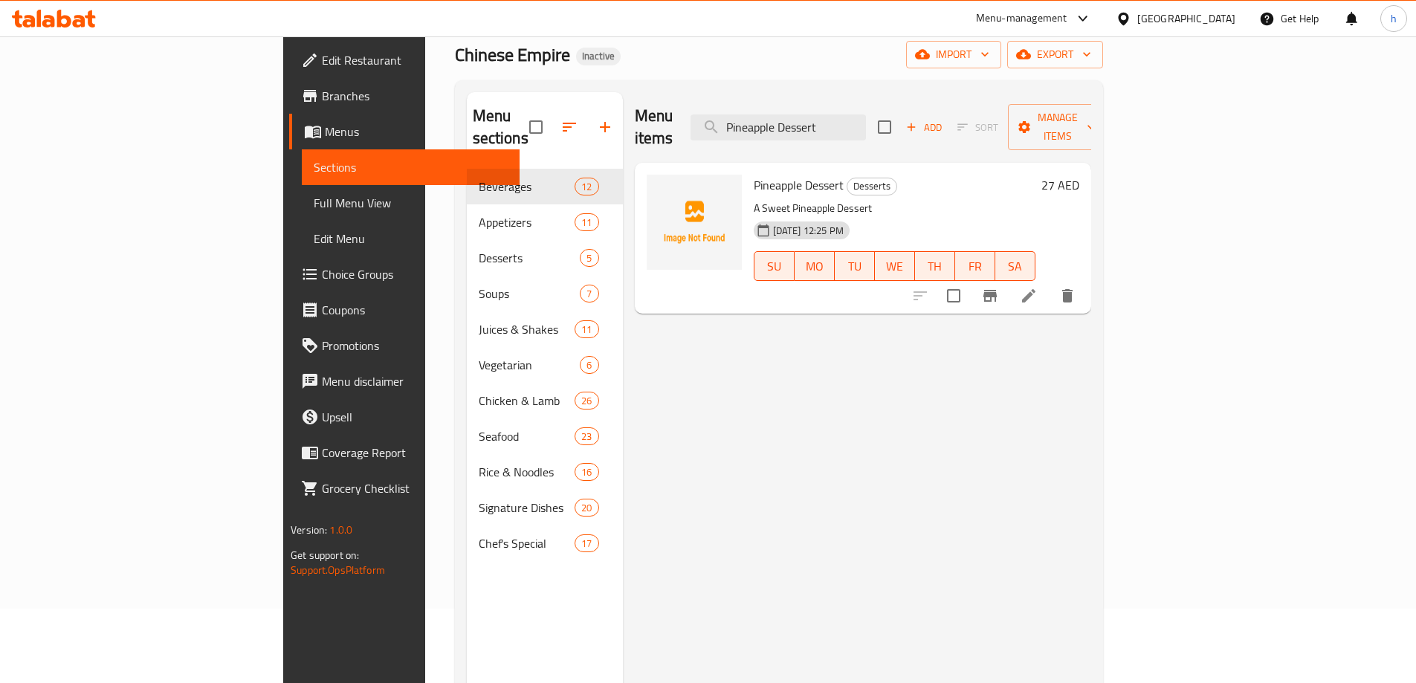
type input "Pineapple Dessert"
click at [1049, 282] on li at bounding box center [1029, 295] width 42 height 27
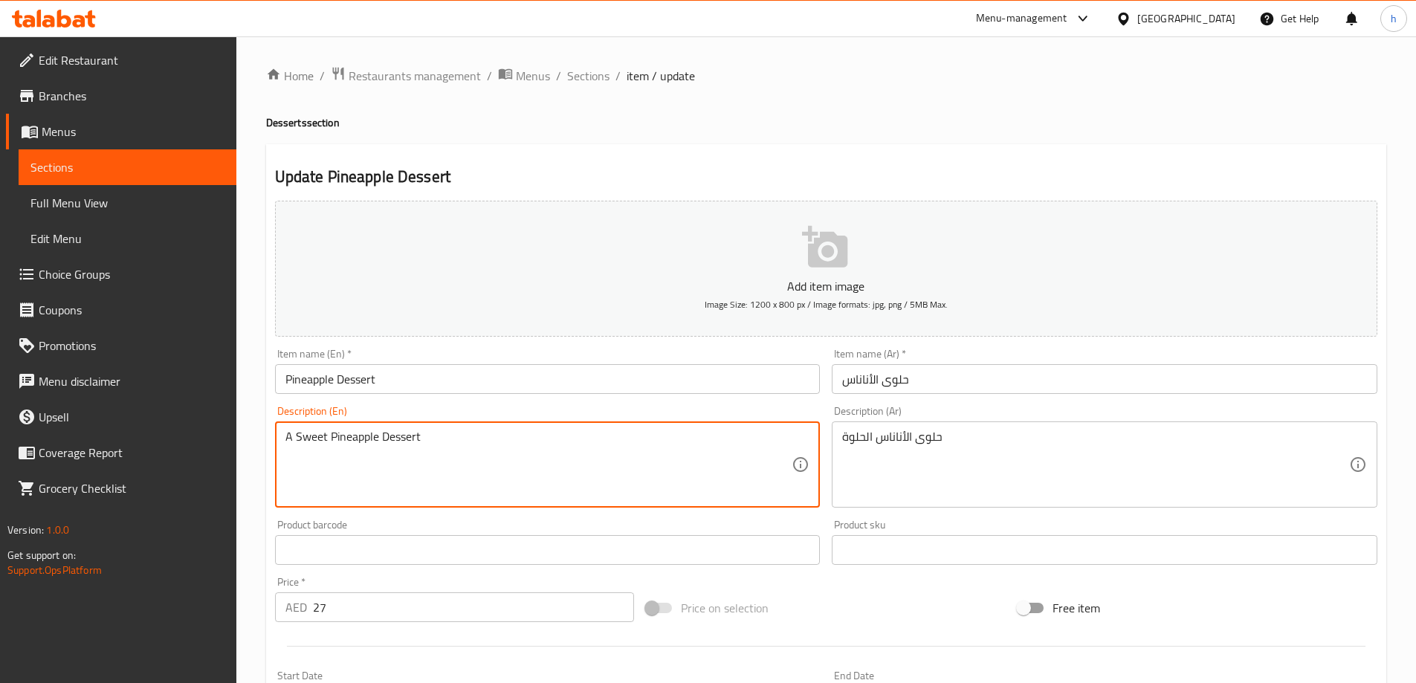
click at [506, 447] on textarea "A Sweet Pineapple Dessert" at bounding box center [538, 464] width 507 height 71
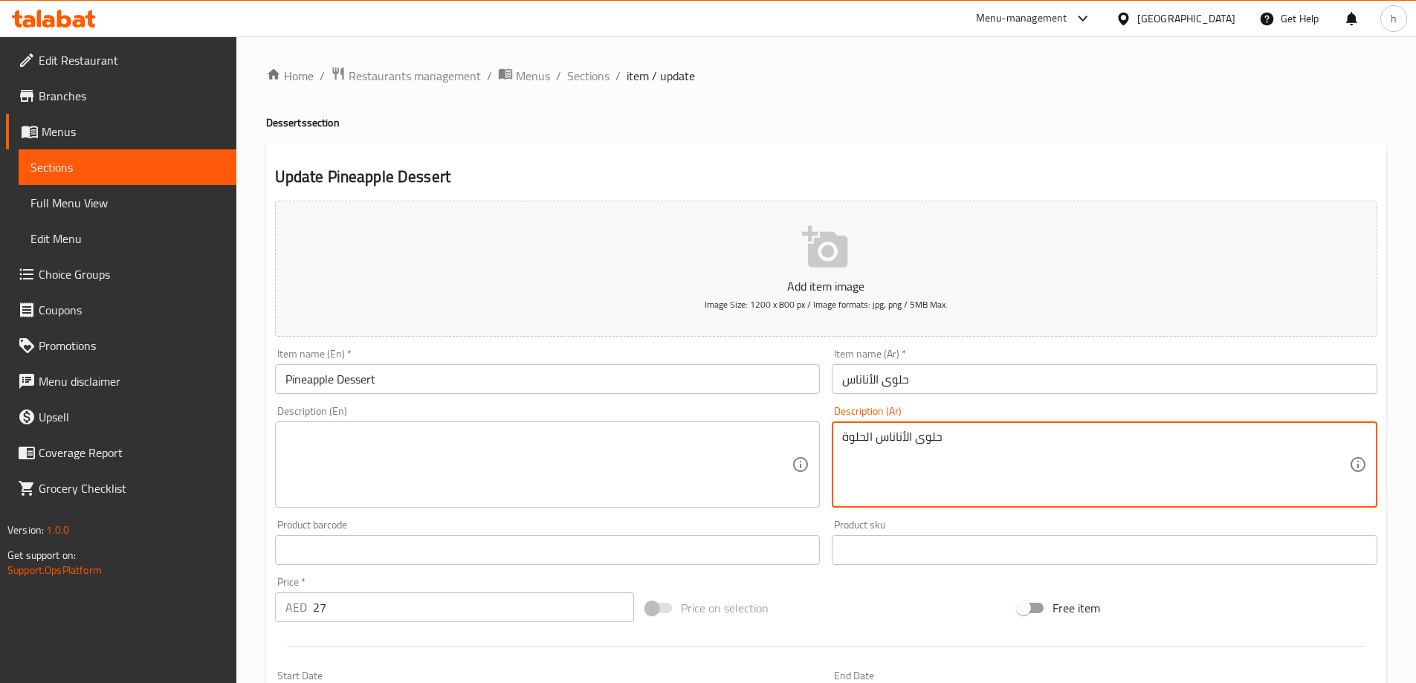
click at [975, 432] on textarea "حلوى الأناناس الحلوة" at bounding box center [1095, 464] width 507 height 71
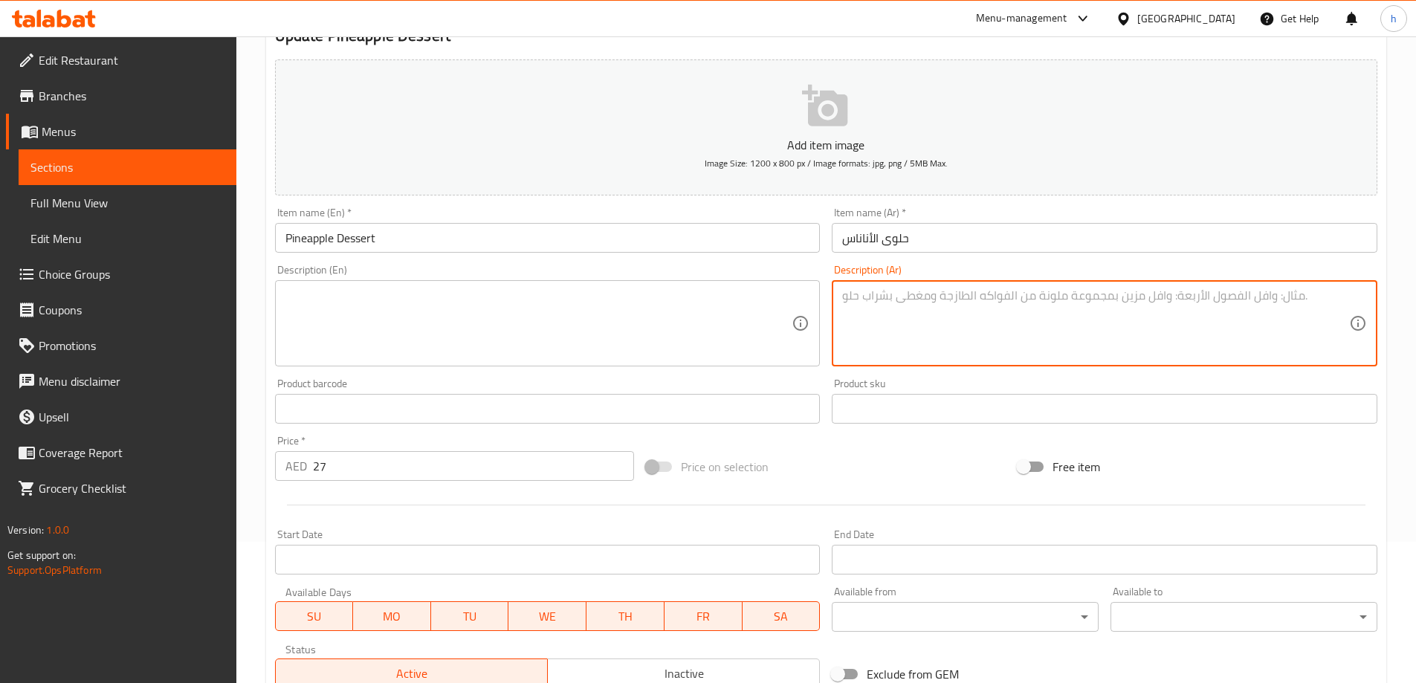
scroll to position [367, 0]
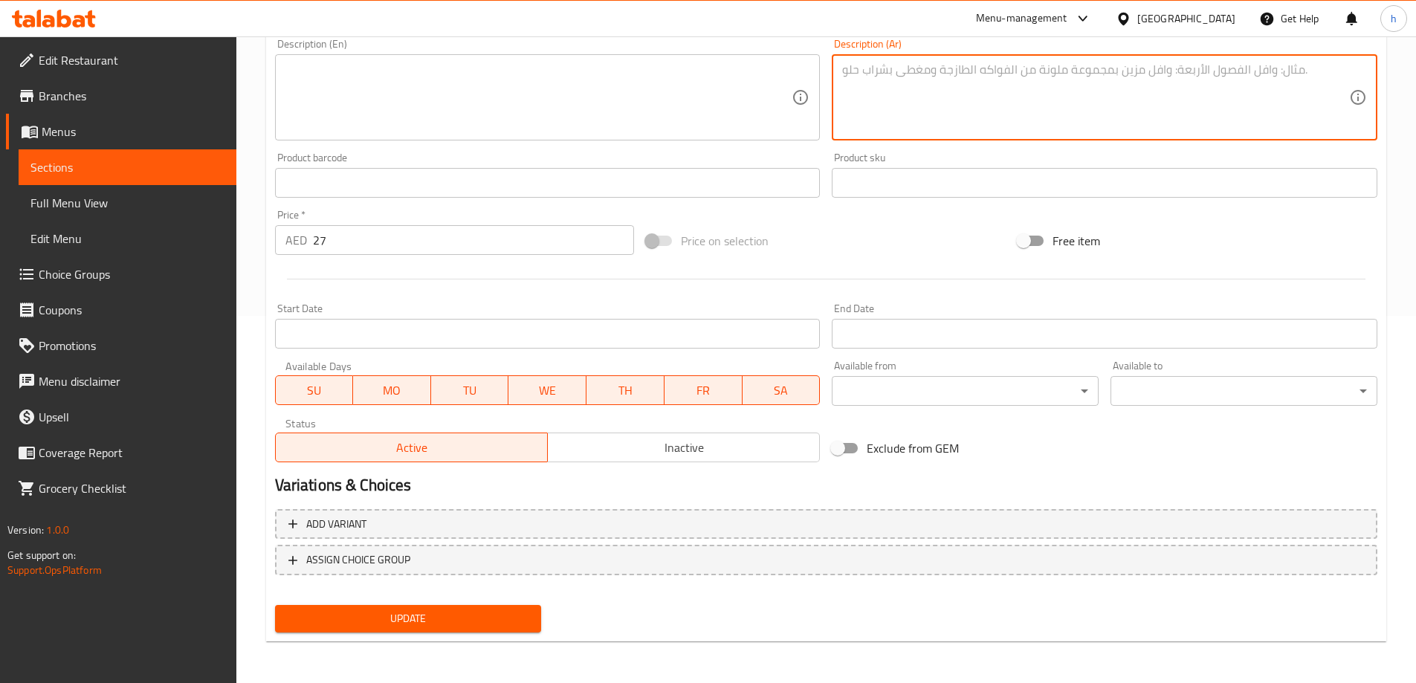
click at [416, 618] on span "Update" at bounding box center [408, 618] width 243 height 19
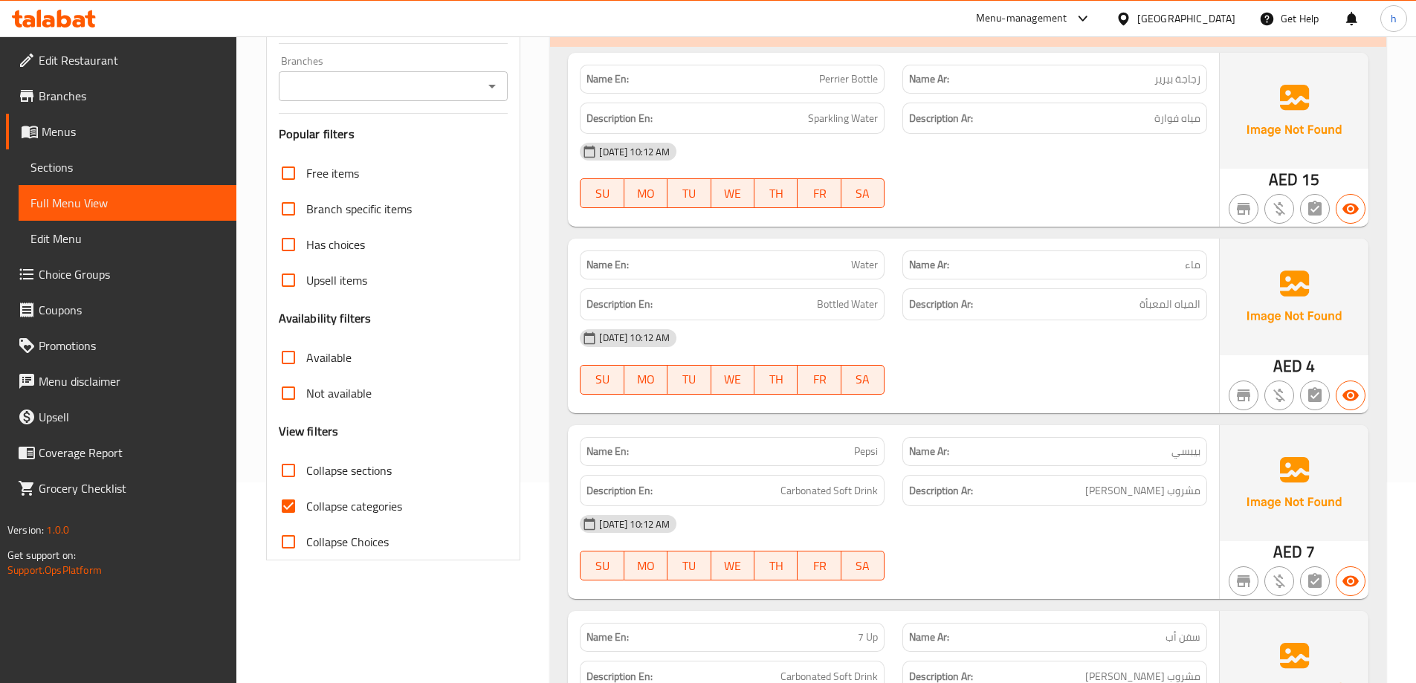
scroll to position [223, 0]
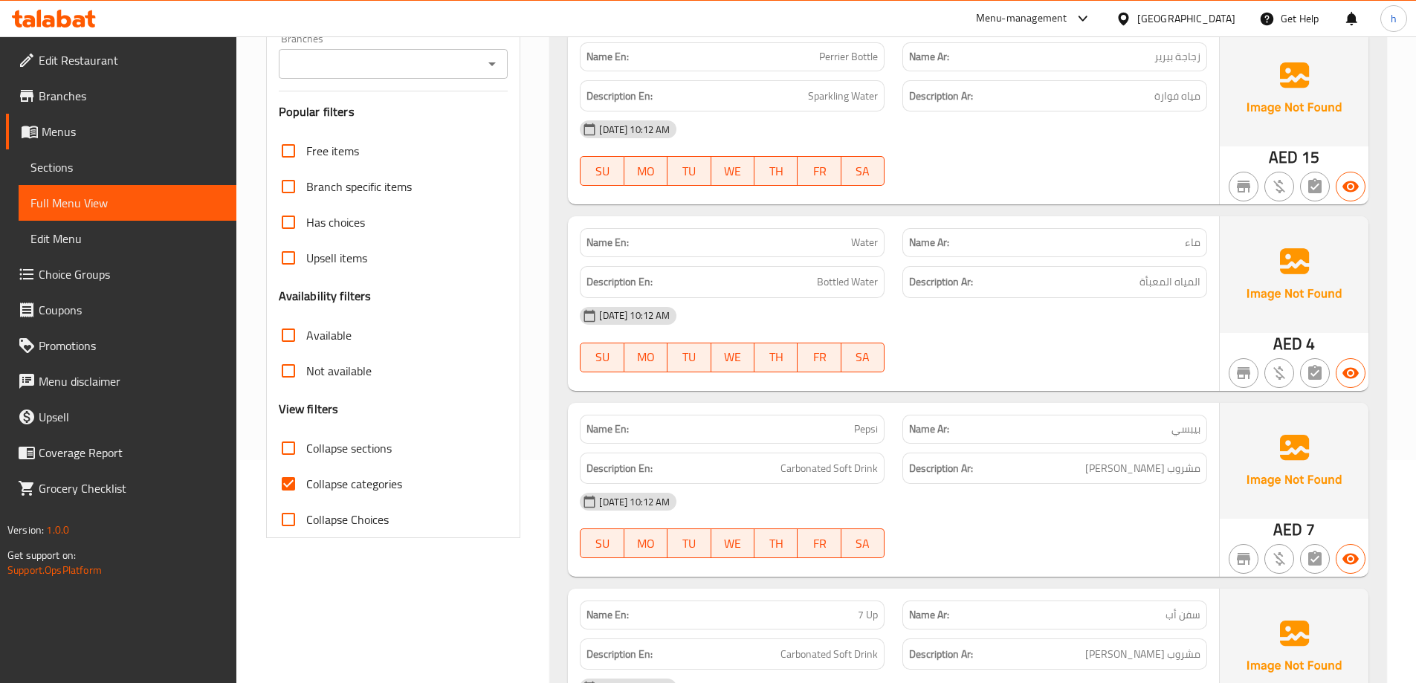
click at [379, 486] on span "Collapse categories" at bounding box center [354, 484] width 96 height 18
click at [306, 486] on input "Collapse categories" at bounding box center [288, 484] width 36 height 36
checkbox input "false"
click at [341, 445] on span "Collapse sections" at bounding box center [348, 448] width 85 height 18
click at [306, 445] on input "Collapse sections" at bounding box center [288, 448] width 36 height 36
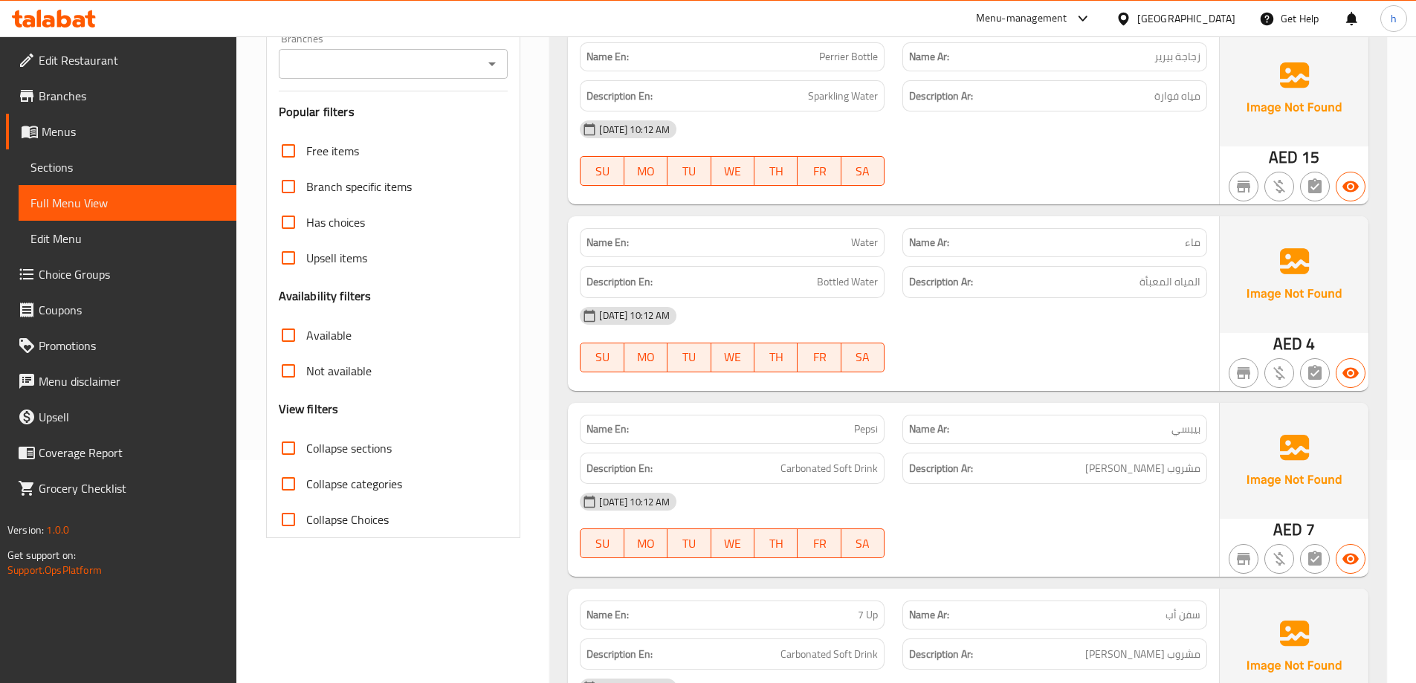
checkbox input "true"
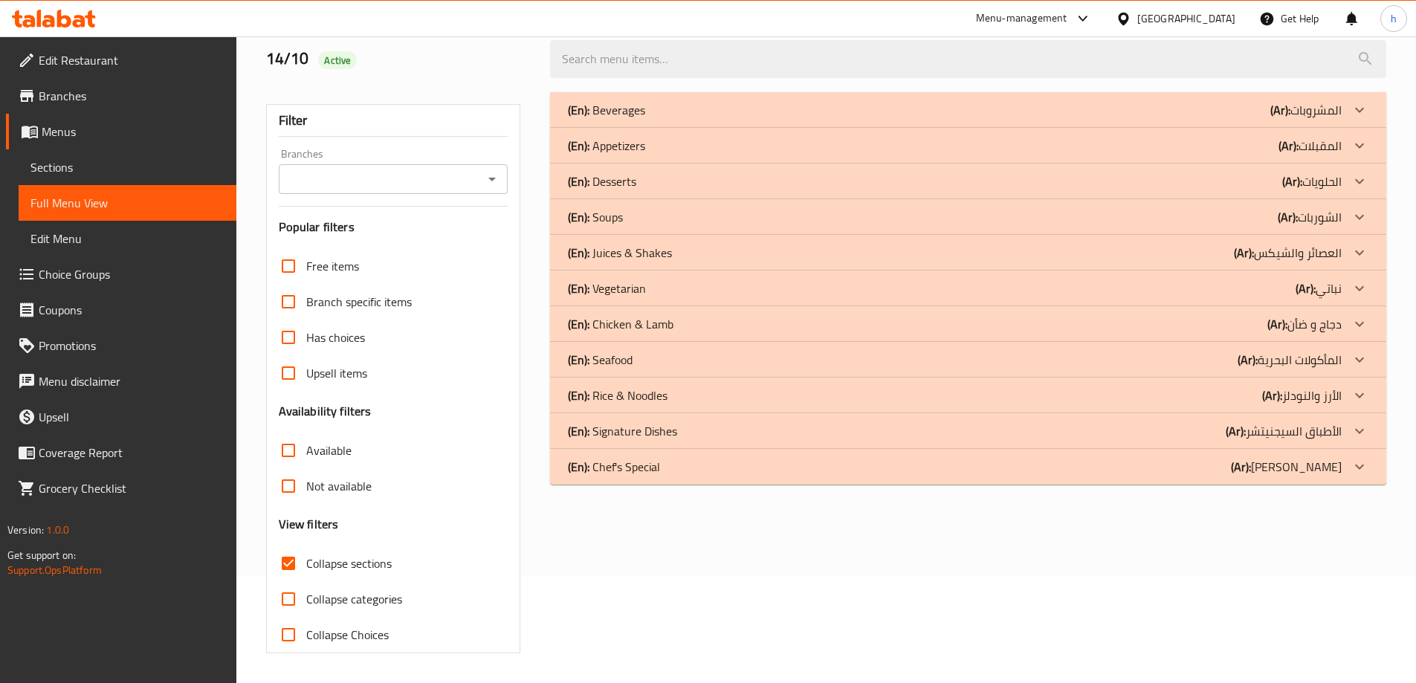
scroll to position [108, 0]
click at [1350, 251] on icon at bounding box center [1359, 253] width 18 height 18
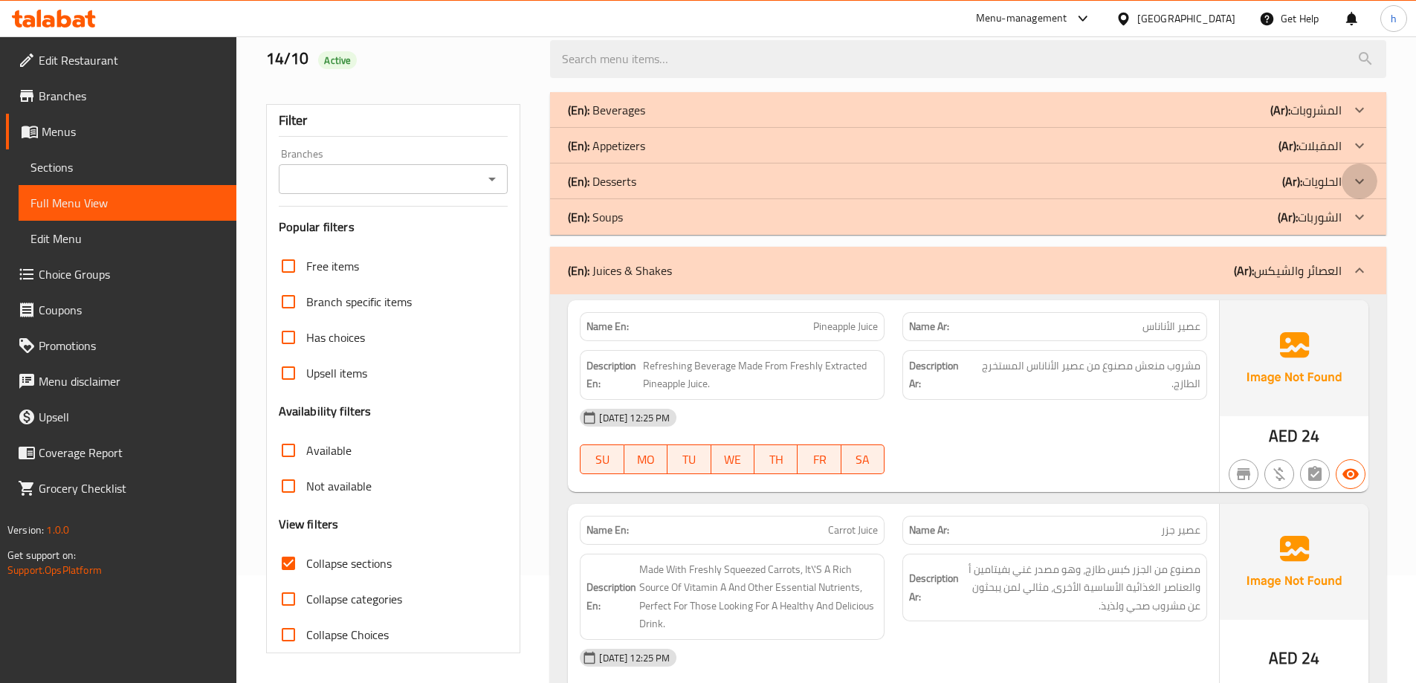
click at [1348, 180] on div at bounding box center [1359, 181] width 36 height 36
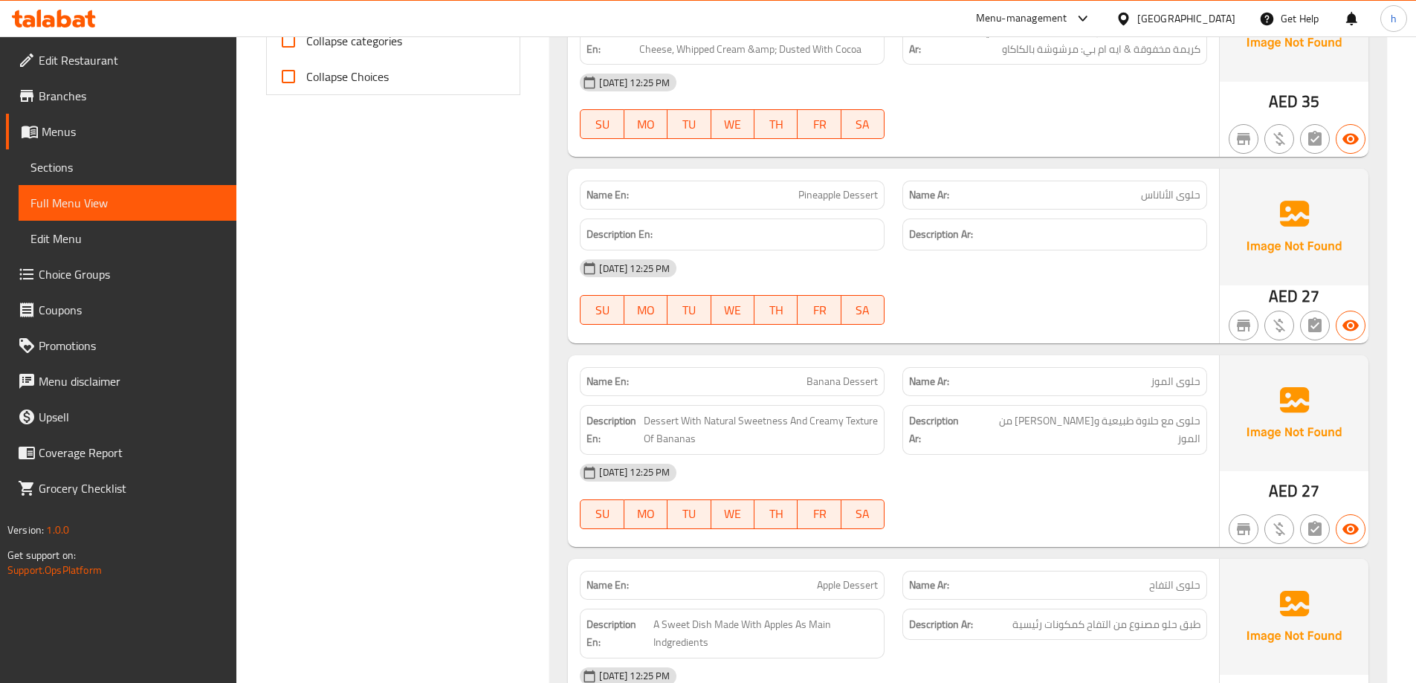
scroll to position [671, 0]
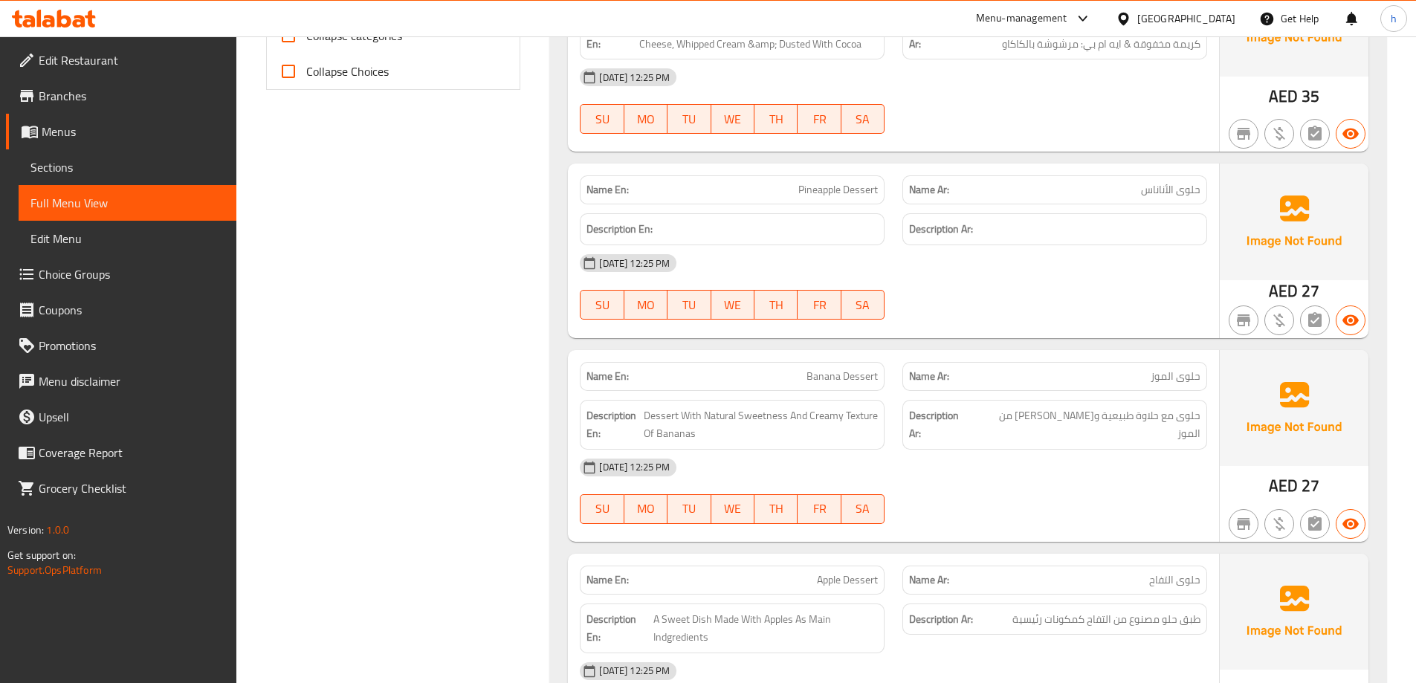
click at [836, 182] on span "Pineapple Dessert" at bounding box center [838, 190] width 80 height 16
copy span "Pineapple Dessert"
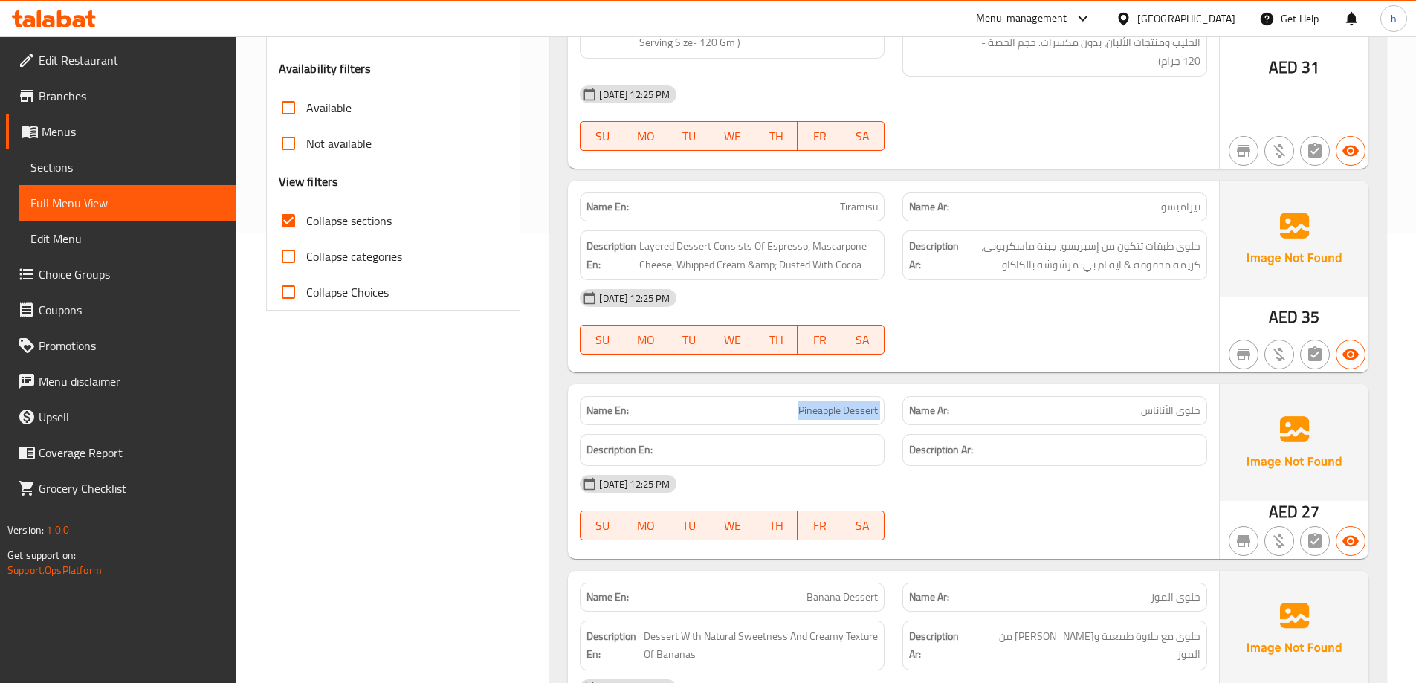
scroll to position [299, 0]
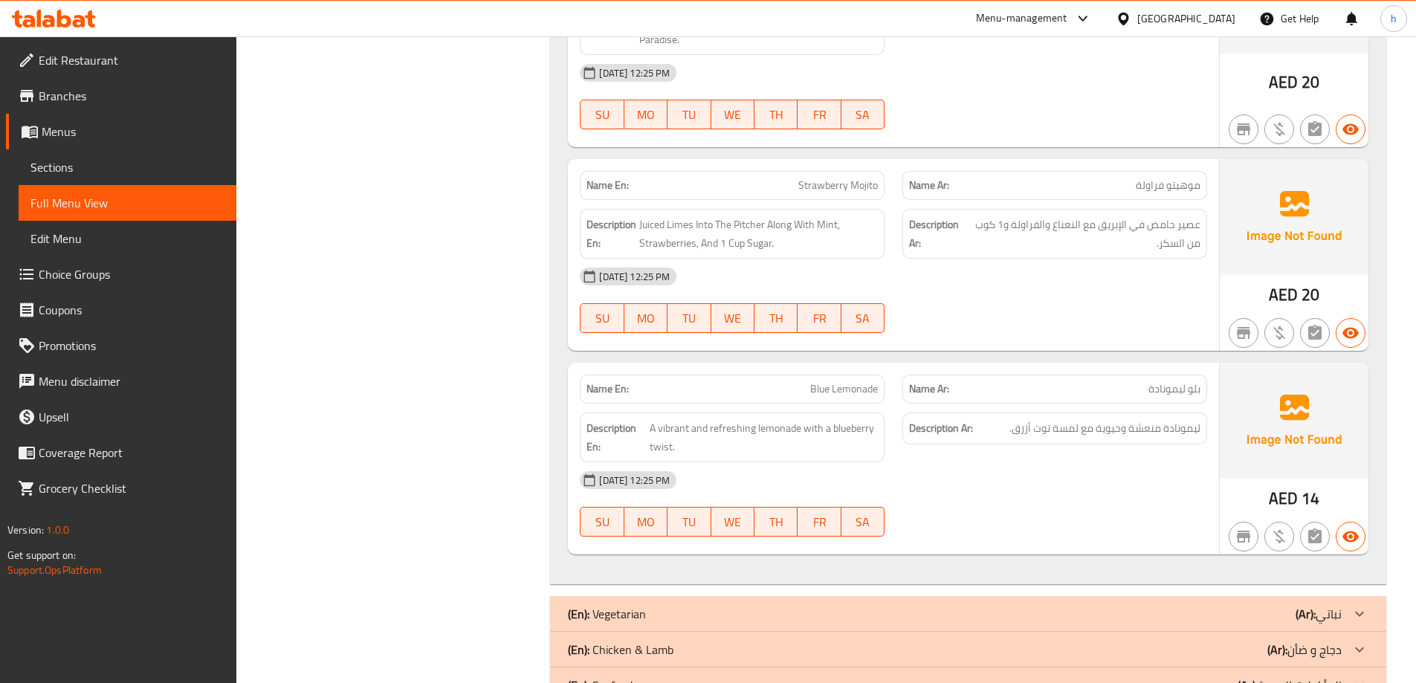
scroll to position [3344, 0]
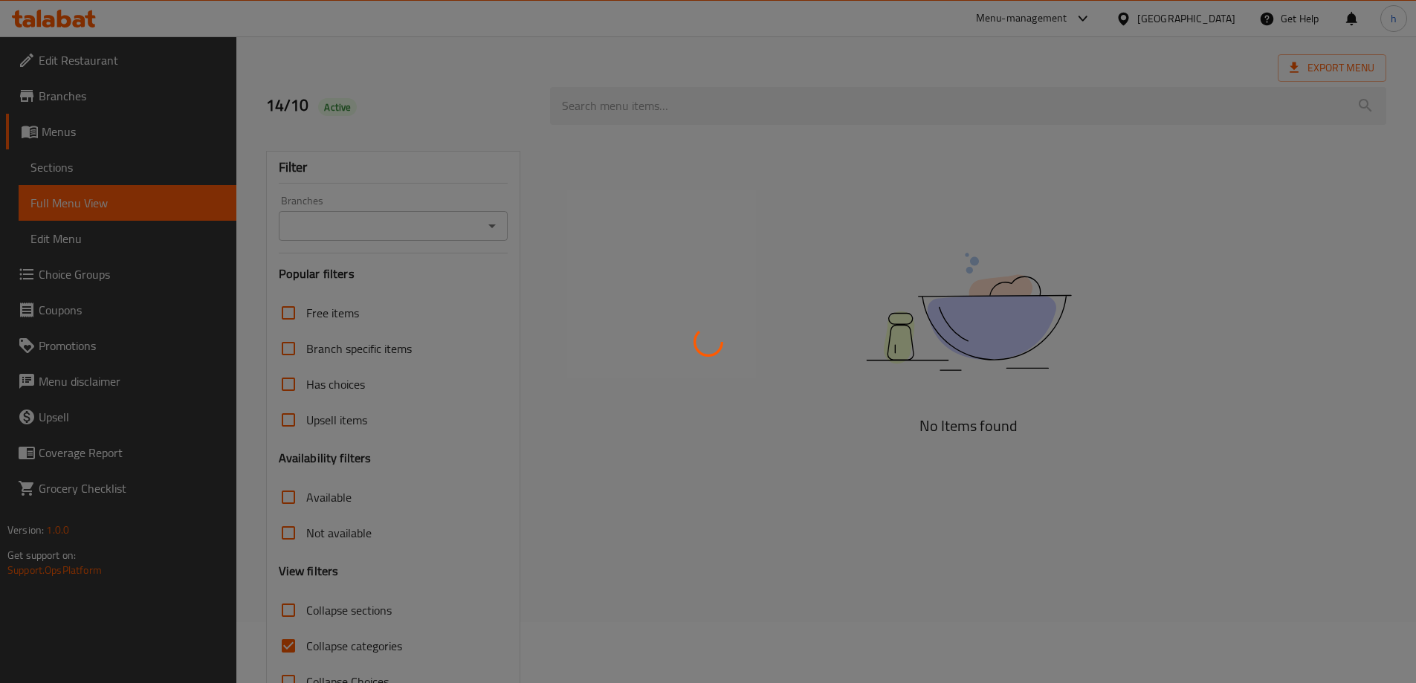
scroll to position [108, 0]
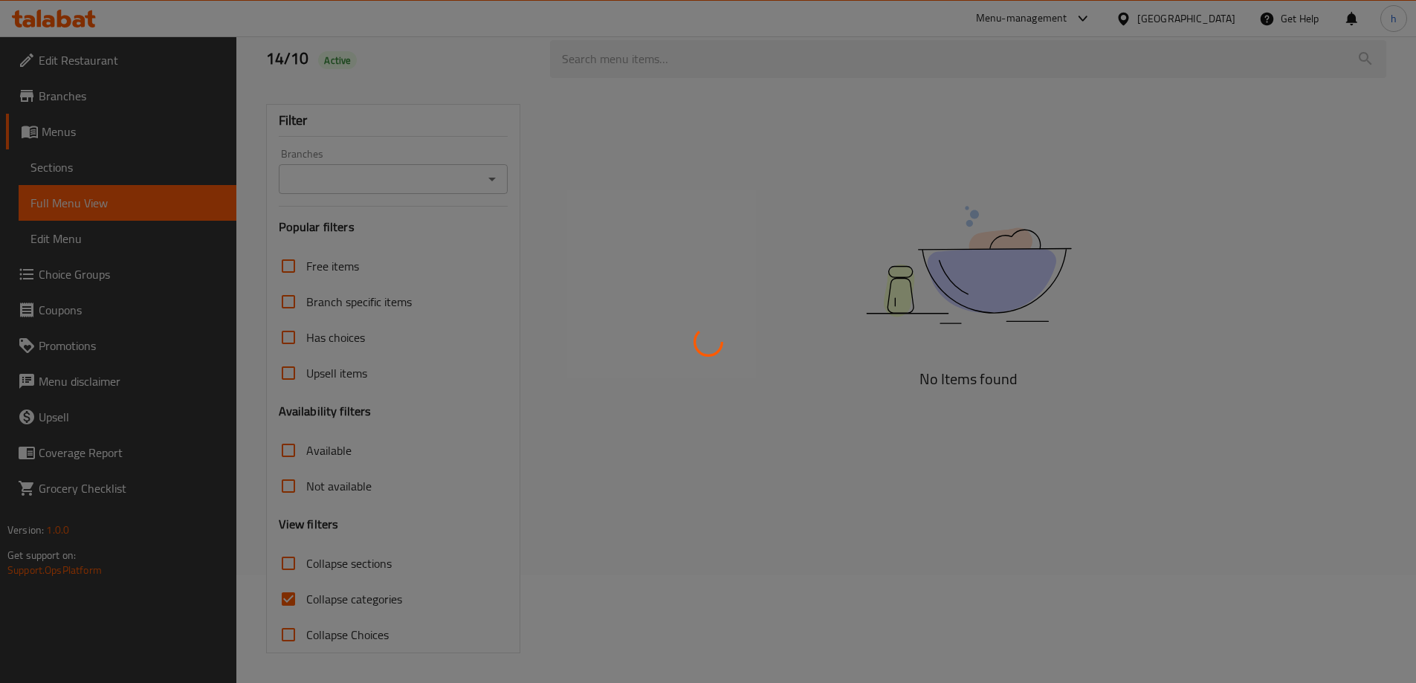
click at [376, 598] on div at bounding box center [708, 341] width 1416 height 683
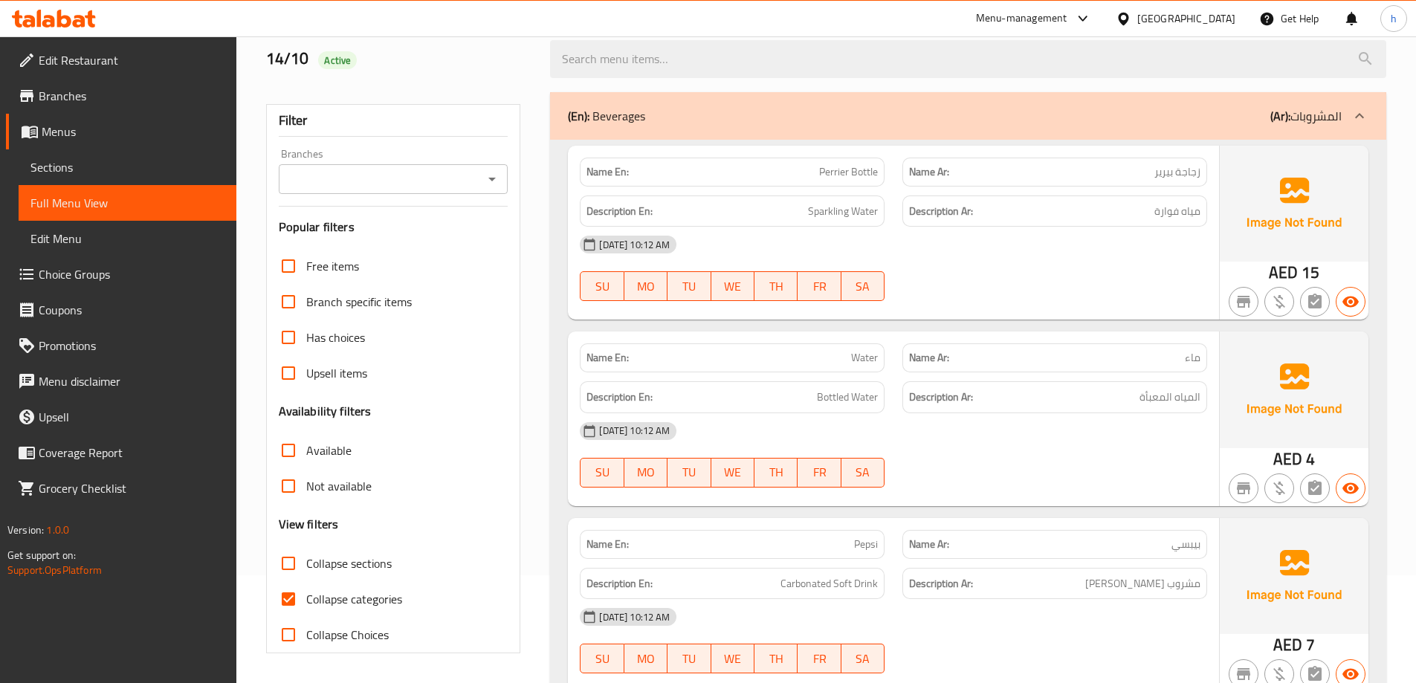
click at [372, 598] on span "Collapse categories" at bounding box center [354, 599] width 96 height 18
click at [306, 598] on input "Collapse categories" at bounding box center [288, 599] width 36 height 36
checkbox input "false"
click at [360, 562] on span "Collapse sections" at bounding box center [348, 563] width 85 height 18
click at [306, 562] on input "Collapse sections" at bounding box center [288, 563] width 36 height 36
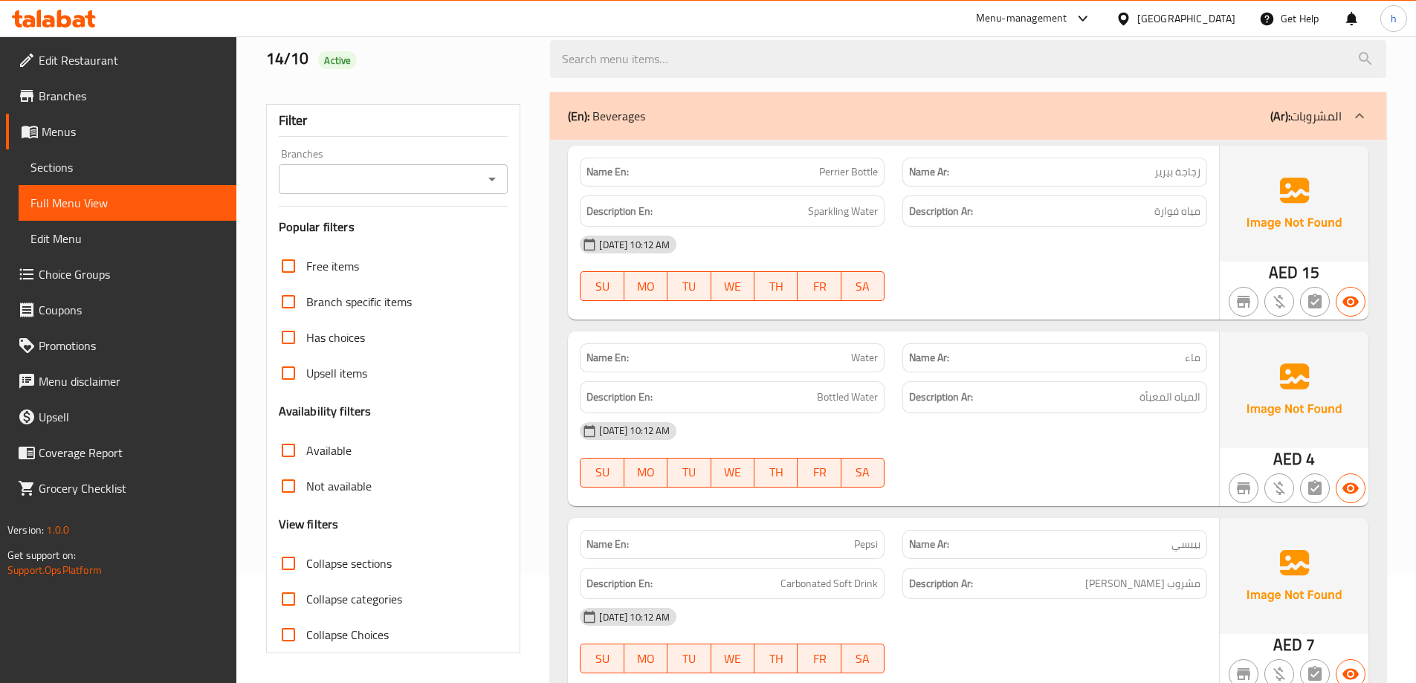
checkbox input "true"
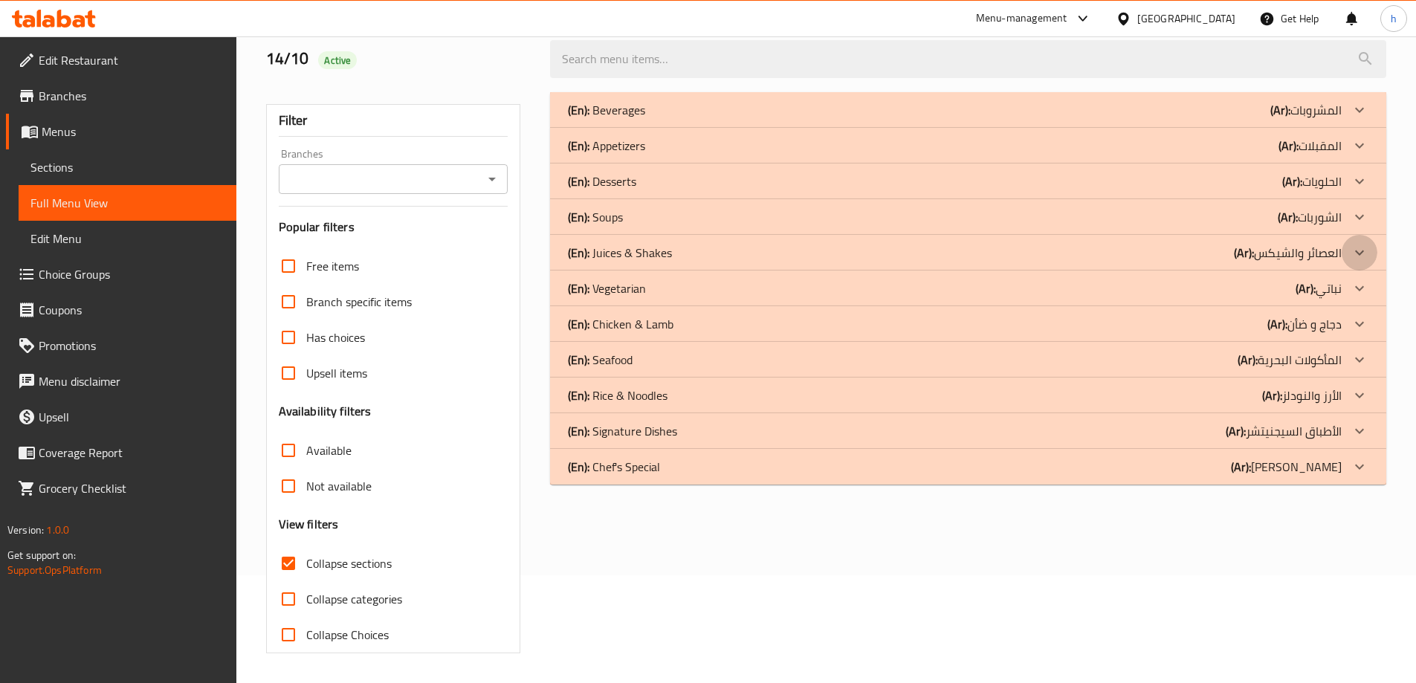
click at [1349, 248] on div at bounding box center [1359, 253] width 36 height 36
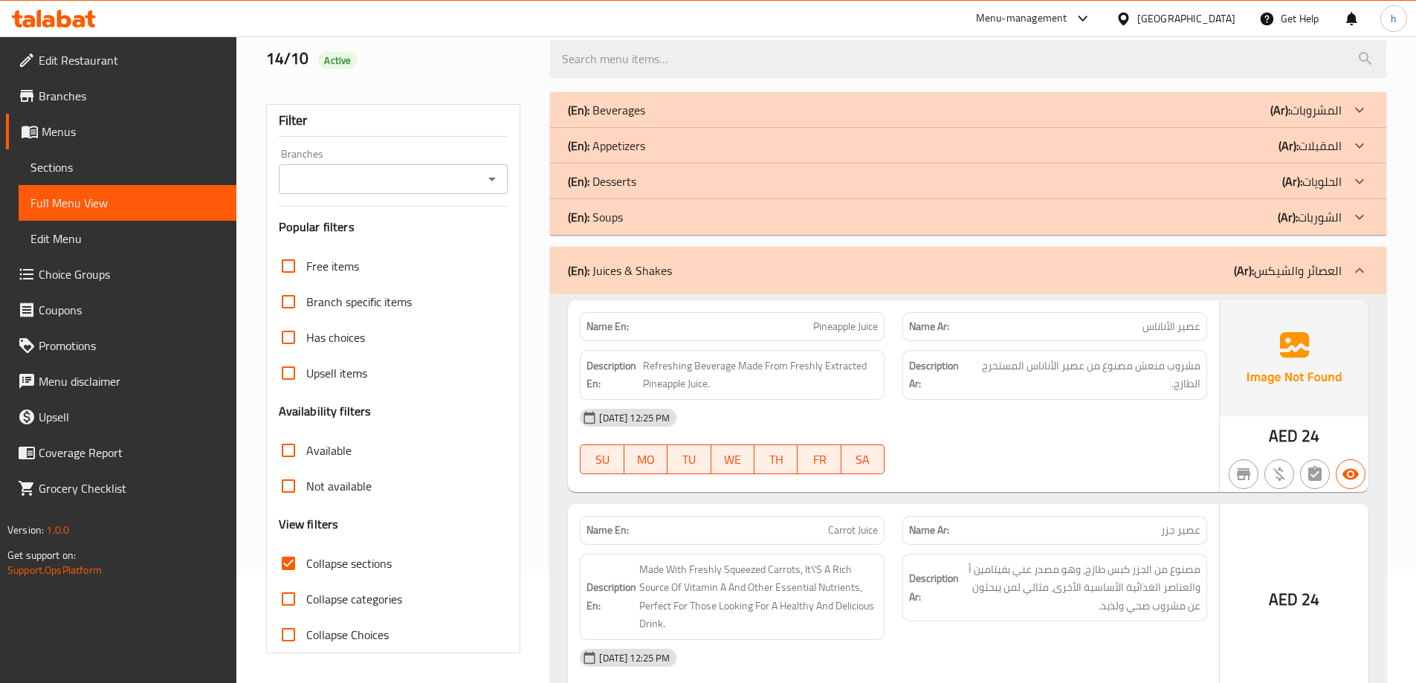
click at [1354, 182] on icon at bounding box center [1359, 181] width 18 height 18
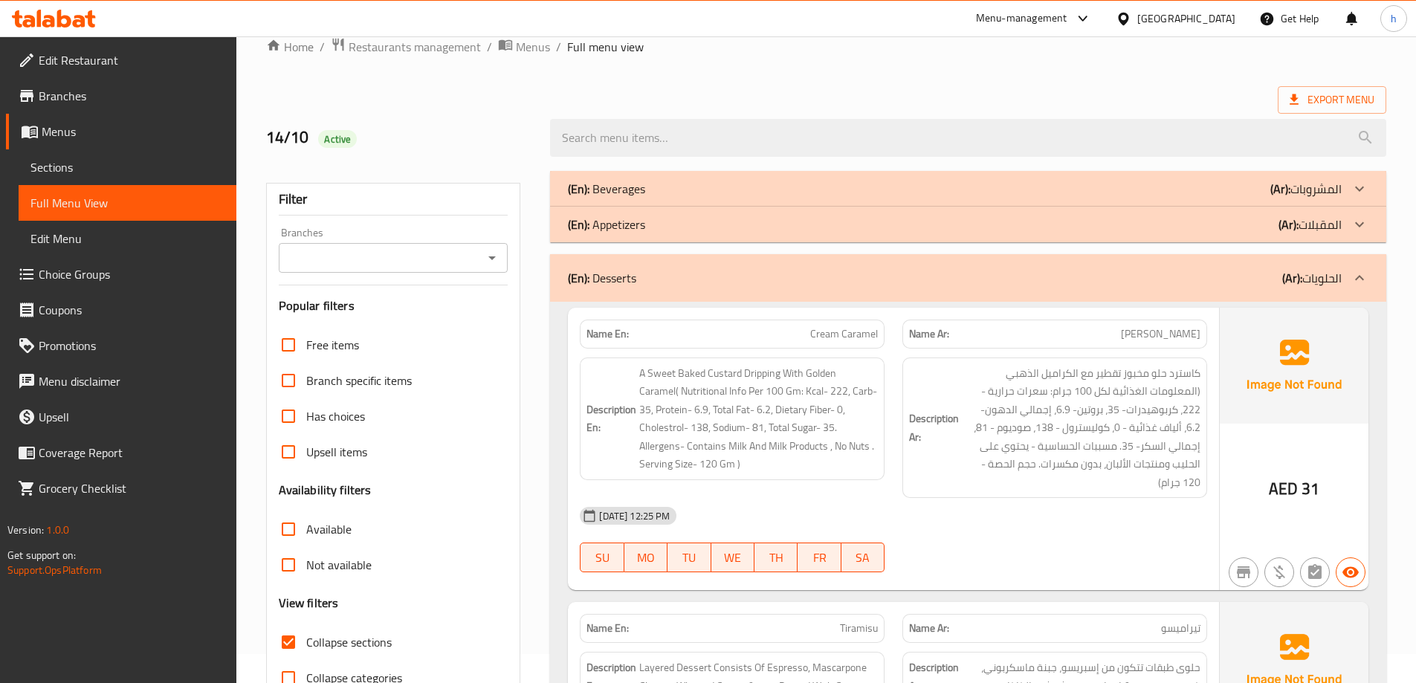
scroll to position [0, 0]
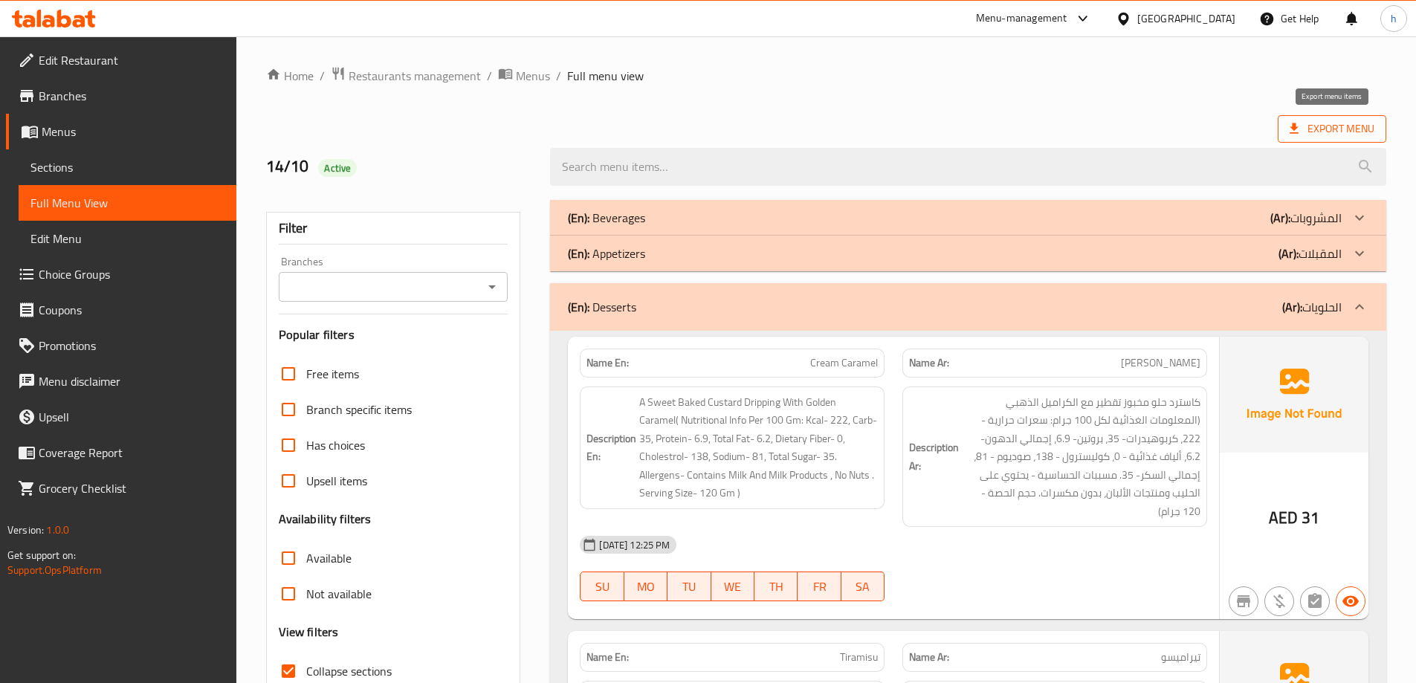
click at [1354, 129] on span "Export Menu" at bounding box center [1331, 129] width 85 height 19
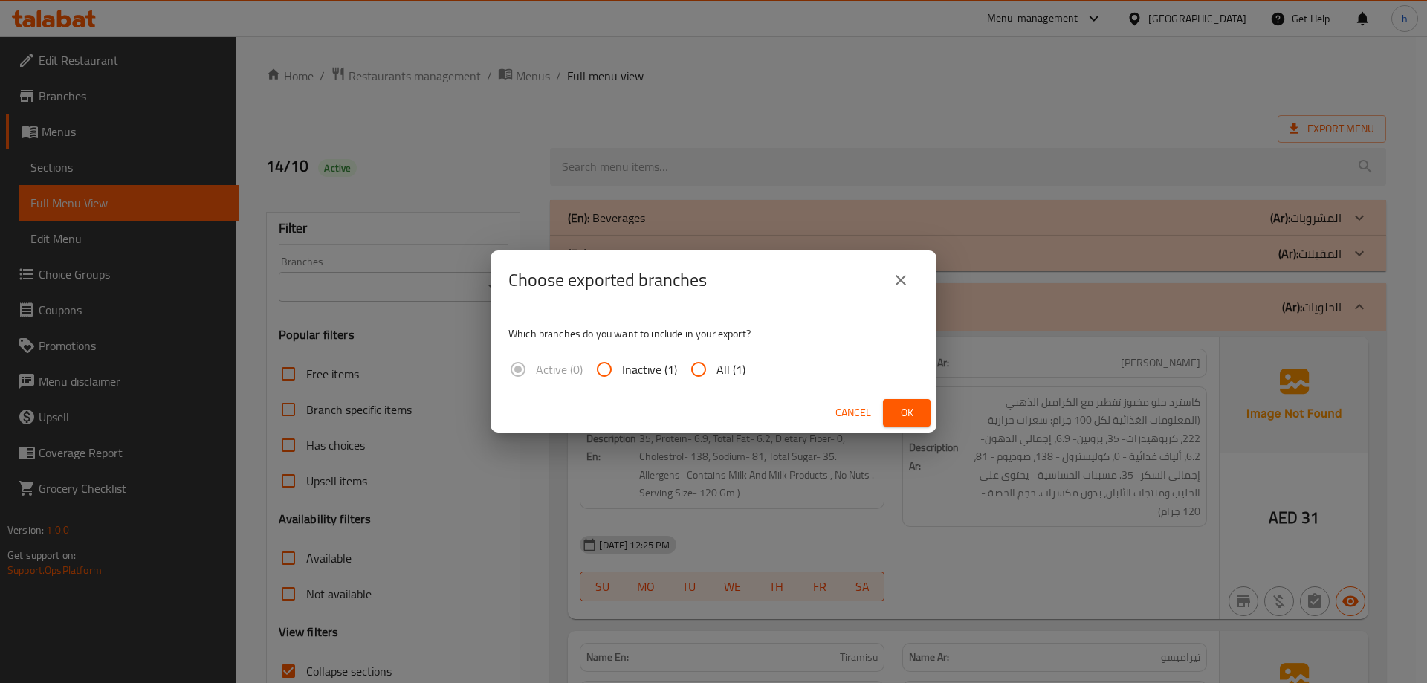
click at [700, 346] on div "Which branches do you want to include in your export? Active (0) Inactive (1) A…" at bounding box center [713, 351] width 446 height 83
click at [698, 362] on input "All (1)" at bounding box center [699, 369] width 36 height 36
radio input "true"
click at [910, 411] on span "Ok" at bounding box center [907, 412] width 24 height 19
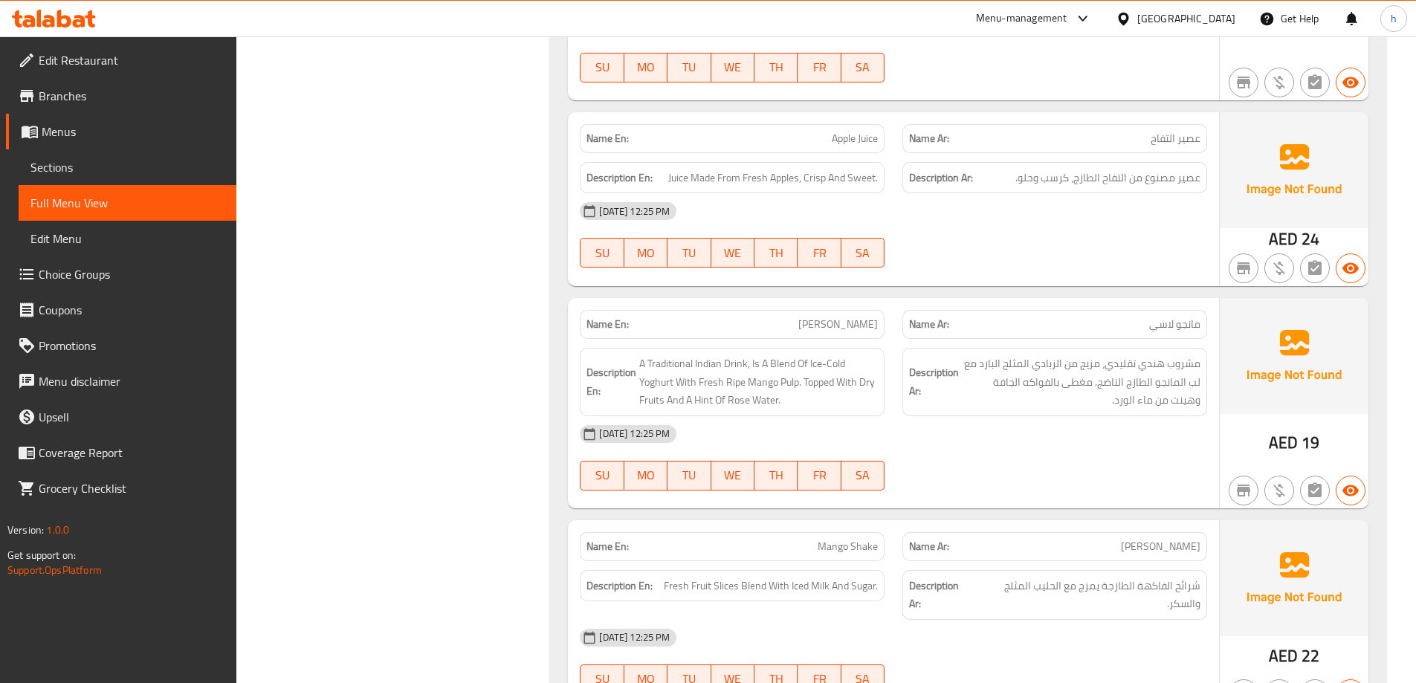
scroll to position [2144, 0]
